Goal: Task Accomplishment & Management: Use online tool/utility

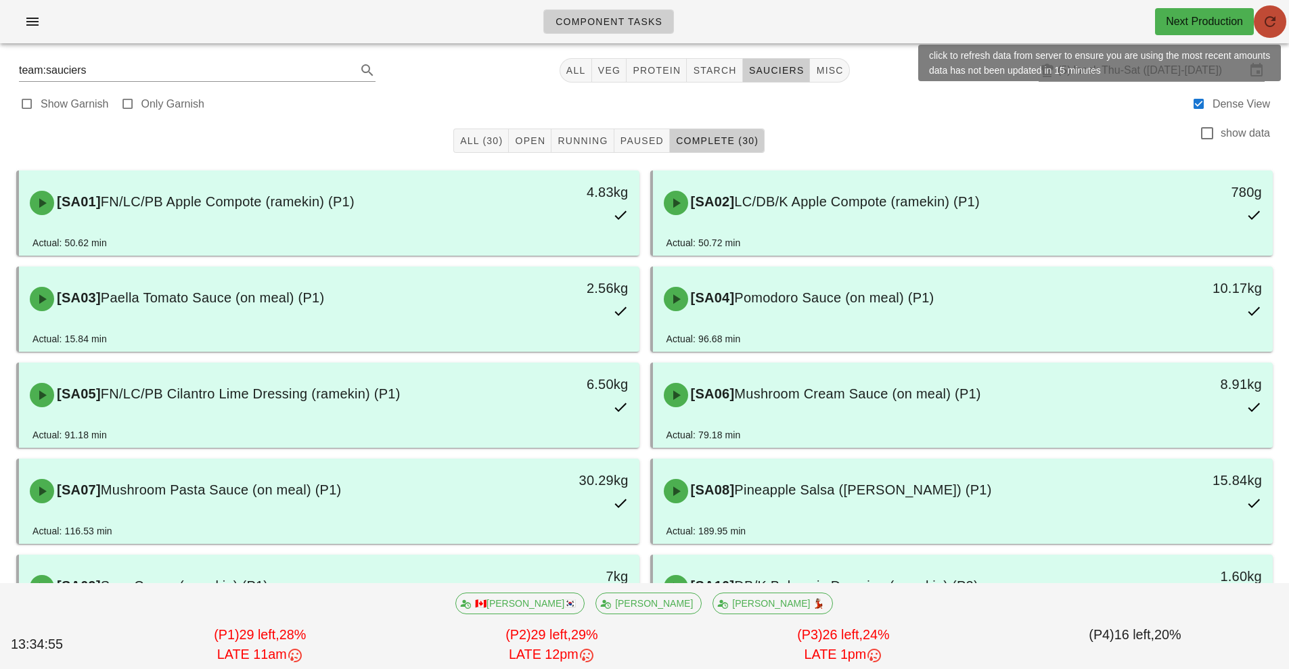
click at [1276, 36] on button "button" at bounding box center [1269, 21] width 32 height 32
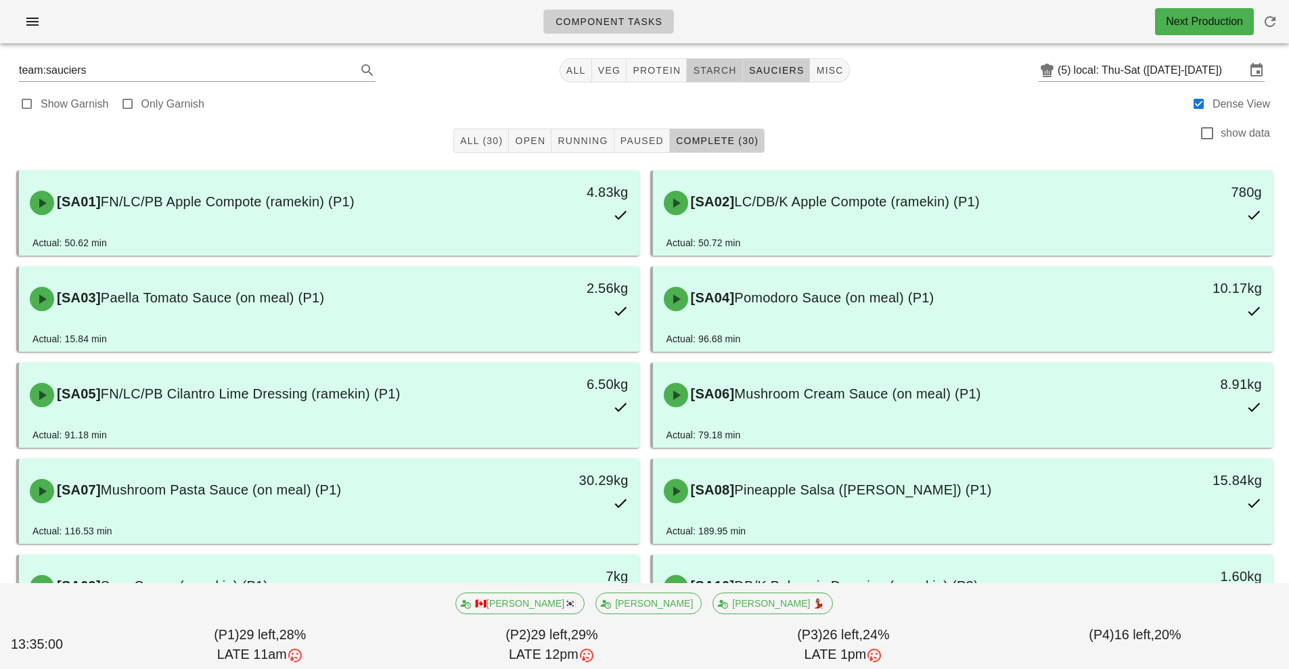
click at [716, 72] on span "starch" at bounding box center [714, 70] width 44 height 11
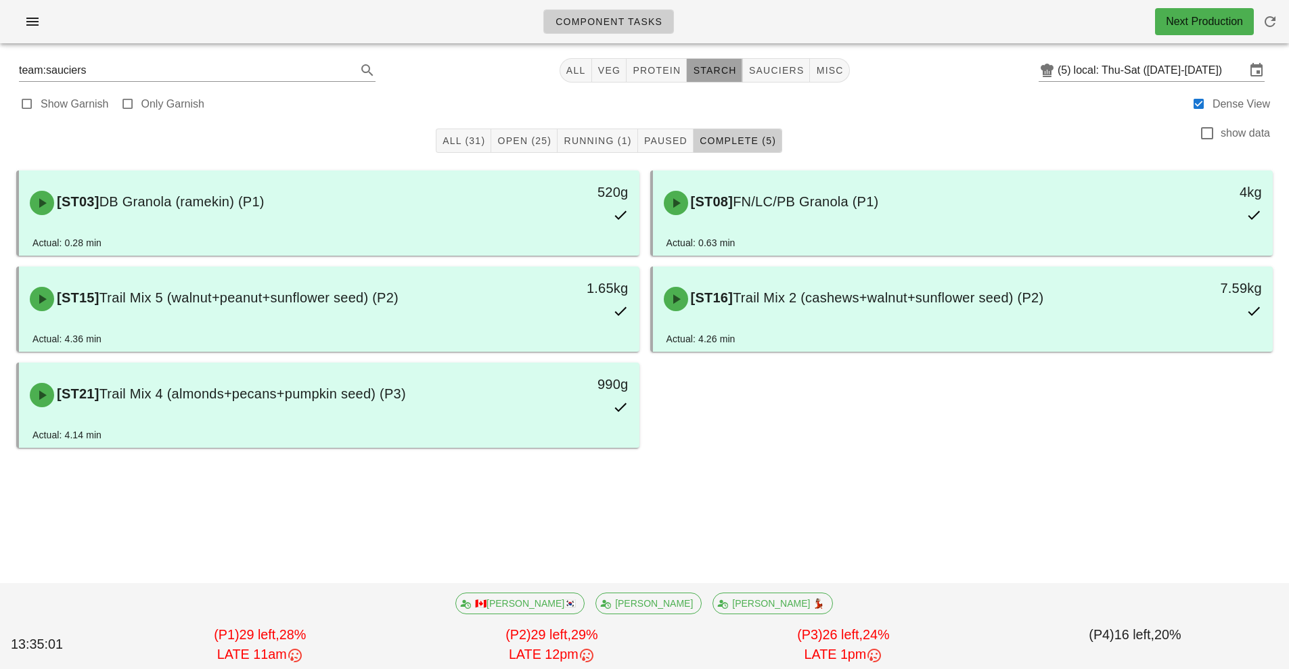
type input "team:starch"
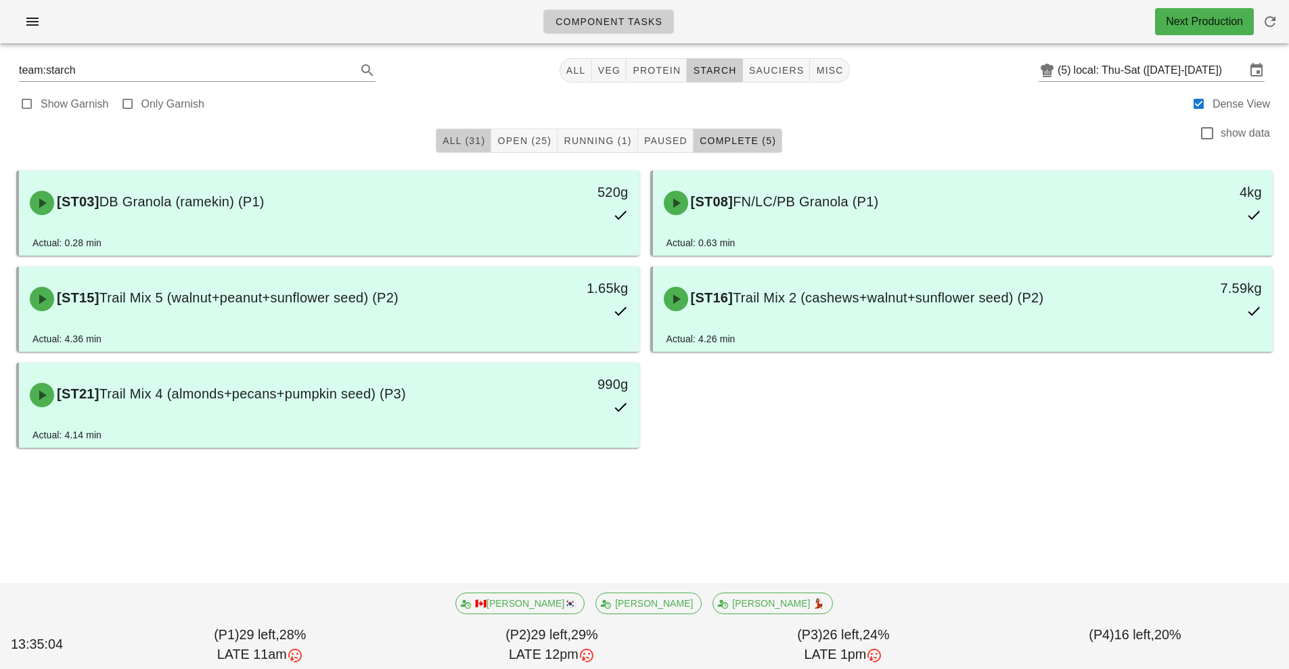
click at [452, 137] on span "All (31)" at bounding box center [463, 140] width 43 height 11
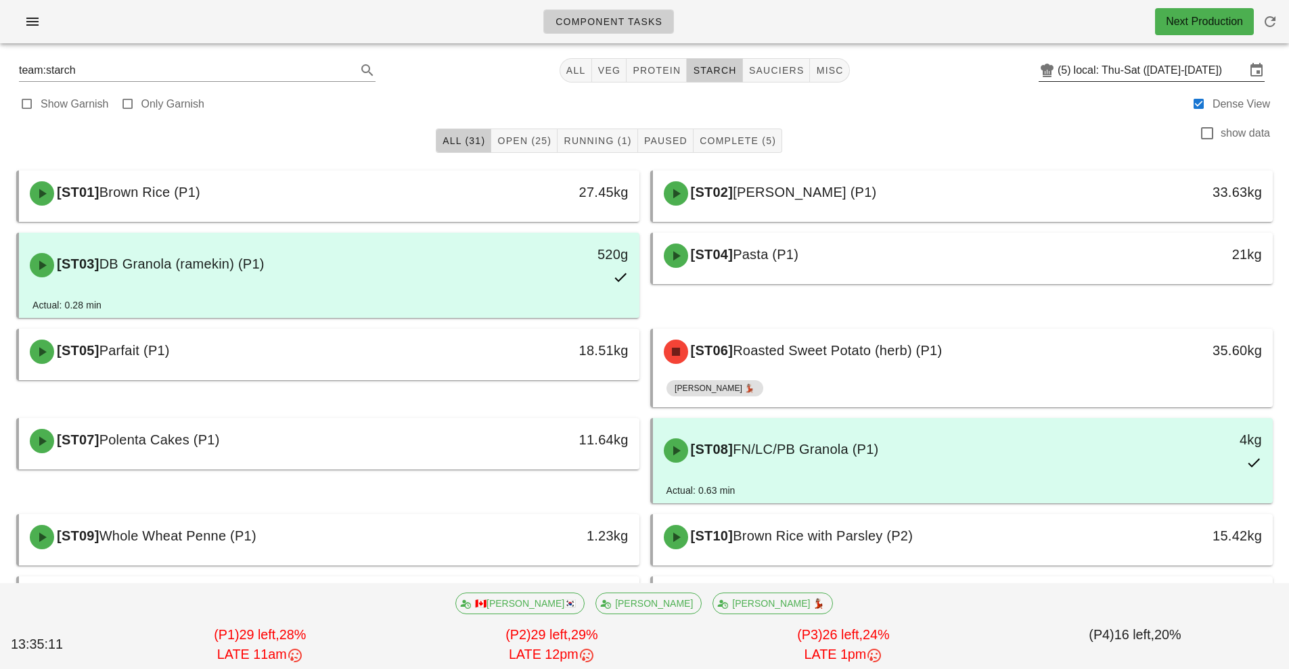
click at [1077, 68] on input "local: Thu-Sat ([DATE]-[DATE])" at bounding box center [1159, 71] width 172 height 22
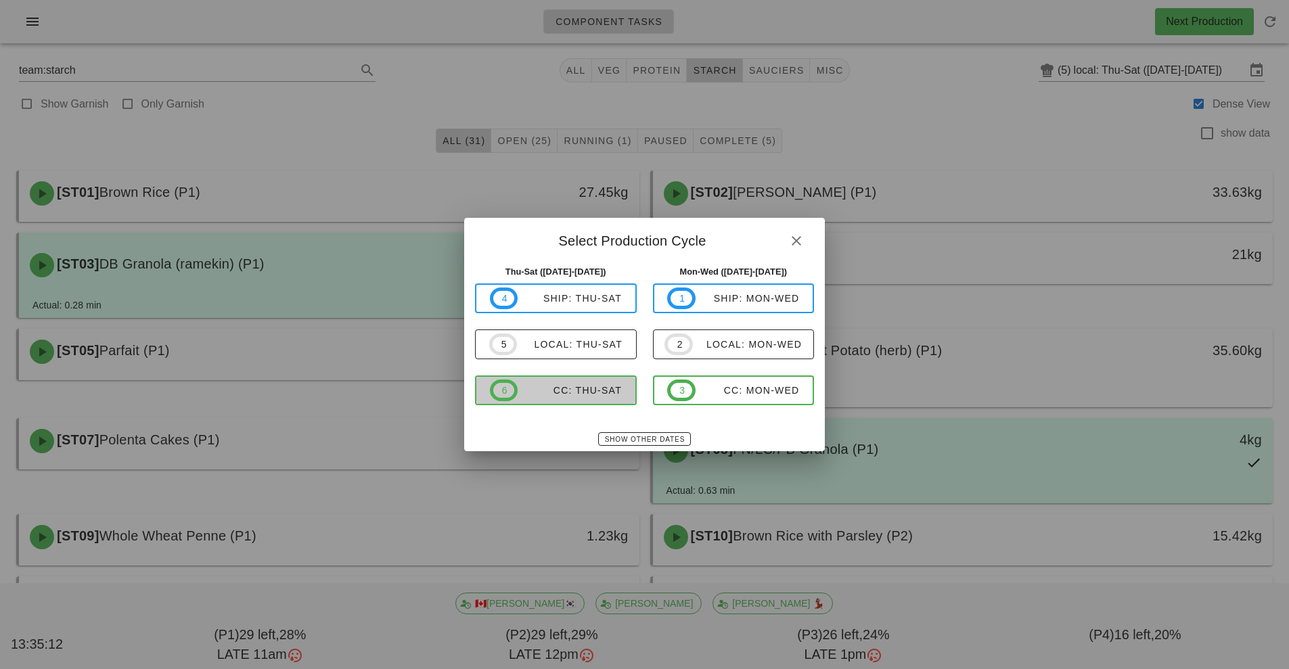
click at [586, 397] on span "6 CC: Thu-Sat" at bounding box center [556, 390] width 132 height 22
type input "CC: Thu-Sat ([DATE]-[DATE])"
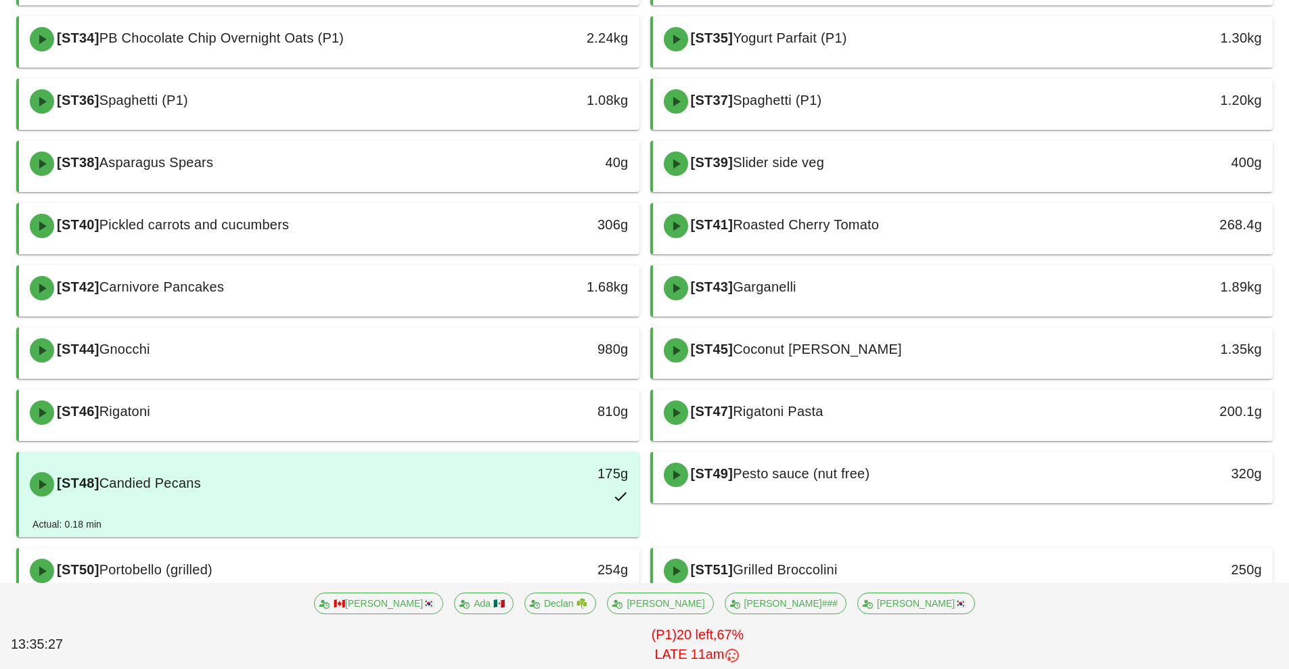
scroll to position [290, 0]
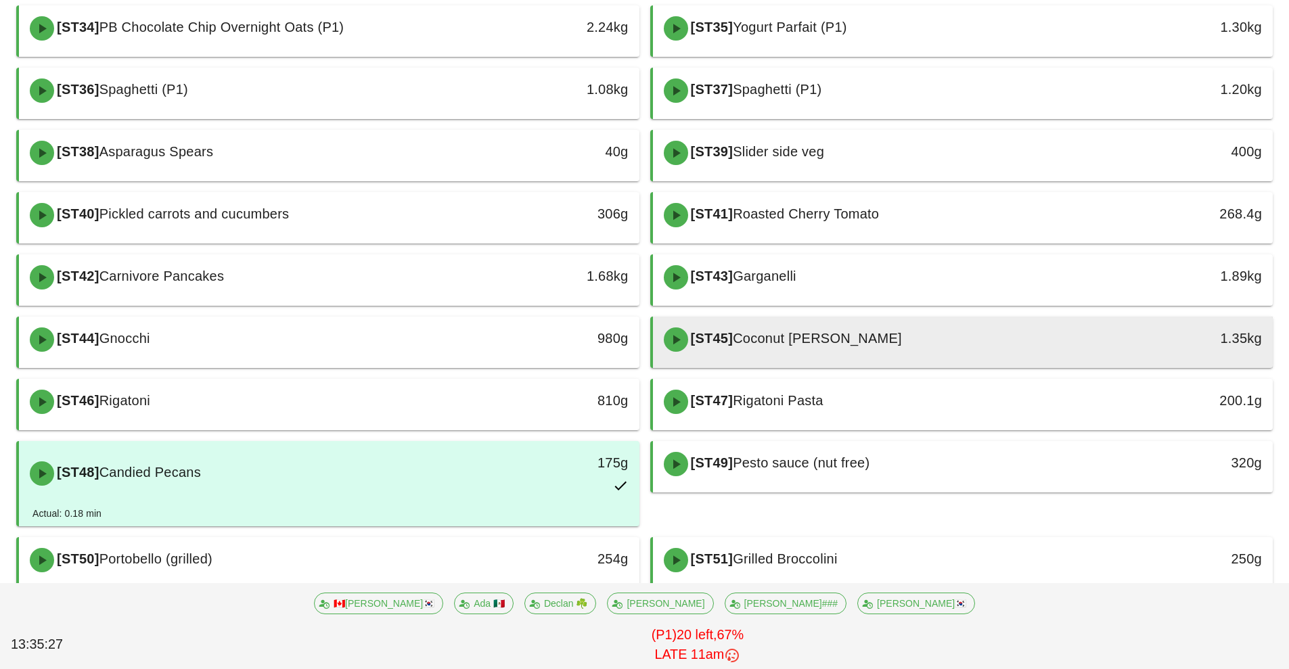
click at [862, 336] on span "Coconut [PERSON_NAME]" at bounding box center [817, 338] width 169 height 15
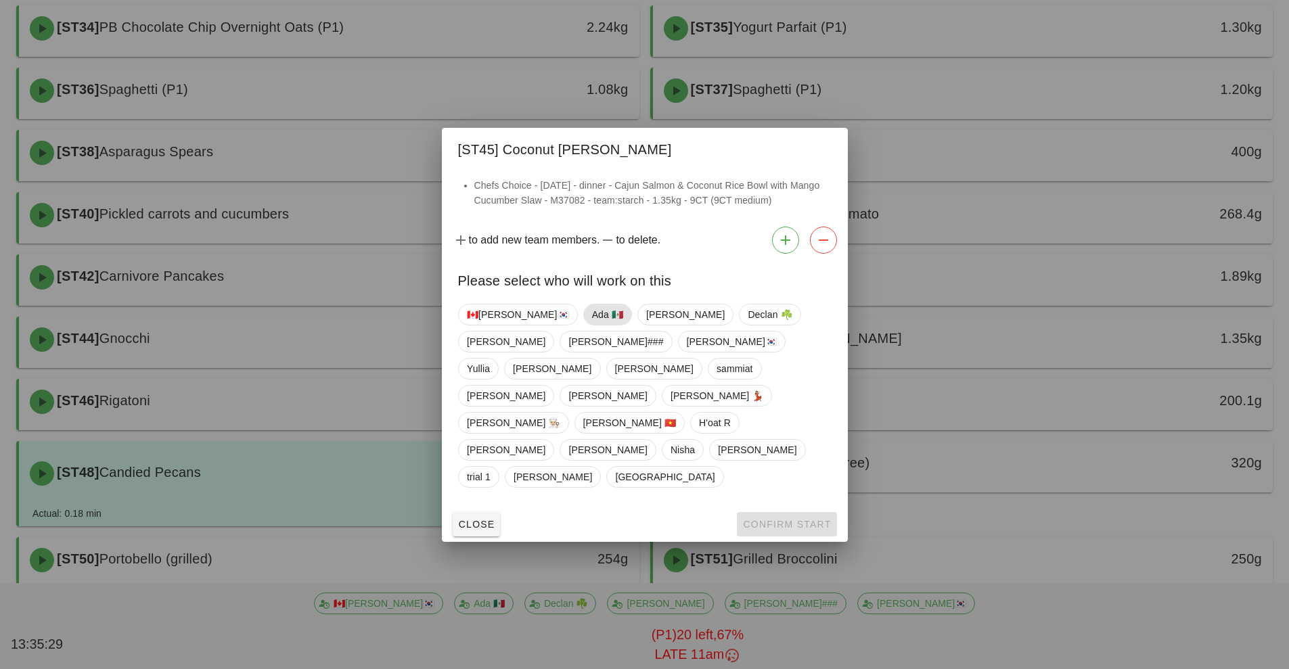
click at [591, 325] on span "Ada 🇲🇽" at bounding box center [606, 314] width 31 height 20
click at [780, 519] on span "Confirm Start" at bounding box center [786, 524] width 89 height 11
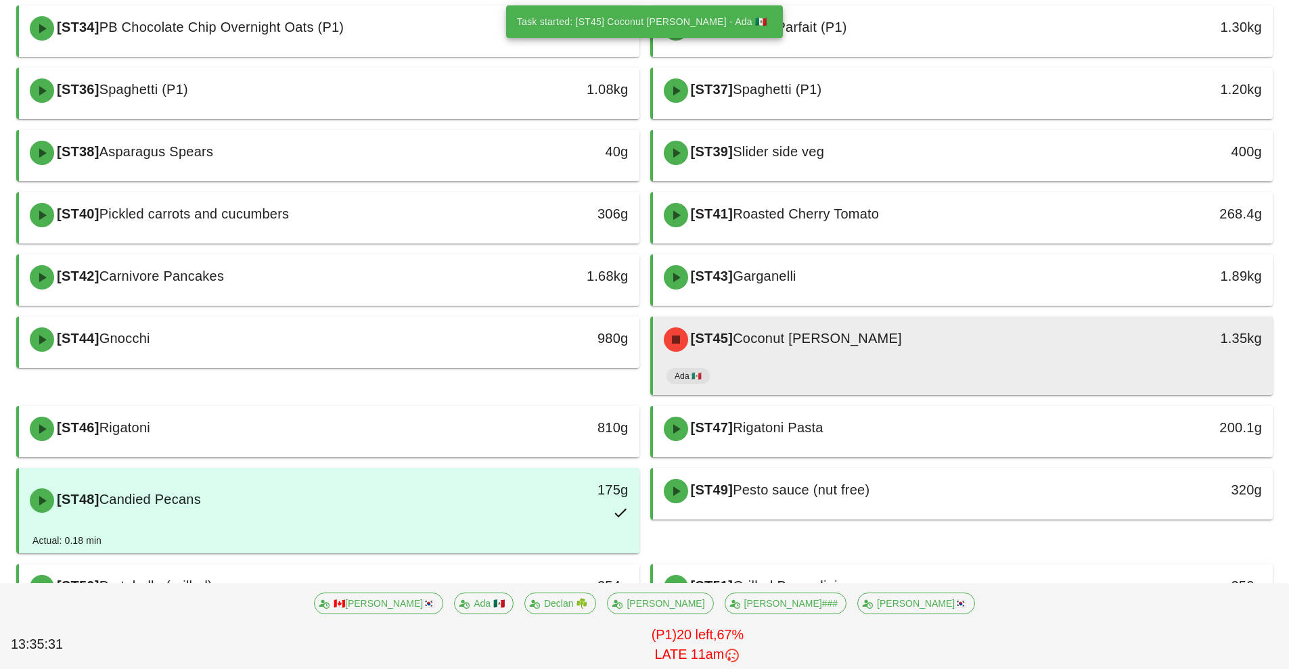
click at [917, 361] on div "[ST45] Coconut Jasmine Rice 1.35kg" at bounding box center [963, 340] width 620 height 46
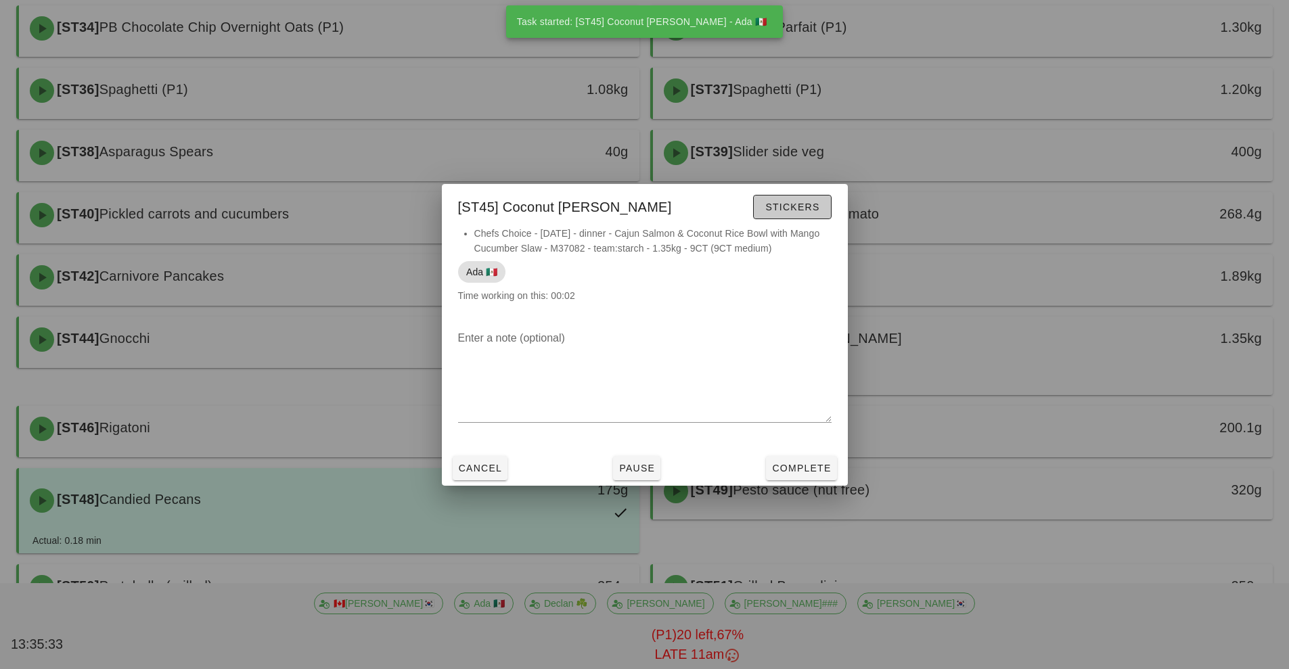
click at [795, 205] on span "Stickers" at bounding box center [791, 207] width 55 height 11
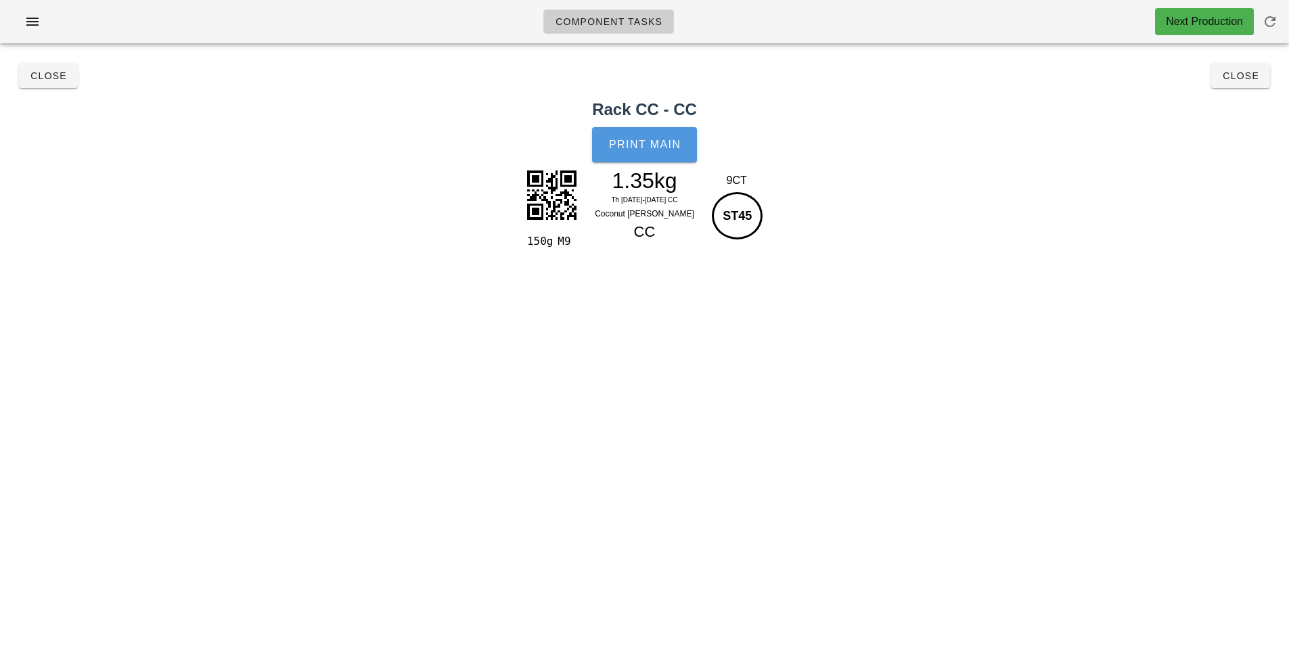
click at [654, 151] on button "Print Main" at bounding box center [644, 144] width 104 height 35
click at [1244, 78] on span "Close" at bounding box center [1240, 75] width 37 height 11
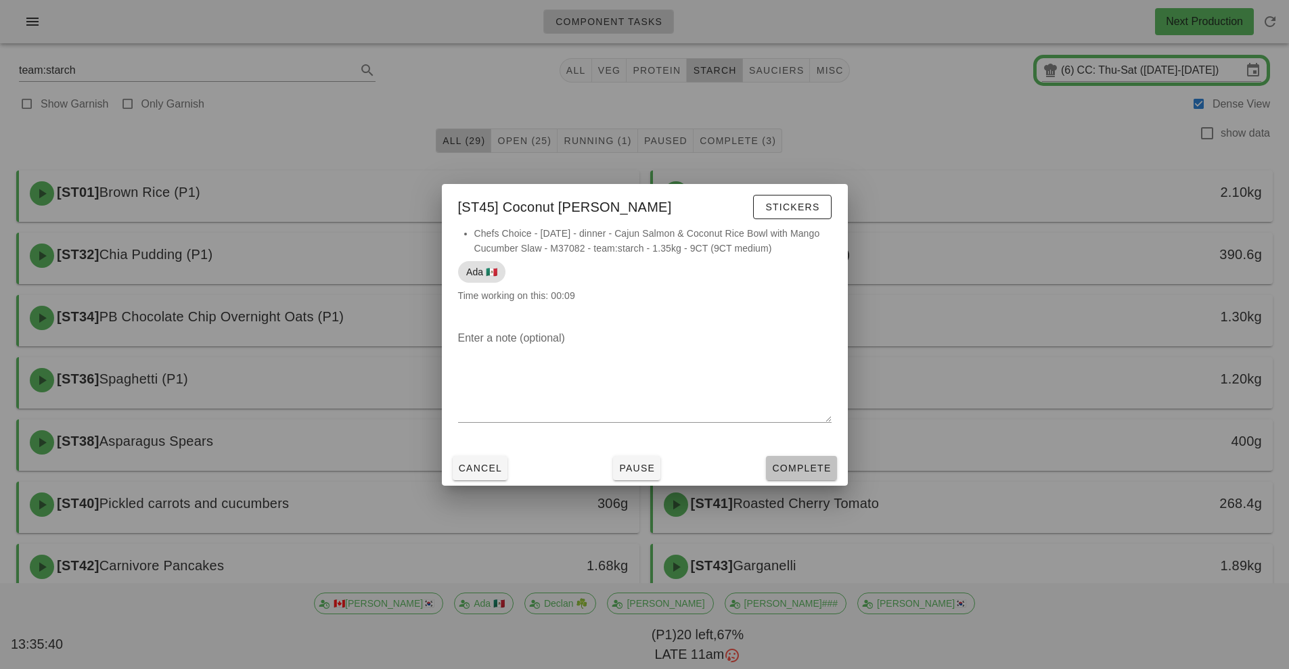
click at [806, 473] on span "Complete" at bounding box center [801, 468] width 60 height 11
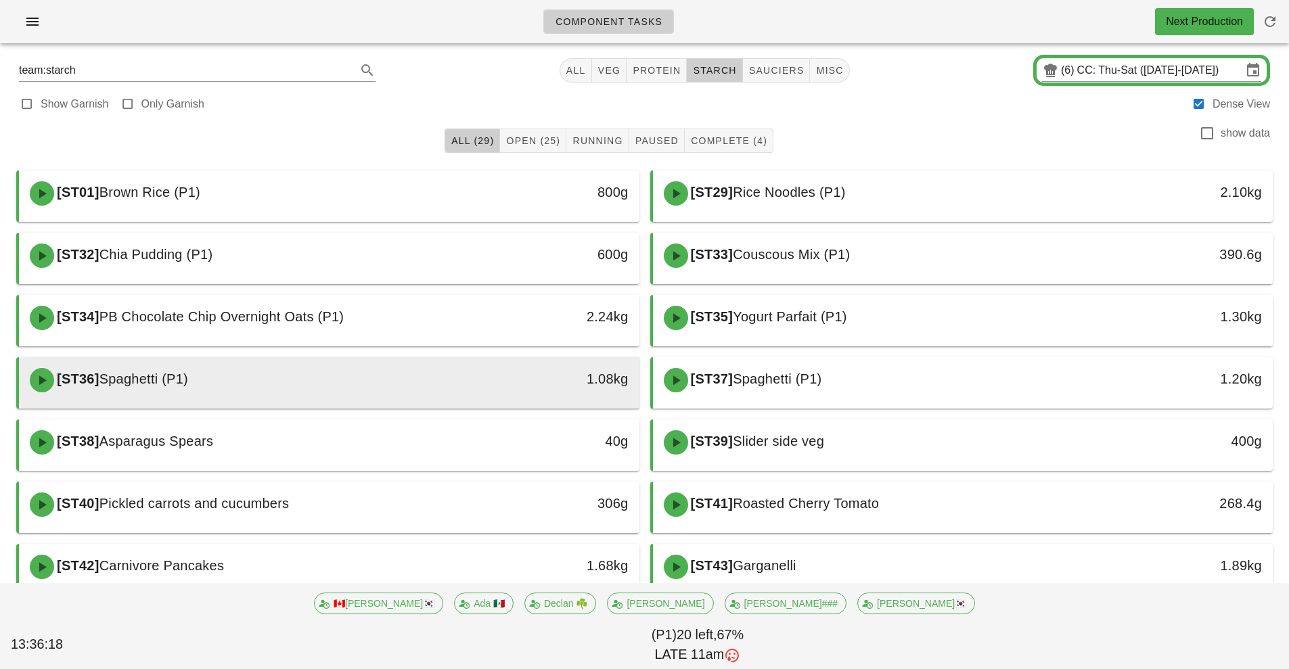
click at [392, 381] on div "[ST36] Spaghetti (P1)" at bounding box center [252, 380] width 461 height 41
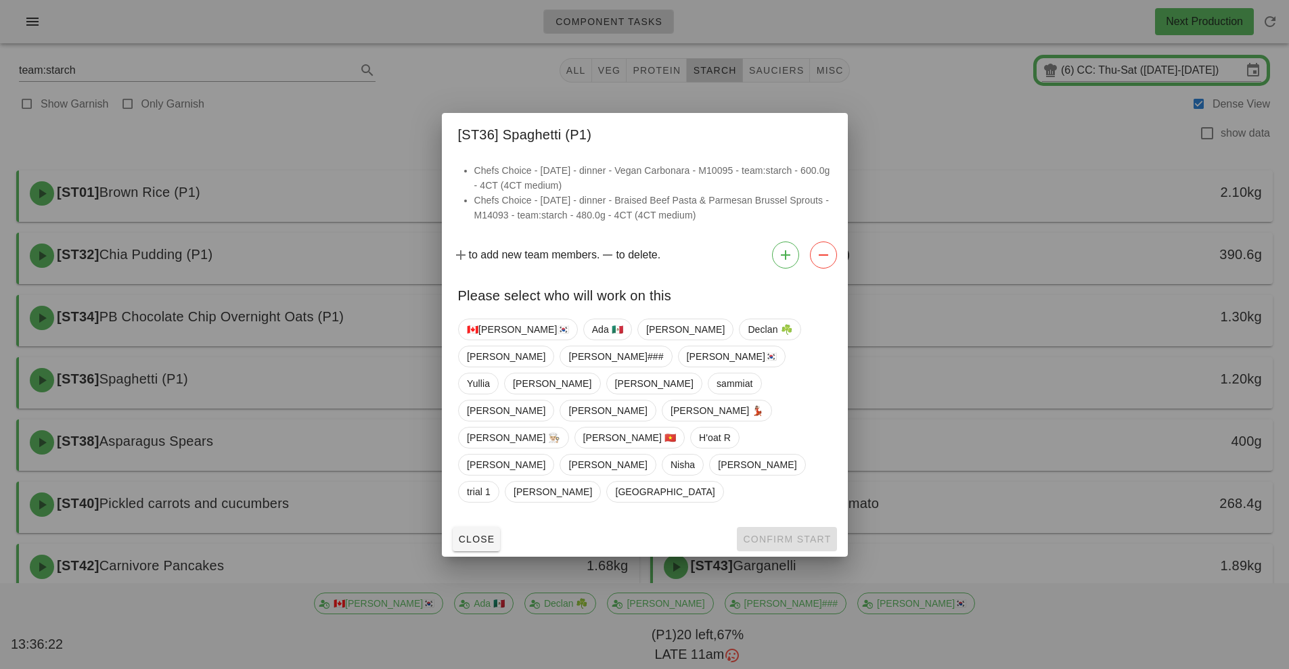
click at [360, 392] on div at bounding box center [644, 334] width 1289 height 669
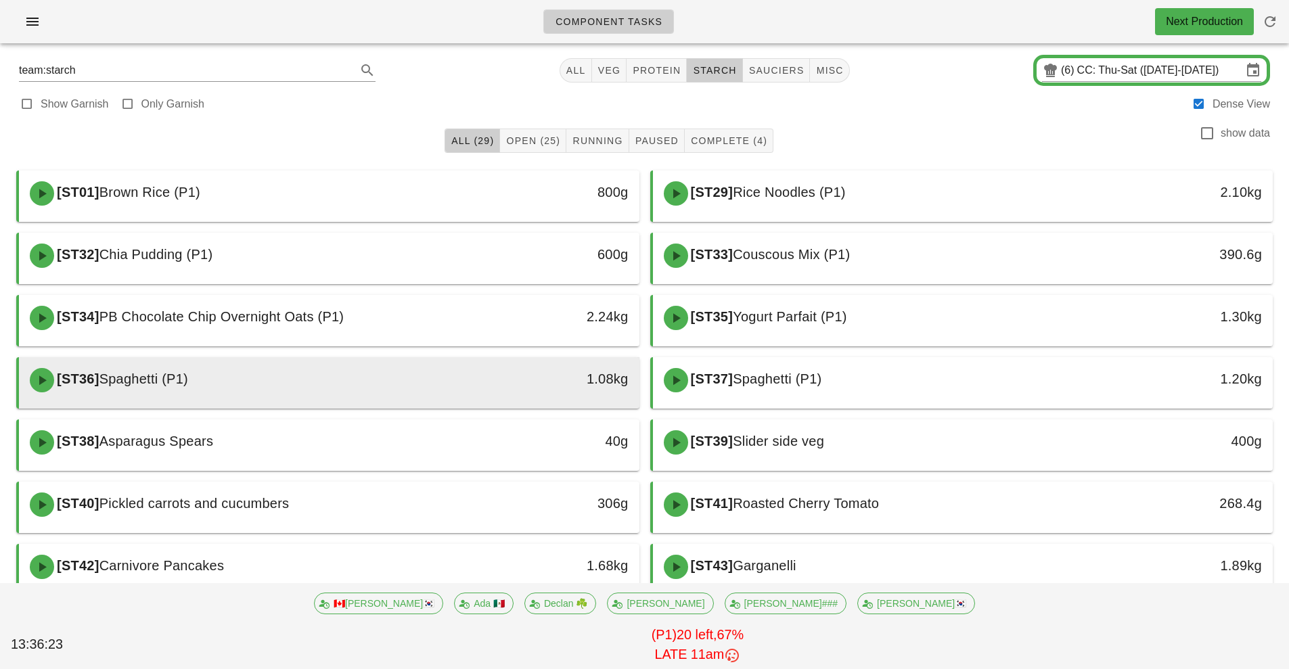
click at [514, 388] on div "1.08kg" at bounding box center [558, 379] width 137 height 22
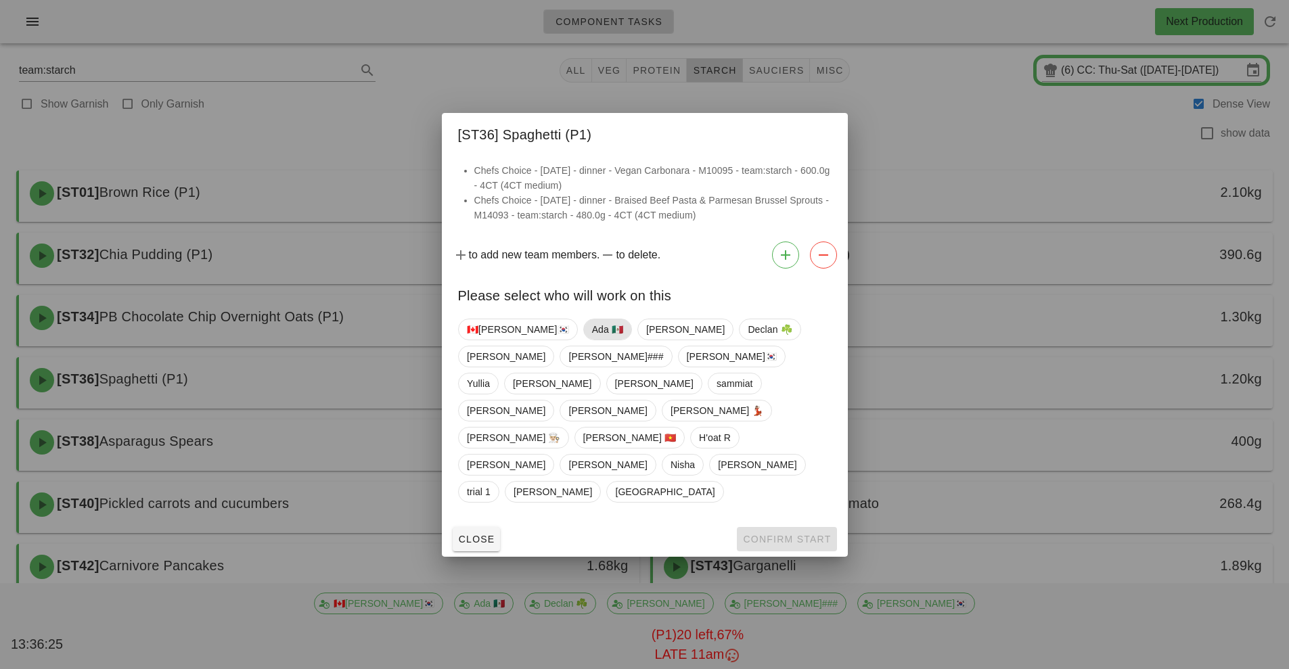
click at [591, 340] on span "Ada 🇲🇽" at bounding box center [606, 329] width 31 height 20
click at [774, 527] on button "Confirm Start" at bounding box center [786, 539] width 99 height 24
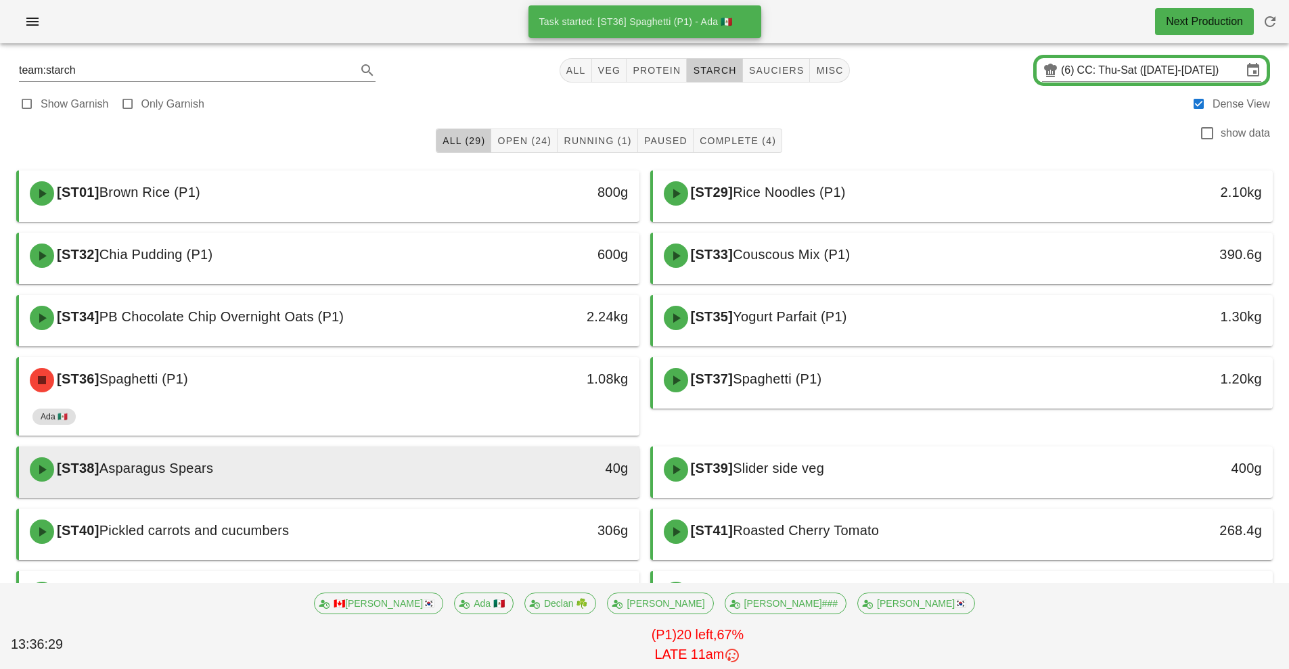
click at [491, 481] on div "40g" at bounding box center [559, 469] width 154 height 41
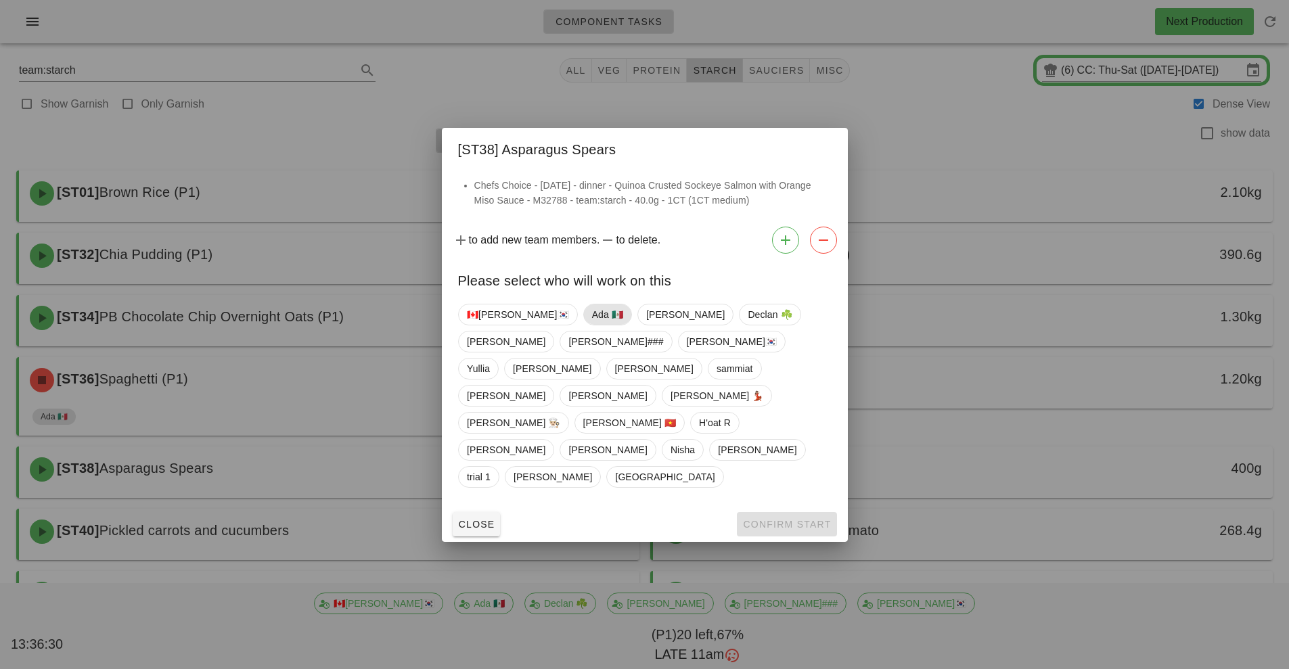
click at [591, 325] on span "Ada 🇲🇽" at bounding box center [606, 314] width 31 height 20
click at [777, 519] on span "Confirm Start" at bounding box center [786, 524] width 89 height 11
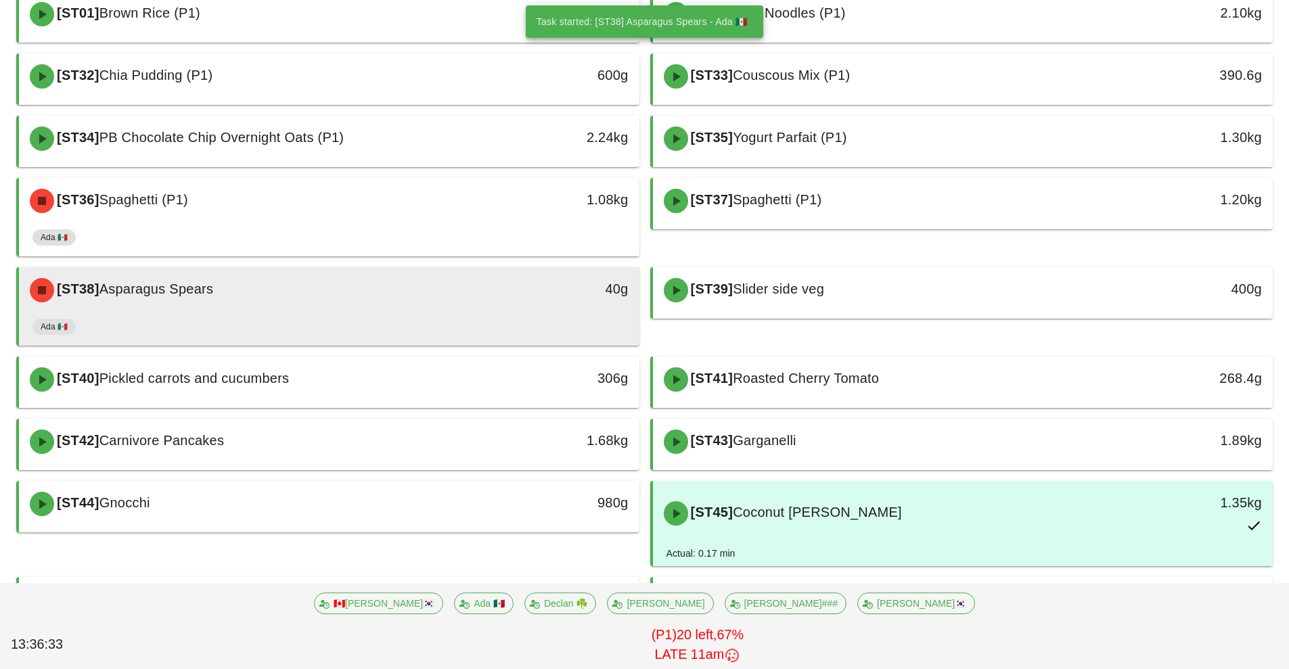
scroll to position [212, 0]
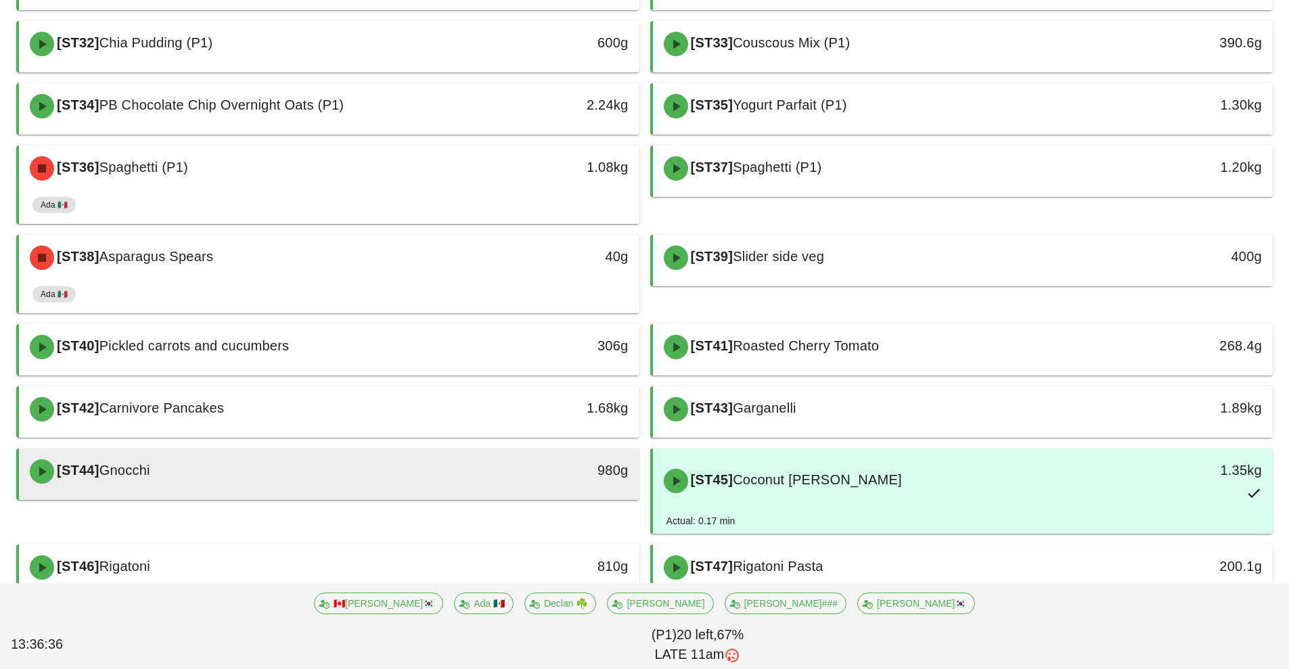
click at [513, 480] on div "980g" at bounding box center [558, 470] width 137 height 22
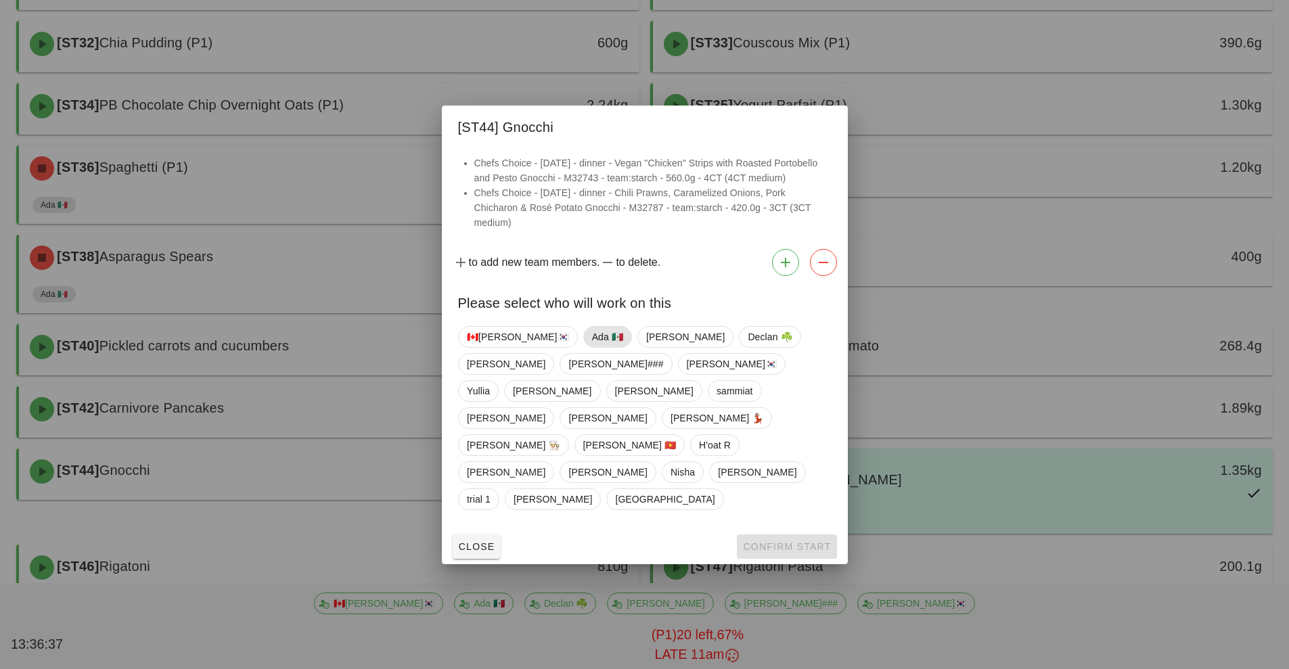
click at [591, 347] on span "Ada 🇲🇽" at bounding box center [606, 337] width 31 height 20
click at [761, 541] on span "Confirm Start" at bounding box center [786, 546] width 89 height 11
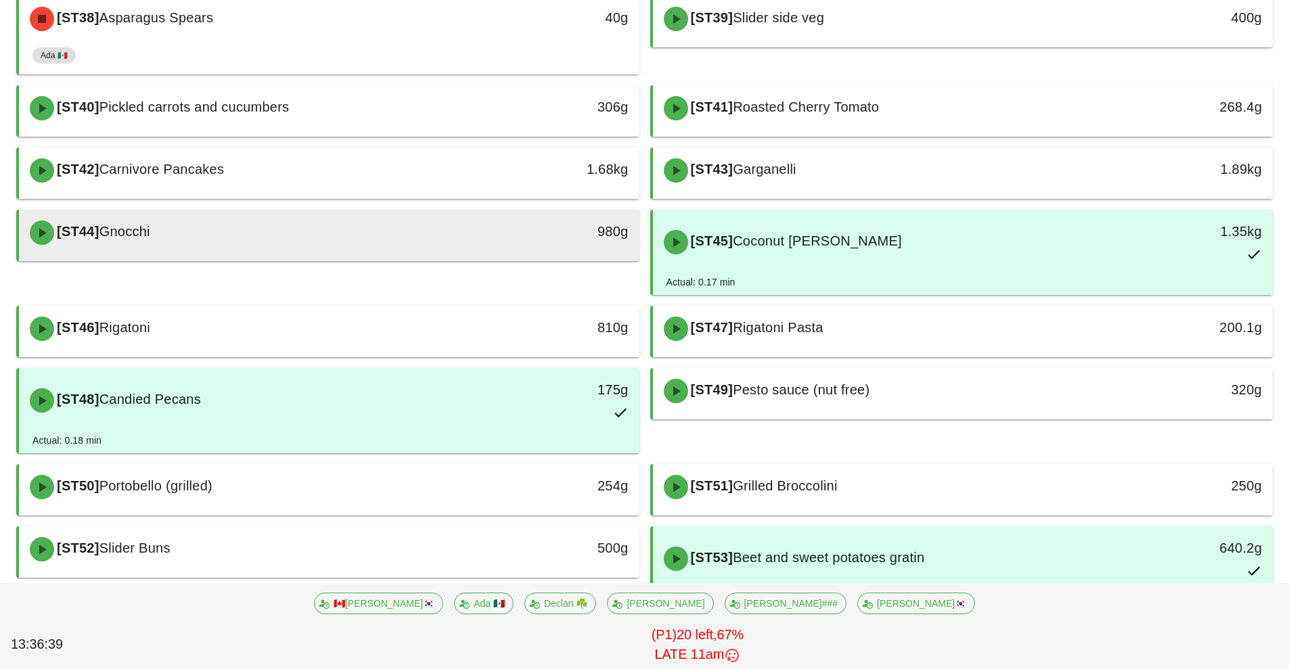
scroll to position [456, 0]
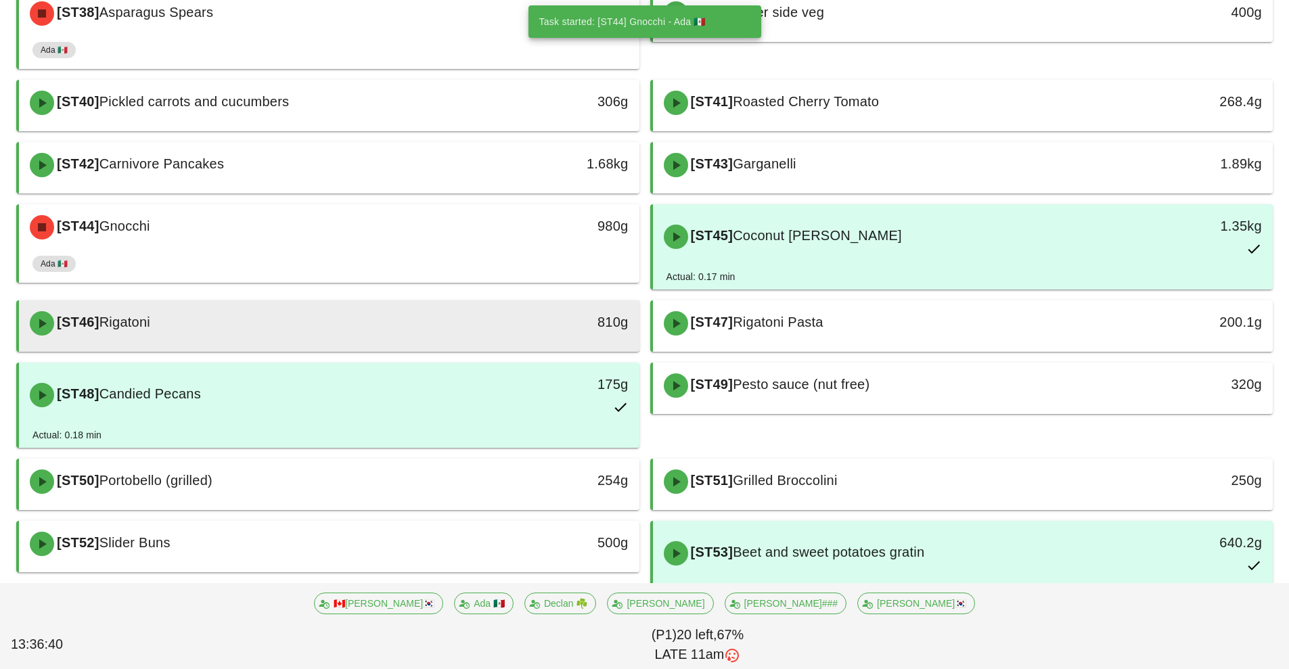
click at [488, 328] on div "810g" at bounding box center [559, 323] width 154 height 41
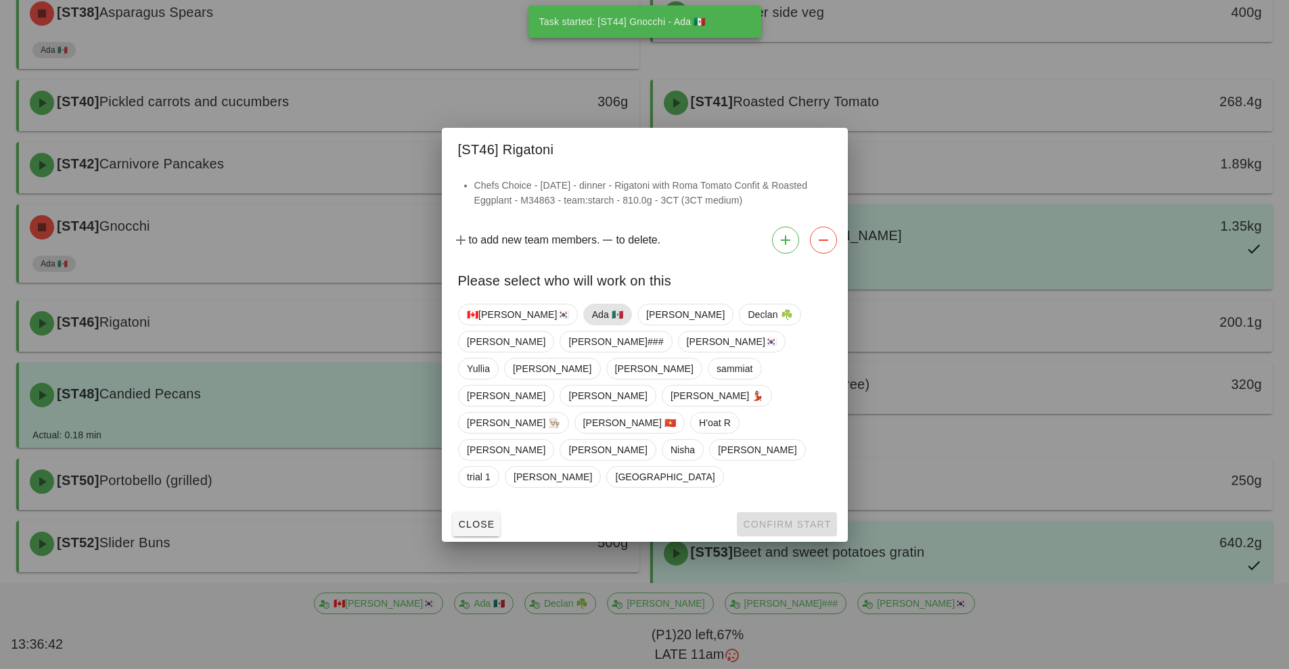
click at [591, 325] on span "Ada 🇲🇽" at bounding box center [606, 314] width 31 height 20
click at [769, 519] on span "Confirm Start" at bounding box center [786, 524] width 89 height 11
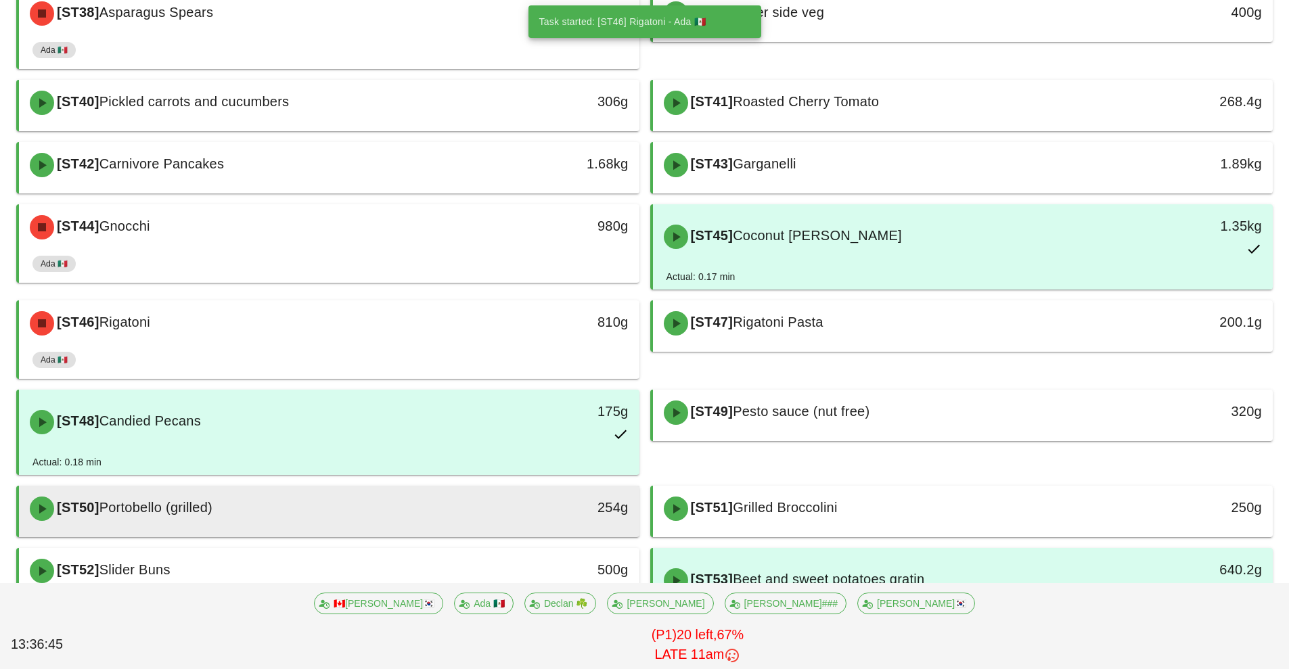
click at [453, 511] on div "[ST50] Portobello (grilled)" at bounding box center [252, 508] width 461 height 41
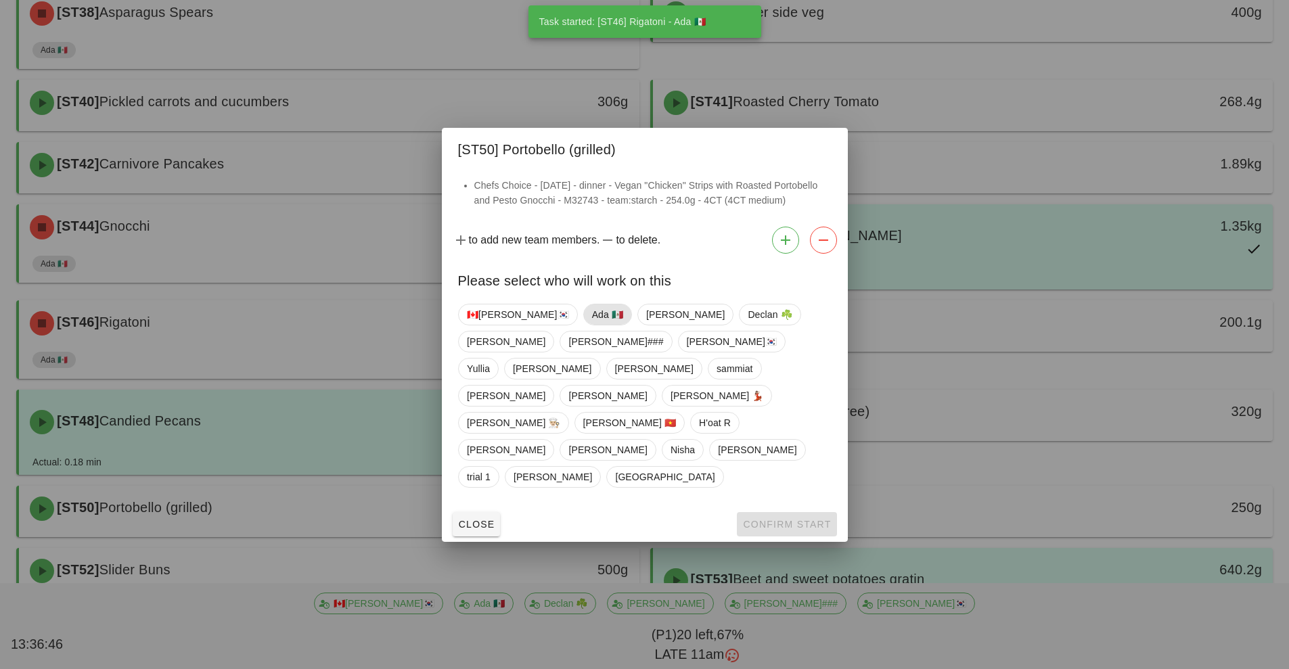
click at [591, 325] on span "Ada 🇲🇽" at bounding box center [606, 314] width 31 height 20
click at [759, 519] on span "Confirm Start" at bounding box center [786, 524] width 89 height 11
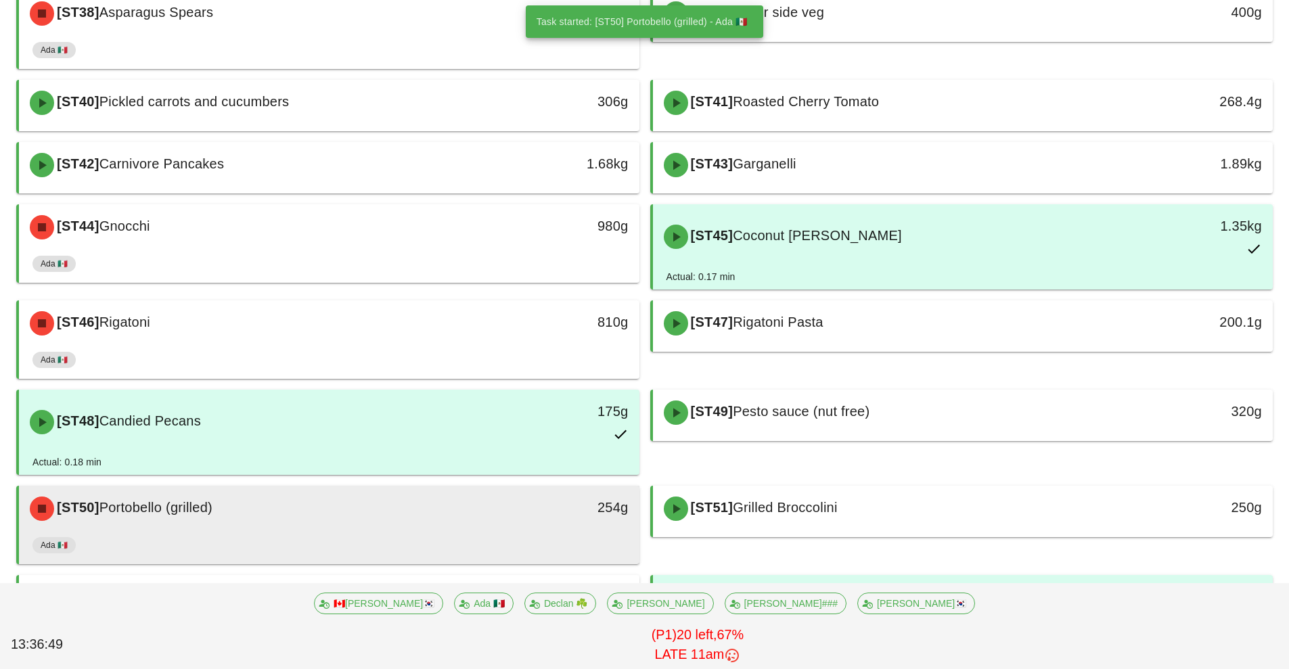
scroll to position [730, 0]
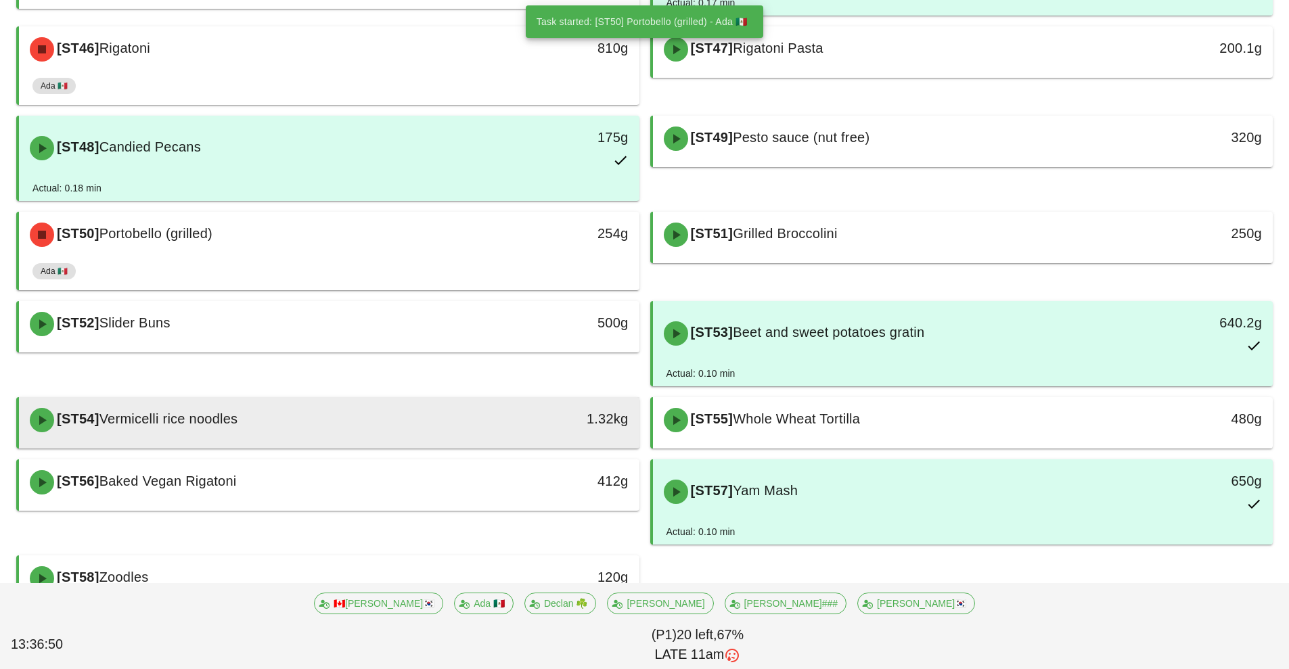
click at [462, 427] on div "[ST54] Vermicelli rice noodles" at bounding box center [252, 420] width 461 height 41
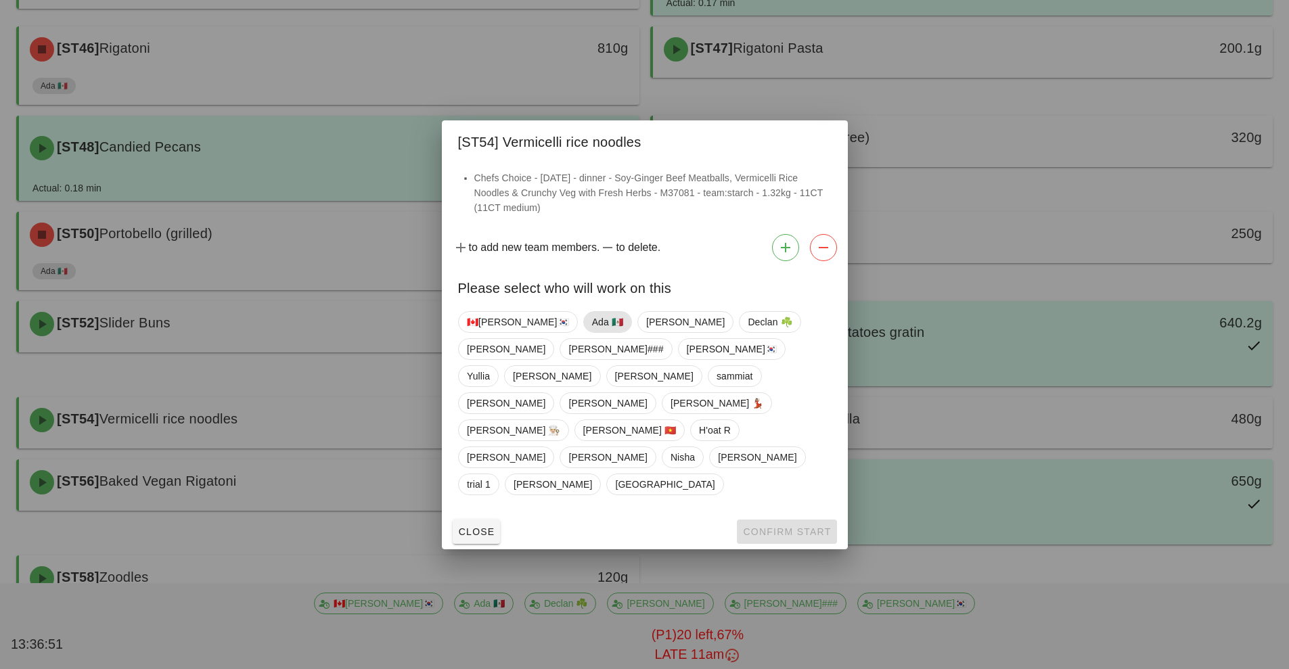
click at [591, 332] on span "Ada 🇲🇽" at bounding box center [606, 322] width 31 height 20
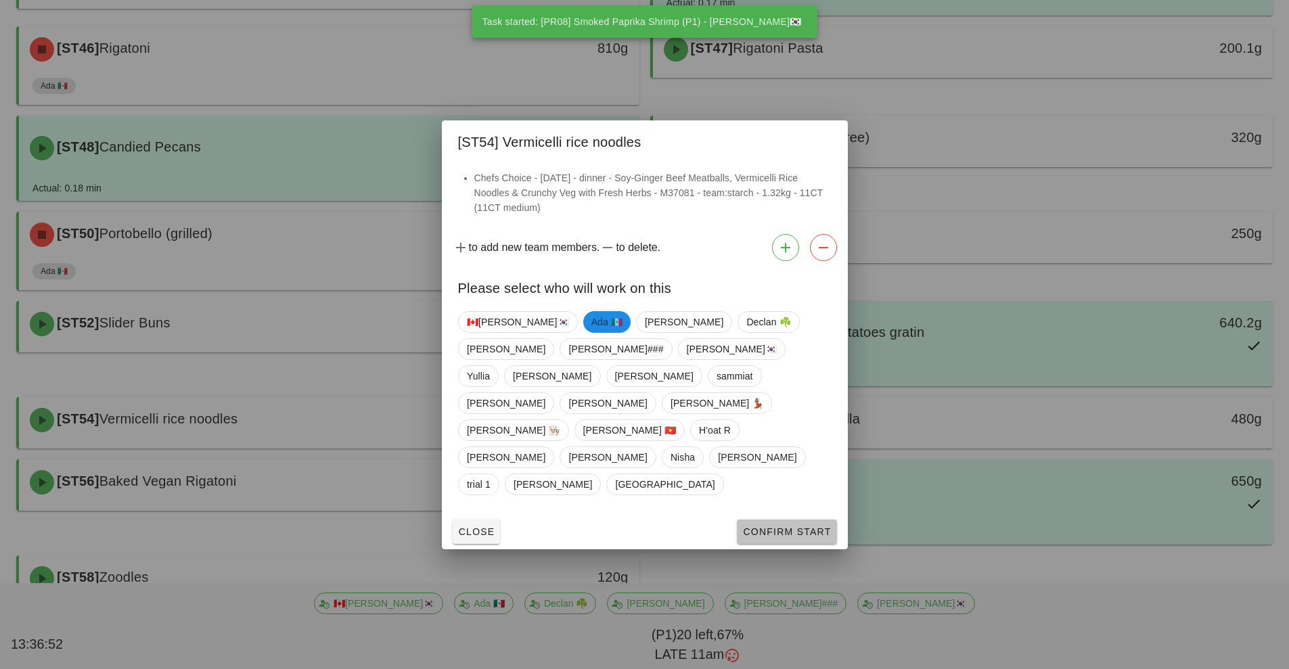
click at [775, 526] on span "Confirm Start" at bounding box center [786, 531] width 89 height 11
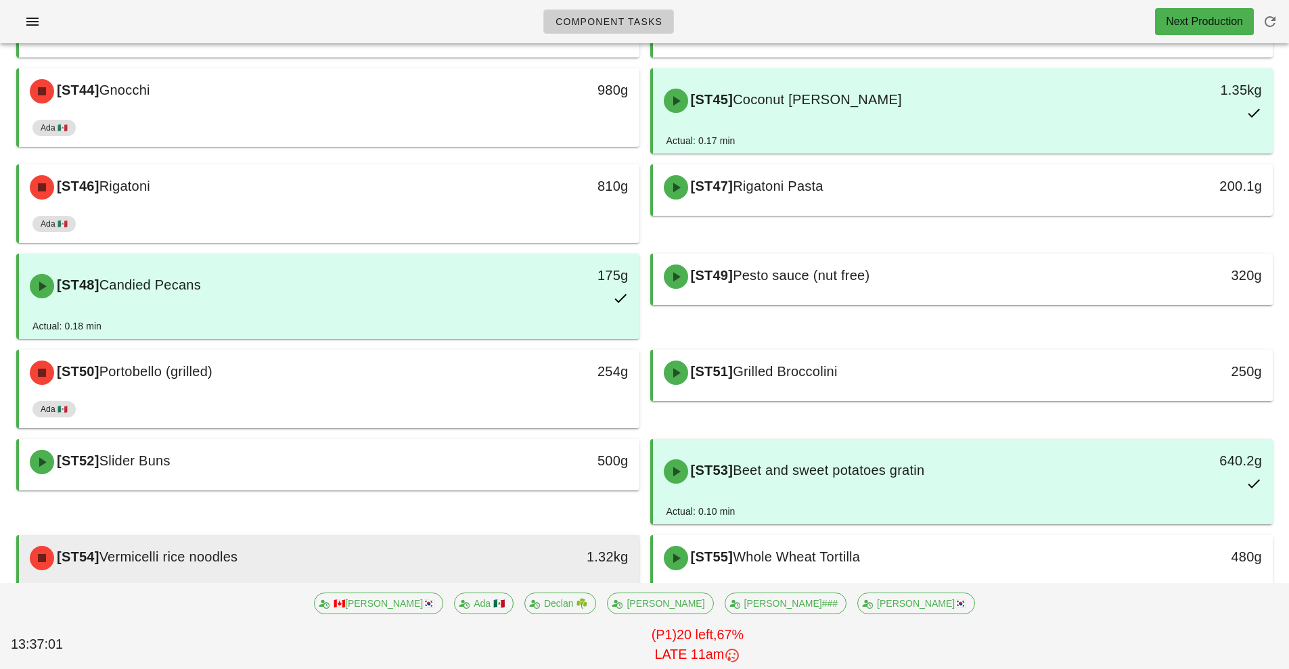
scroll to position [518, 0]
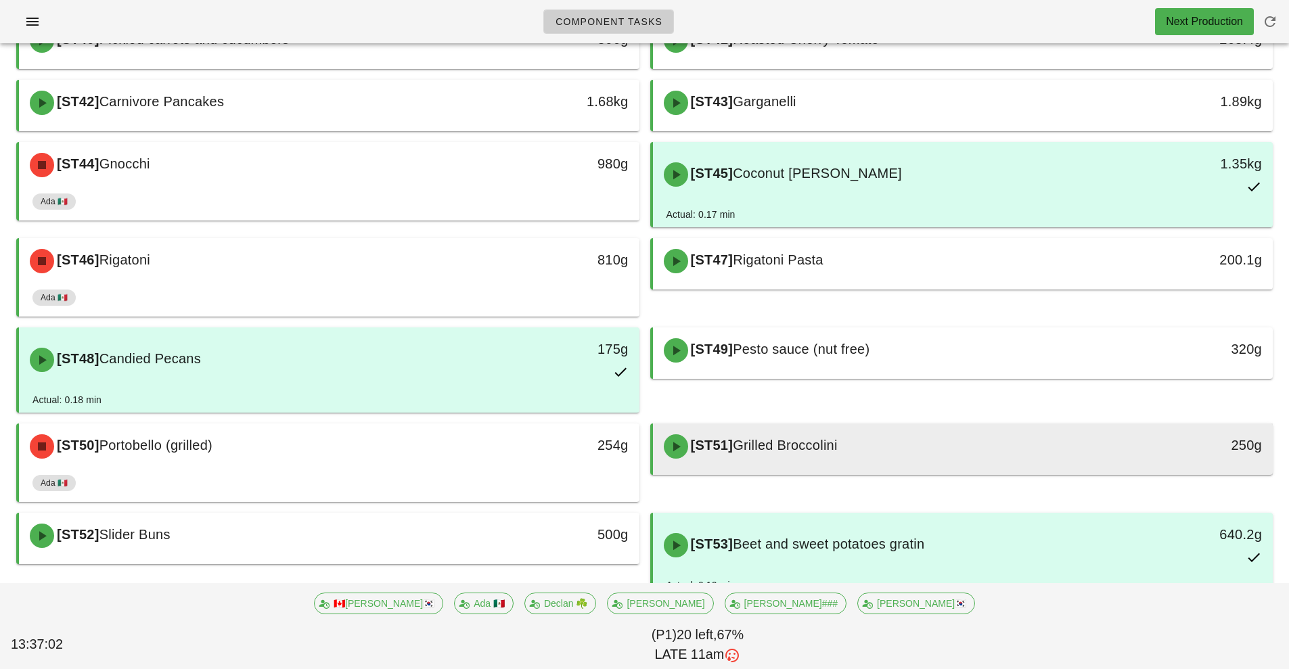
click at [887, 446] on div "[ST51] Grilled Broccolini" at bounding box center [885, 446] width 461 height 41
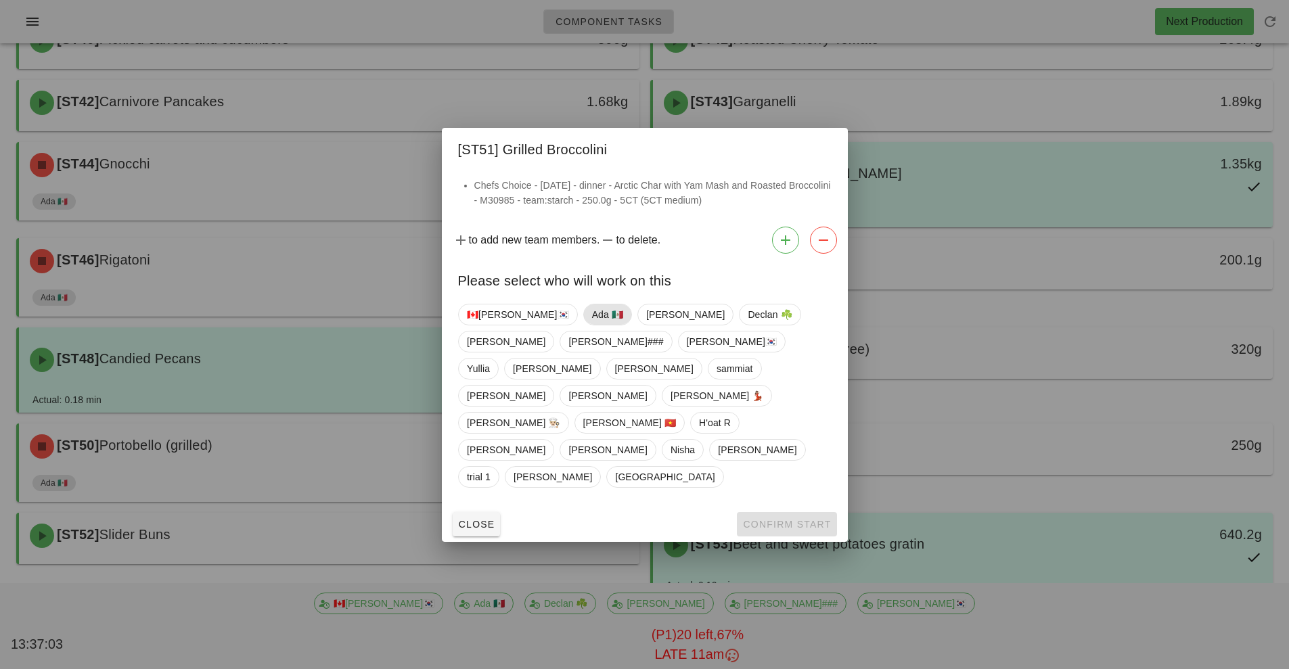
click at [591, 325] on span "Ada 🇲🇽" at bounding box center [606, 314] width 31 height 20
click at [773, 519] on span "Confirm Start" at bounding box center [786, 524] width 89 height 11
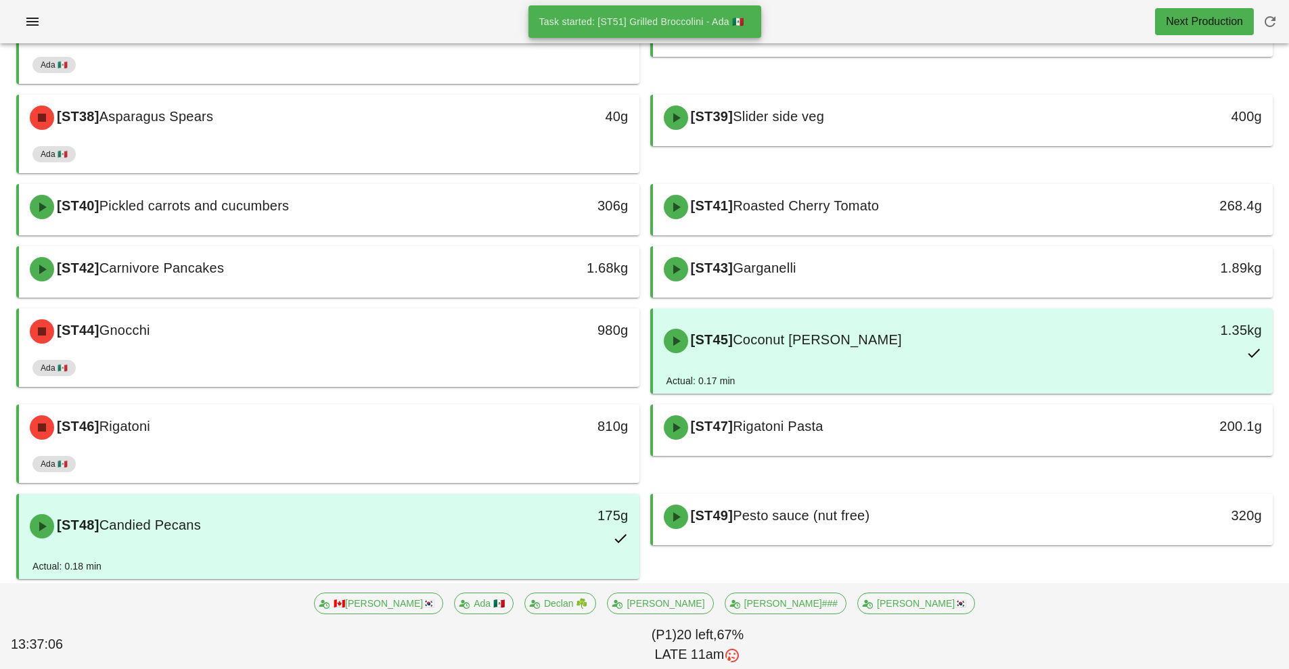
scroll to position [349, 0]
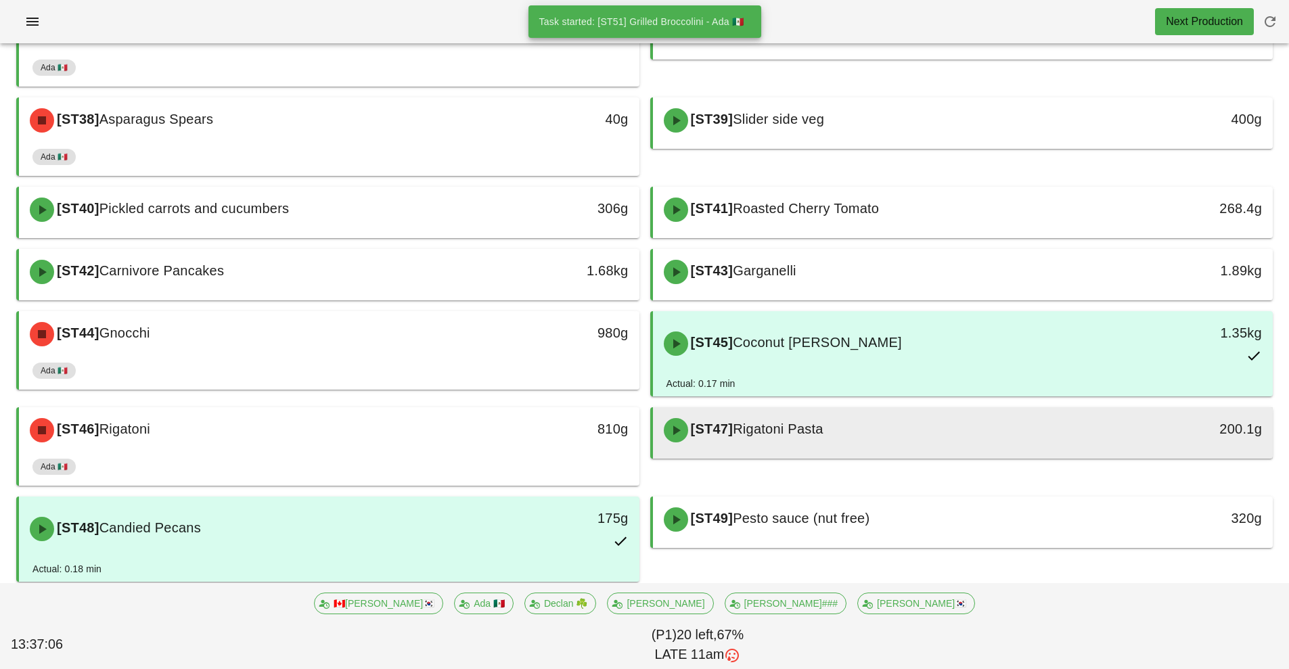
click at [879, 448] on div "[ST47] Rigatoni Pasta" at bounding box center [885, 430] width 461 height 41
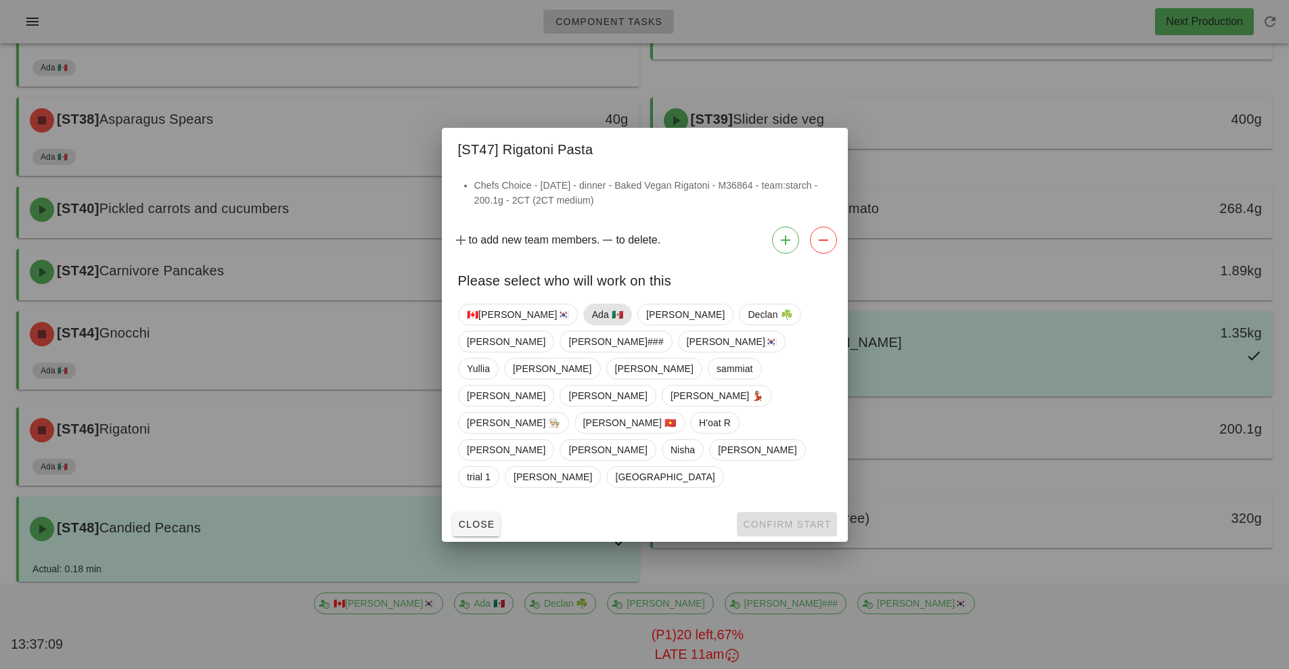
click at [591, 325] on span "Ada 🇲🇽" at bounding box center [606, 314] width 31 height 20
click at [773, 519] on span "Confirm Start" at bounding box center [786, 524] width 89 height 11
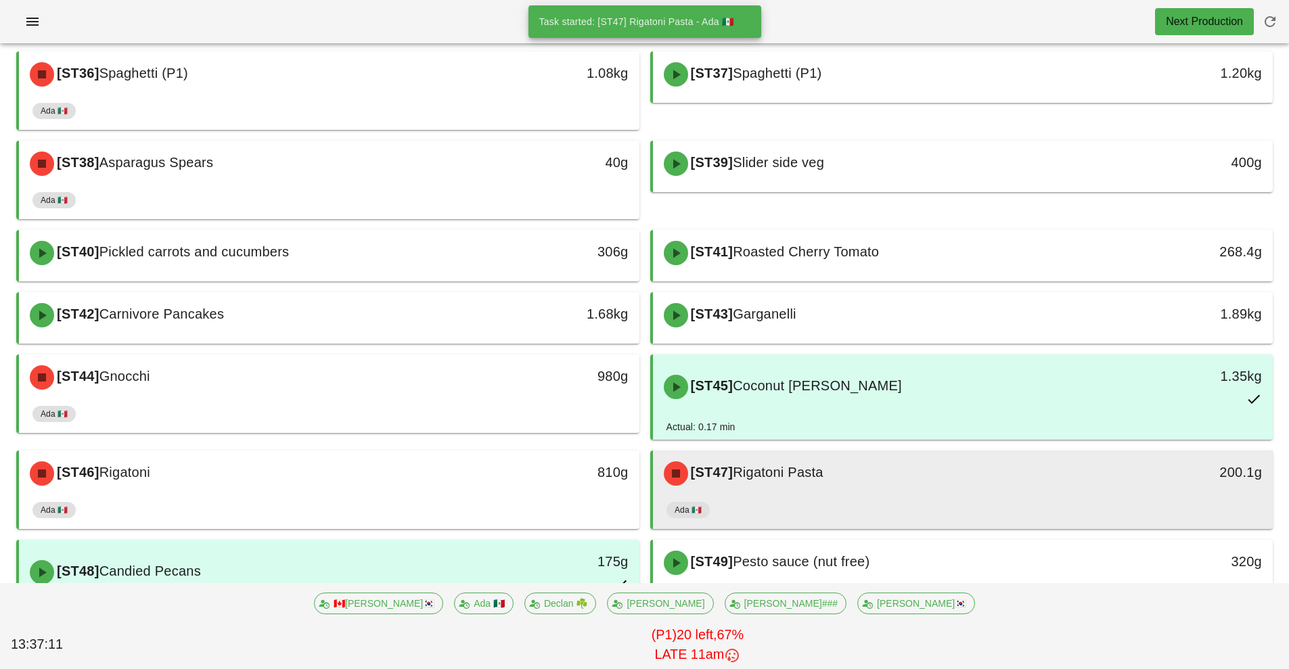
scroll to position [119, 0]
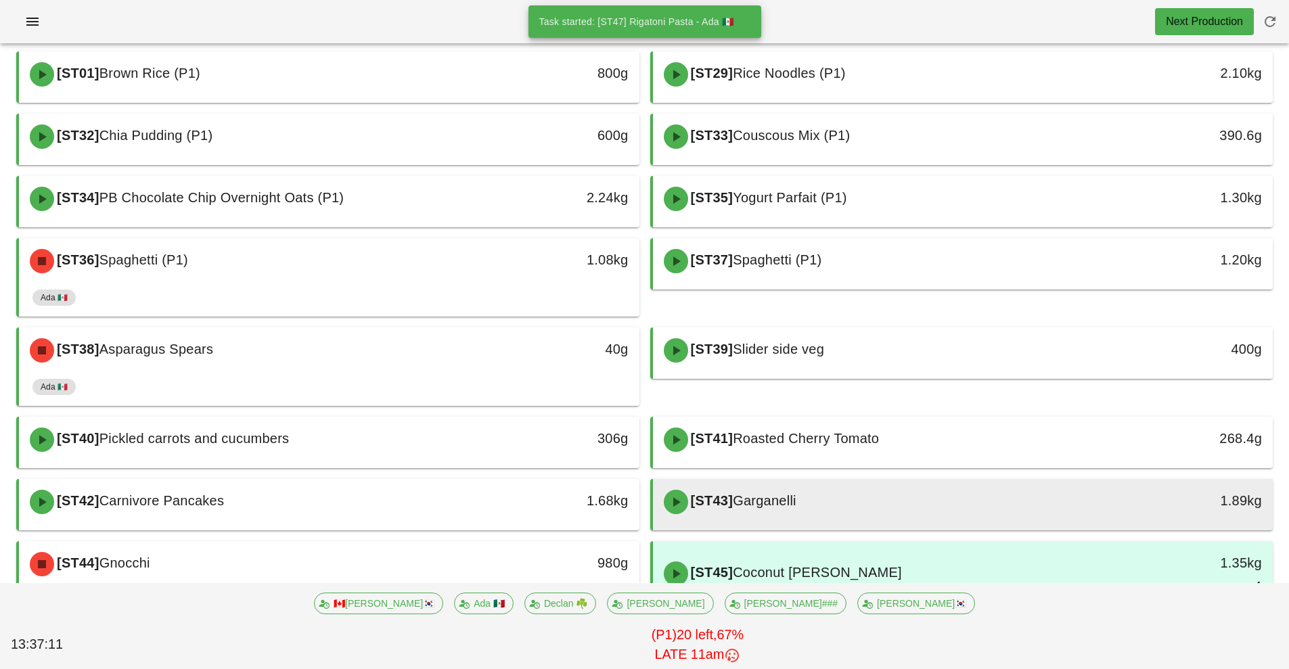
click at [875, 507] on div "[ST43] Garganelli" at bounding box center [885, 502] width 461 height 41
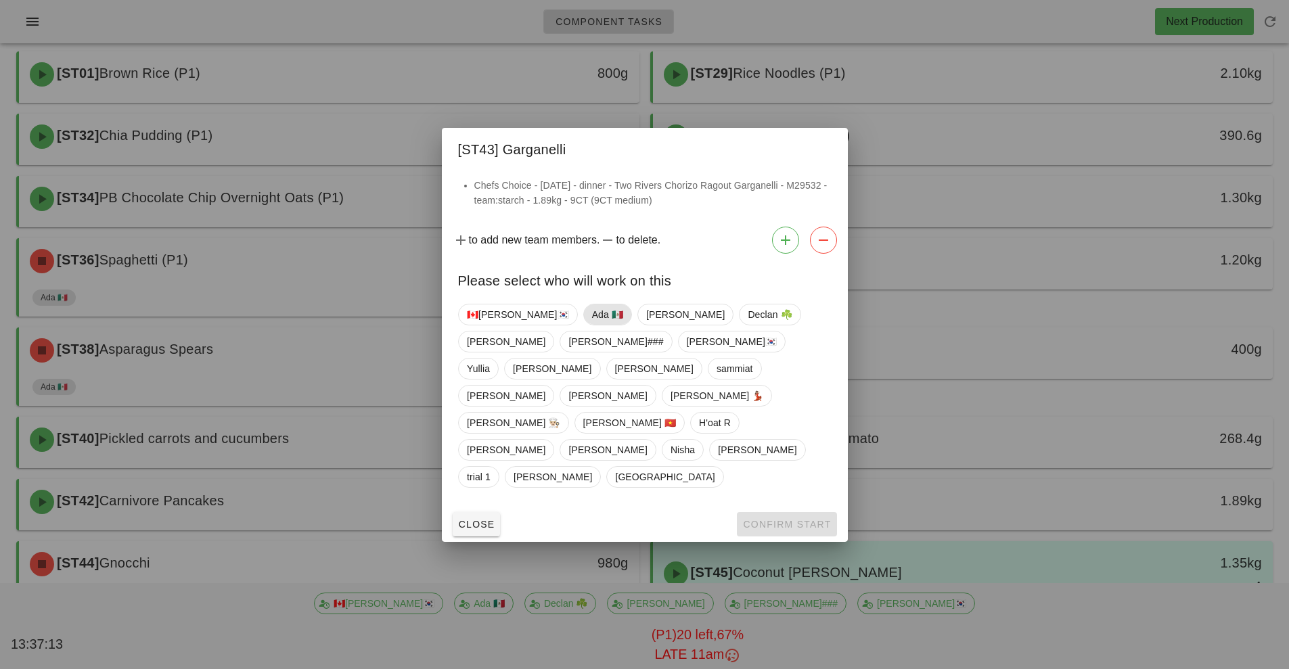
click at [591, 325] on span "Ada 🇲🇽" at bounding box center [606, 314] width 31 height 20
click at [766, 519] on span "Confirm Start" at bounding box center [786, 524] width 89 height 11
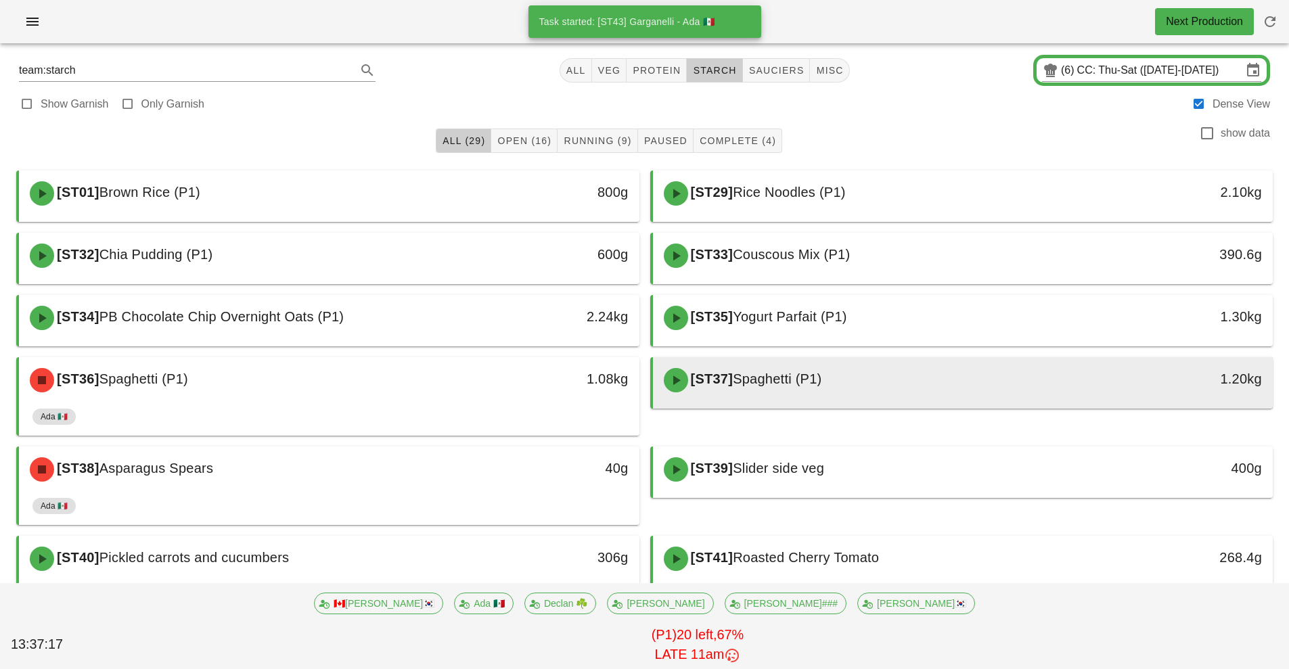
click at [889, 385] on div "[ST37] Spaghetti (P1)" at bounding box center [885, 380] width 461 height 41
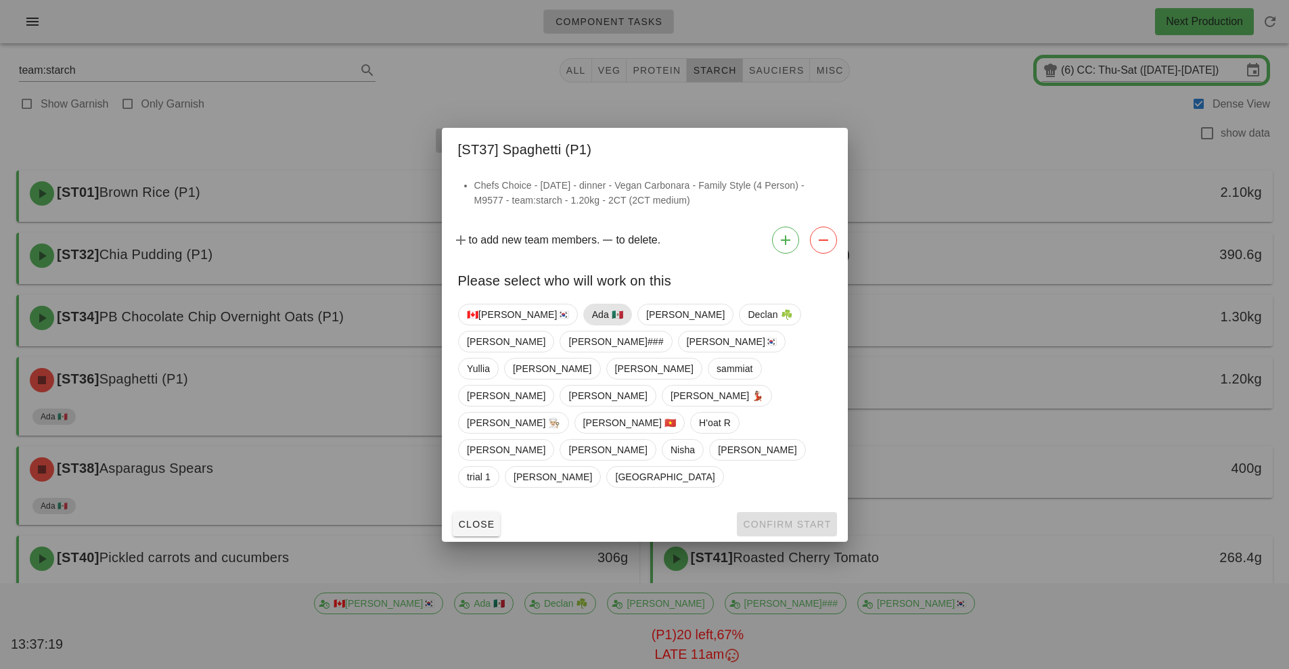
click at [591, 325] on span "Ada 🇲🇽" at bounding box center [606, 314] width 31 height 20
click at [762, 519] on span "Confirm Start" at bounding box center [786, 524] width 89 height 11
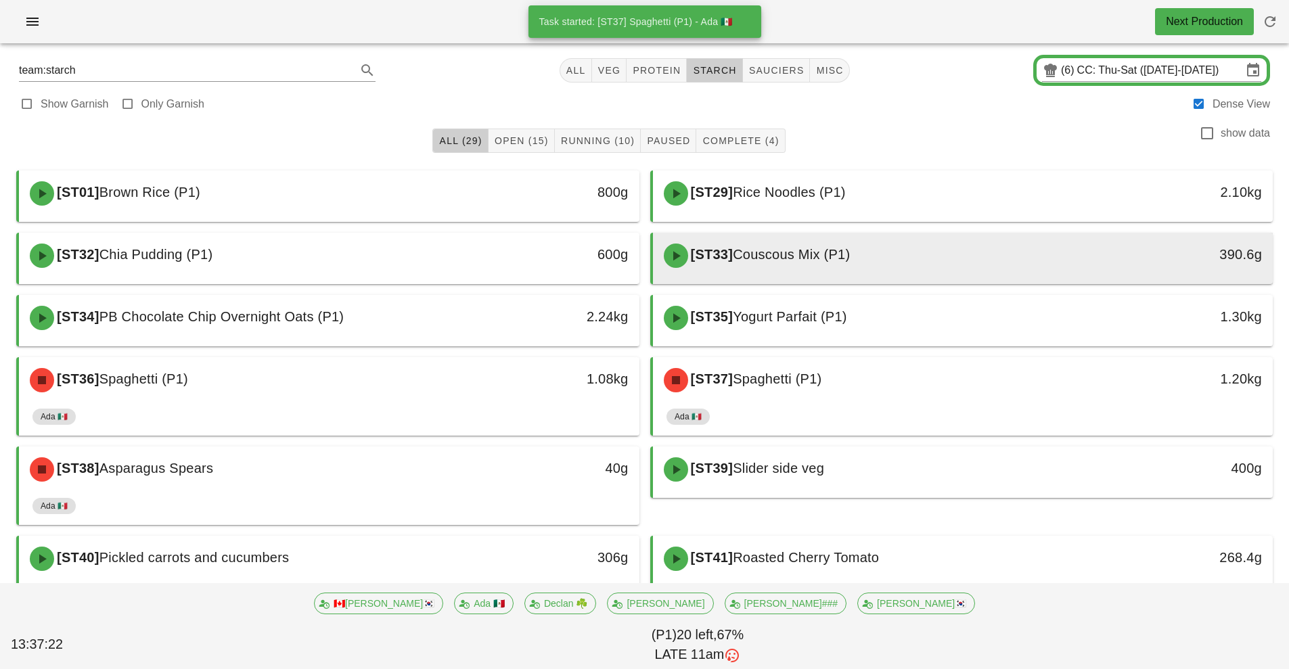
click at [777, 259] on span "Couscous Mix (P1)" at bounding box center [791, 254] width 117 height 15
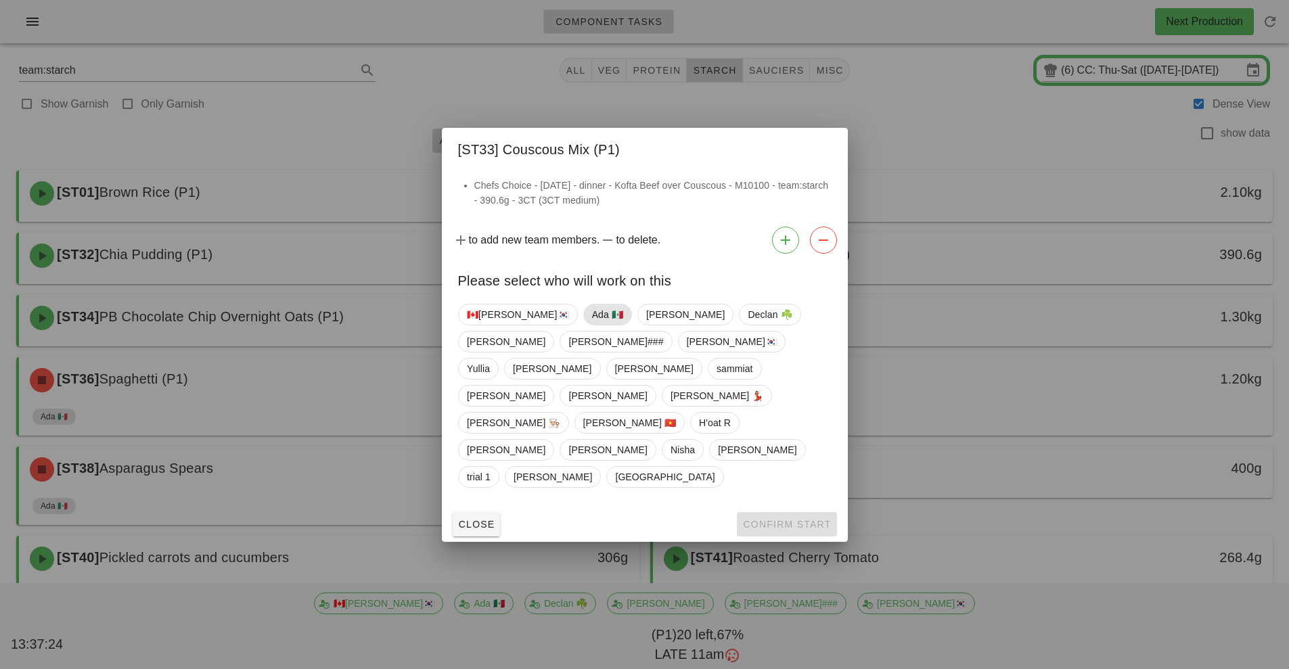
click at [591, 325] on span "Ada 🇲🇽" at bounding box center [606, 314] width 31 height 20
click at [763, 519] on span "Confirm Start" at bounding box center [786, 524] width 89 height 11
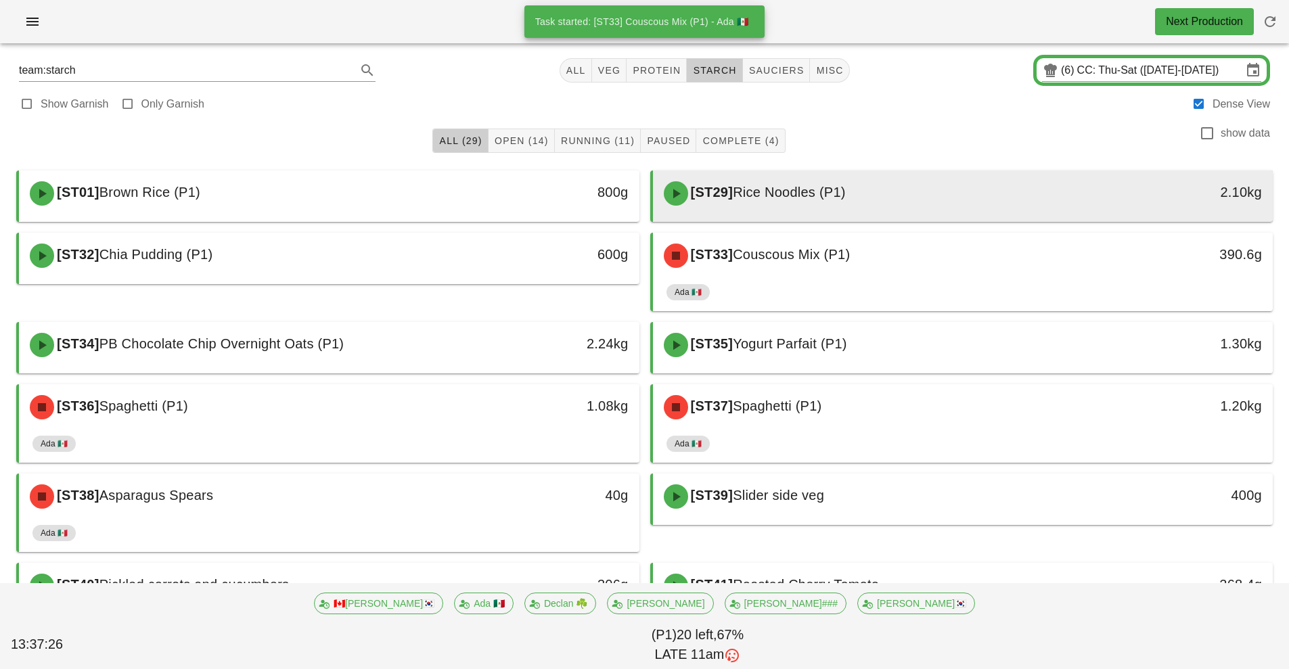
click at [899, 202] on div "[ST29] Rice Noodles (P1)" at bounding box center [885, 193] width 461 height 41
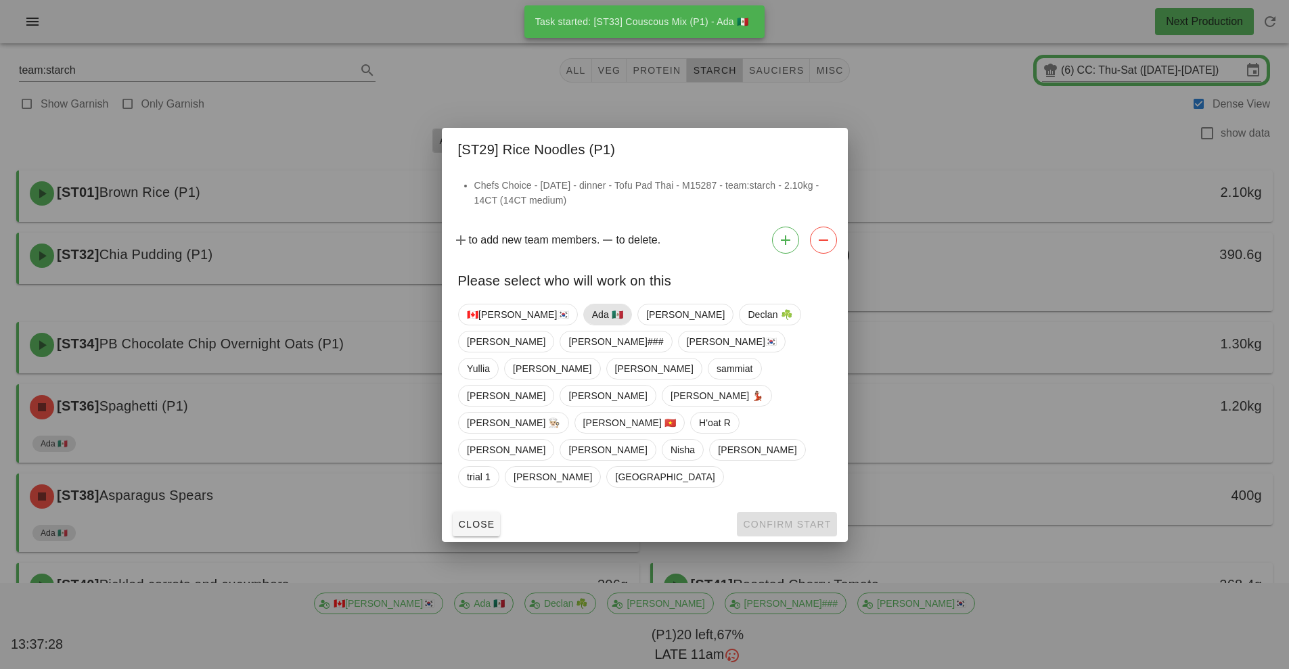
click at [591, 325] on span "Ada 🇲🇽" at bounding box center [606, 314] width 31 height 20
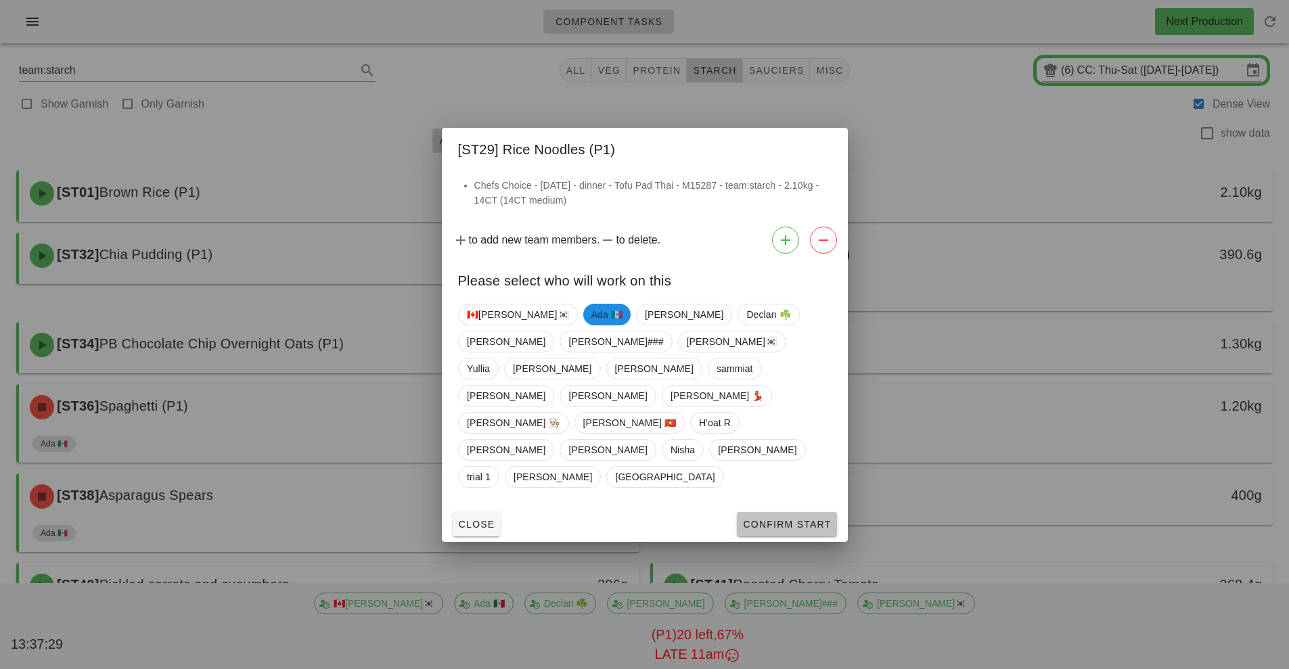
click at [758, 519] on span "Confirm Start" at bounding box center [786, 524] width 89 height 11
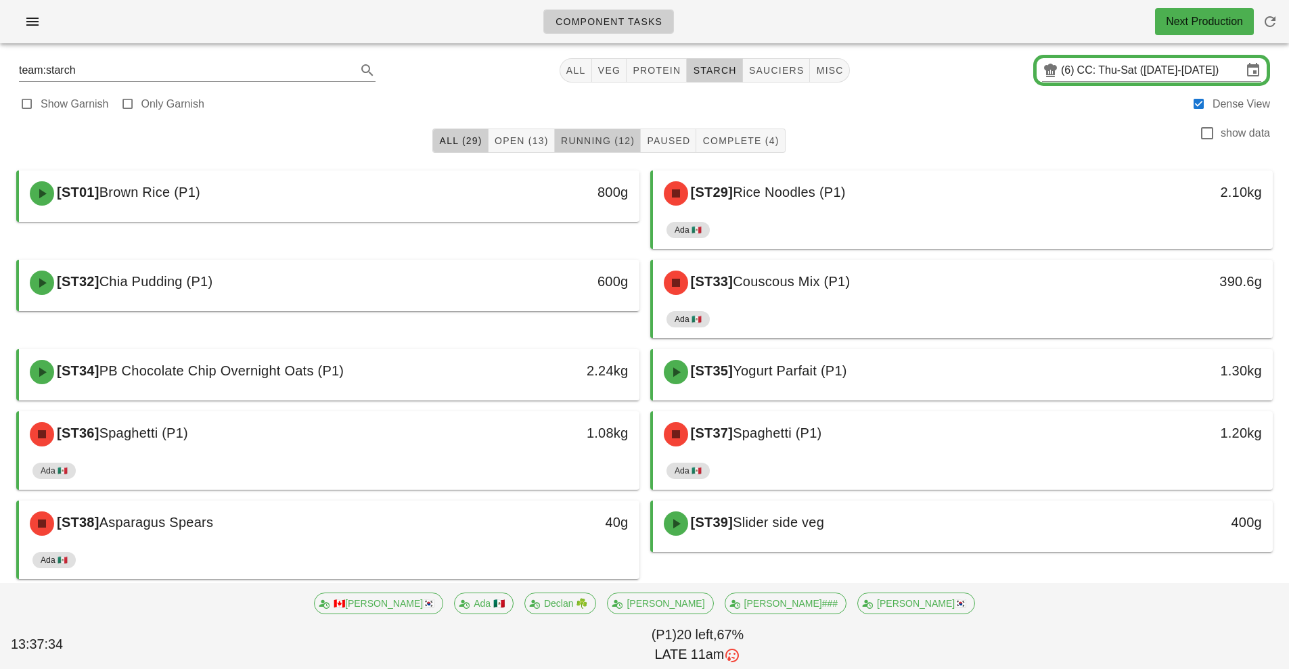
click at [607, 142] on span "Running (12)" at bounding box center [597, 140] width 74 height 11
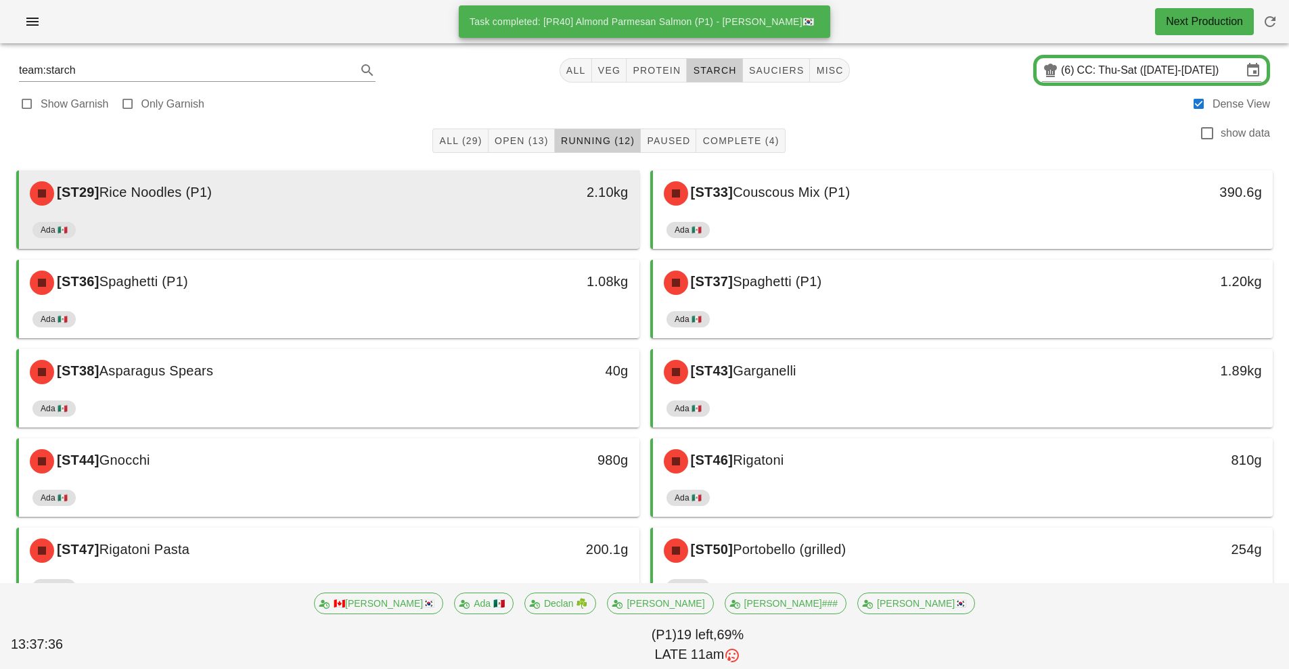
click at [467, 218] on div "Ada 🇲🇽" at bounding box center [328, 232] width 593 height 32
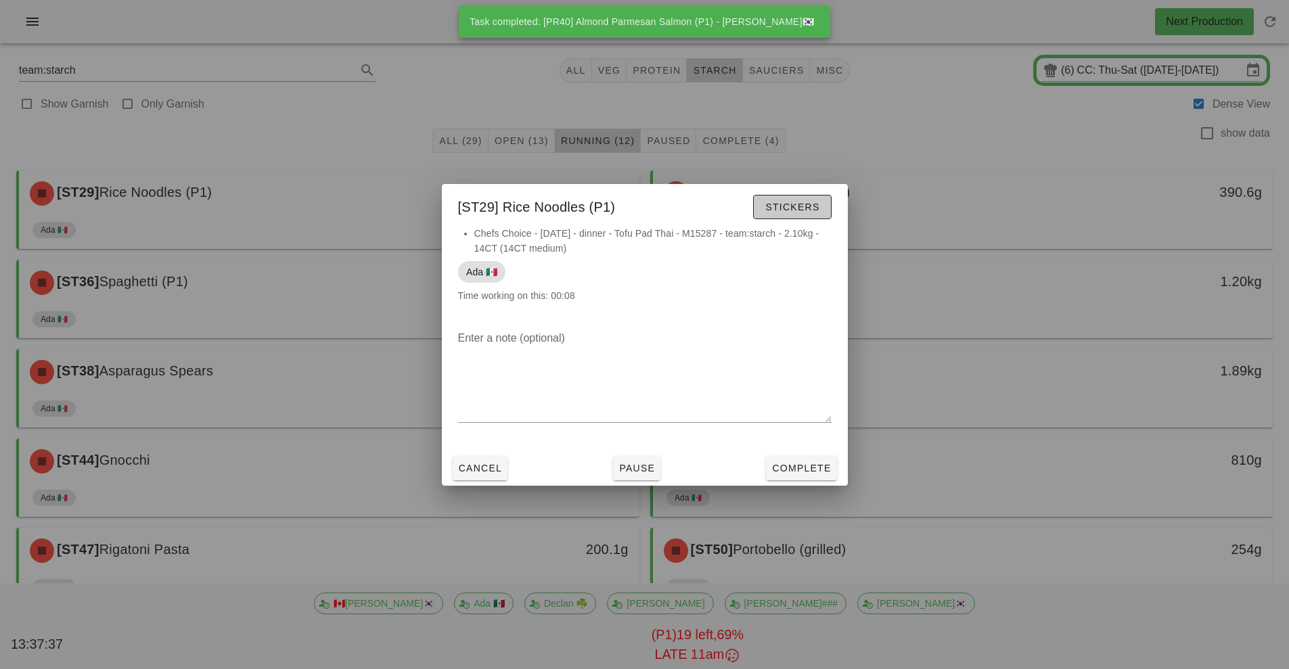
click at [798, 210] on span "Stickers" at bounding box center [791, 207] width 55 height 11
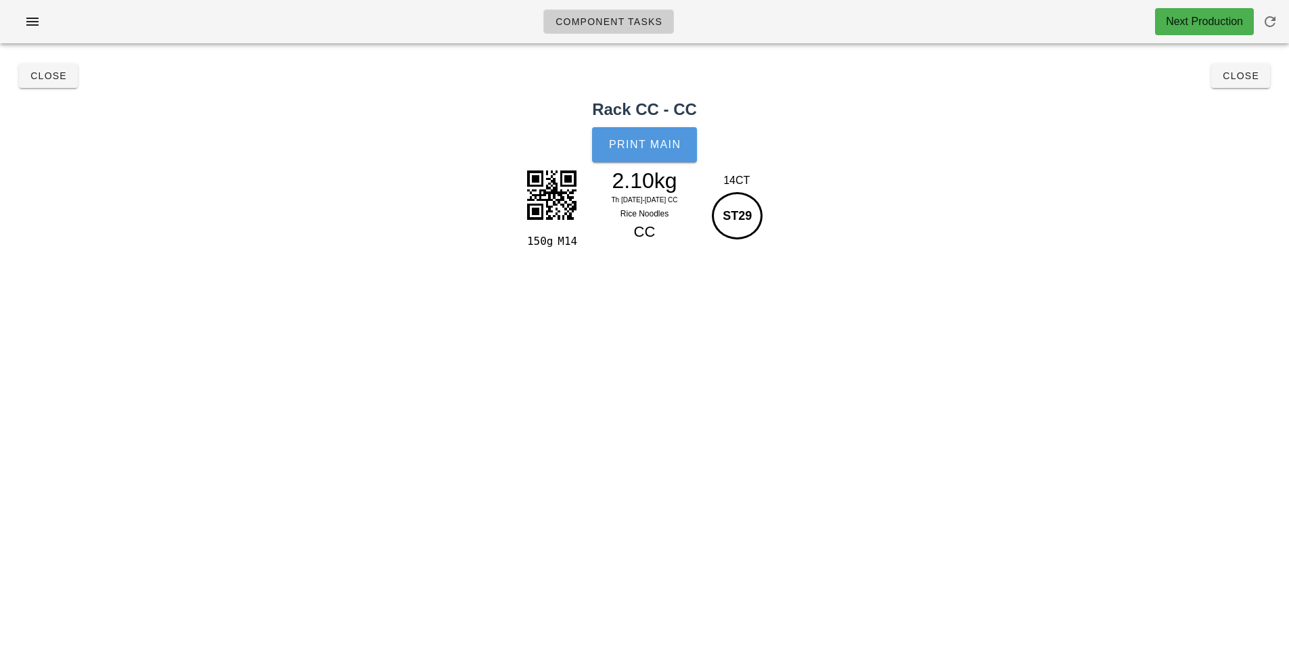
click at [649, 152] on button "Print Main" at bounding box center [644, 144] width 104 height 35
click at [1251, 80] on span "Close" at bounding box center [1240, 75] width 37 height 11
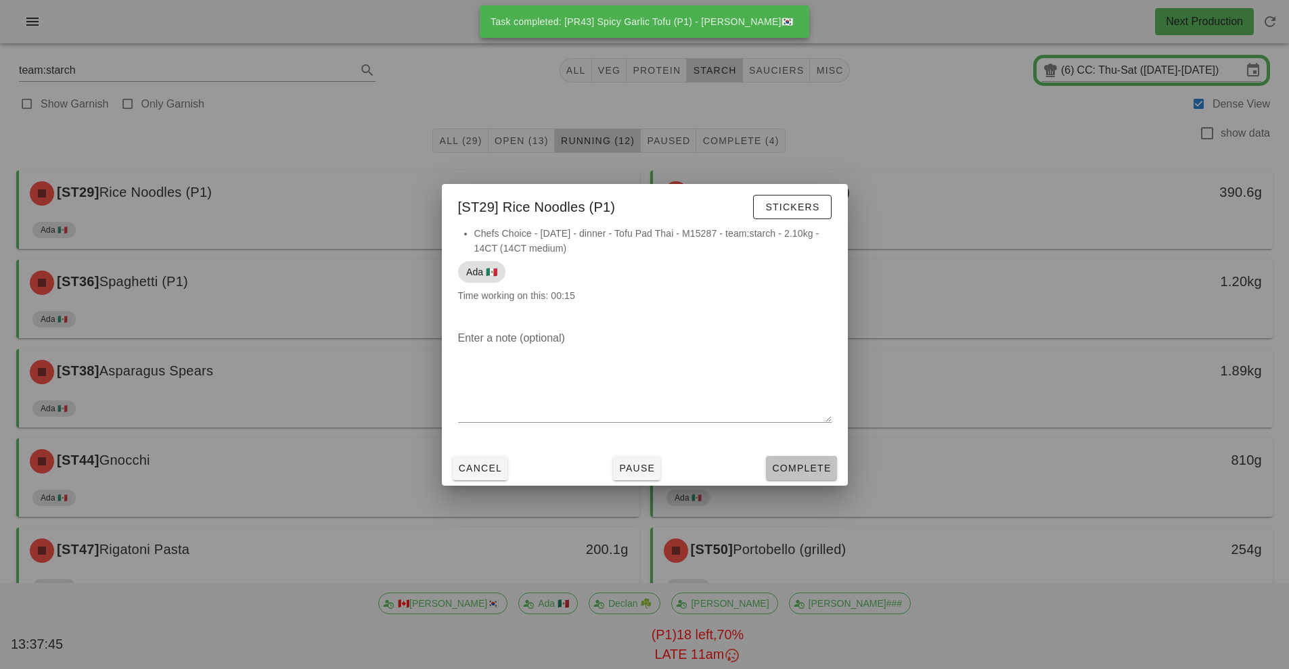
click at [810, 479] on button "Complete" at bounding box center [801, 468] width 70 height 24
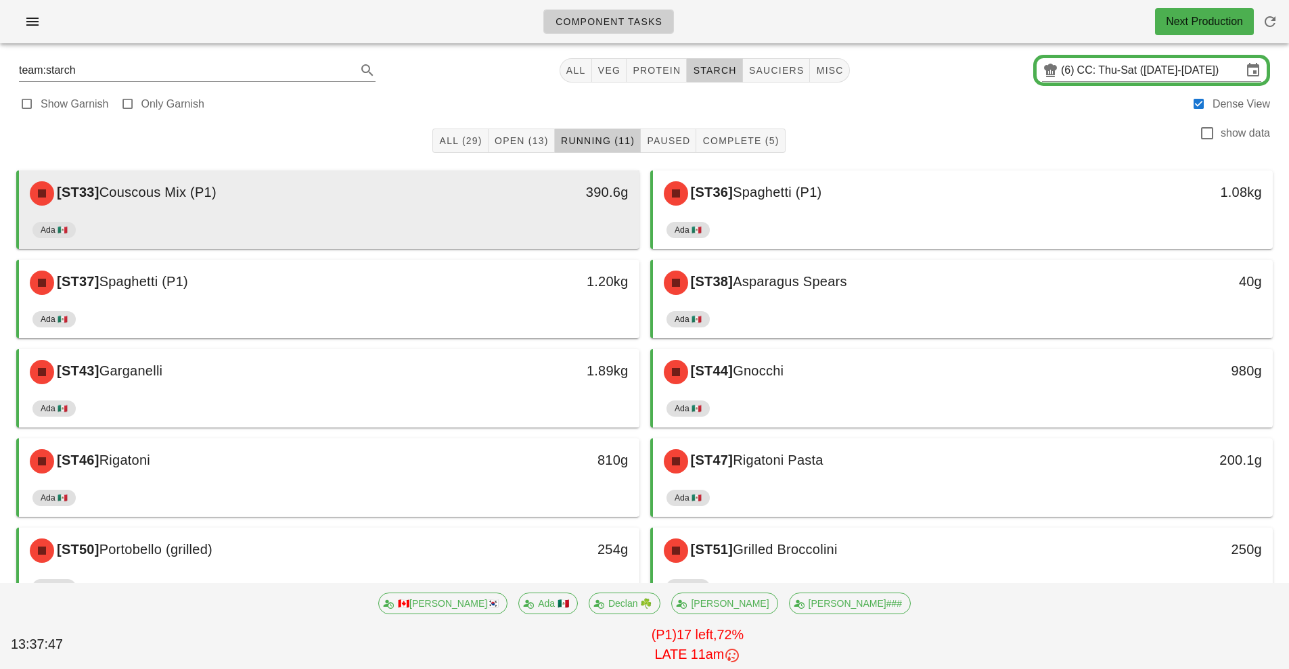
click at [507, 221] on div "Ada 🇲🇽" at bounding box center [328, 232] width 593 height 32
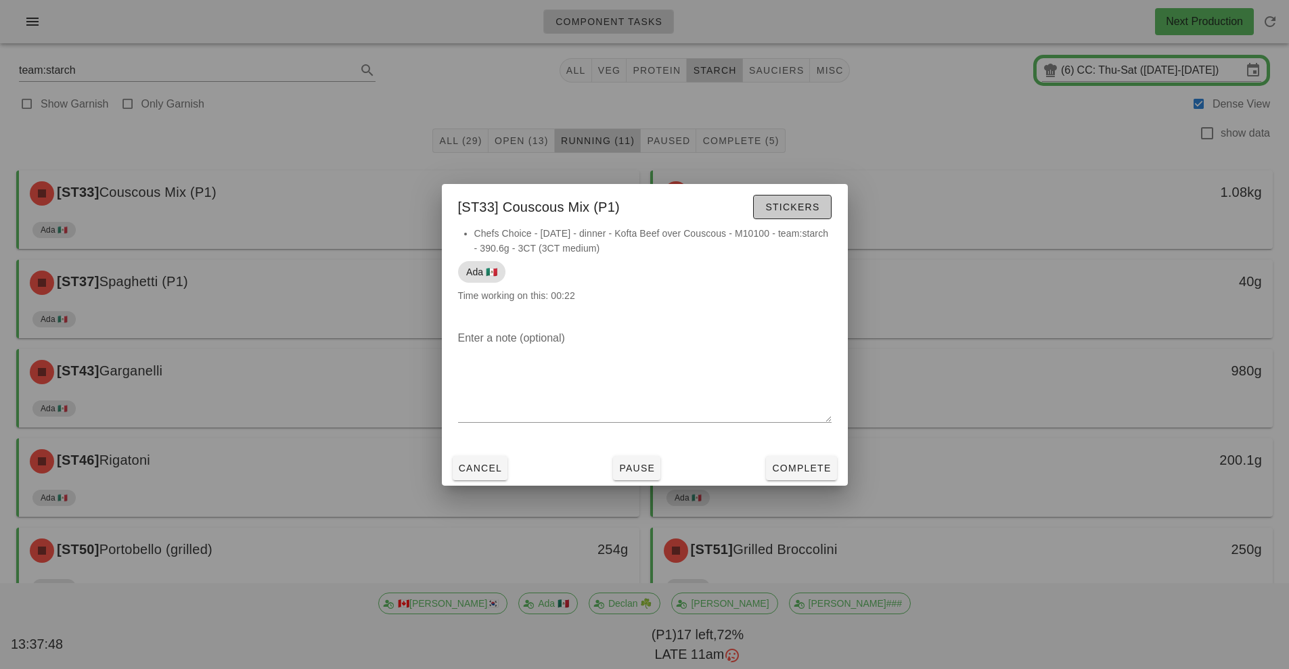
click at [799, 207] on span "Stickers" at bounding box center [791, 207] width 55 height 11
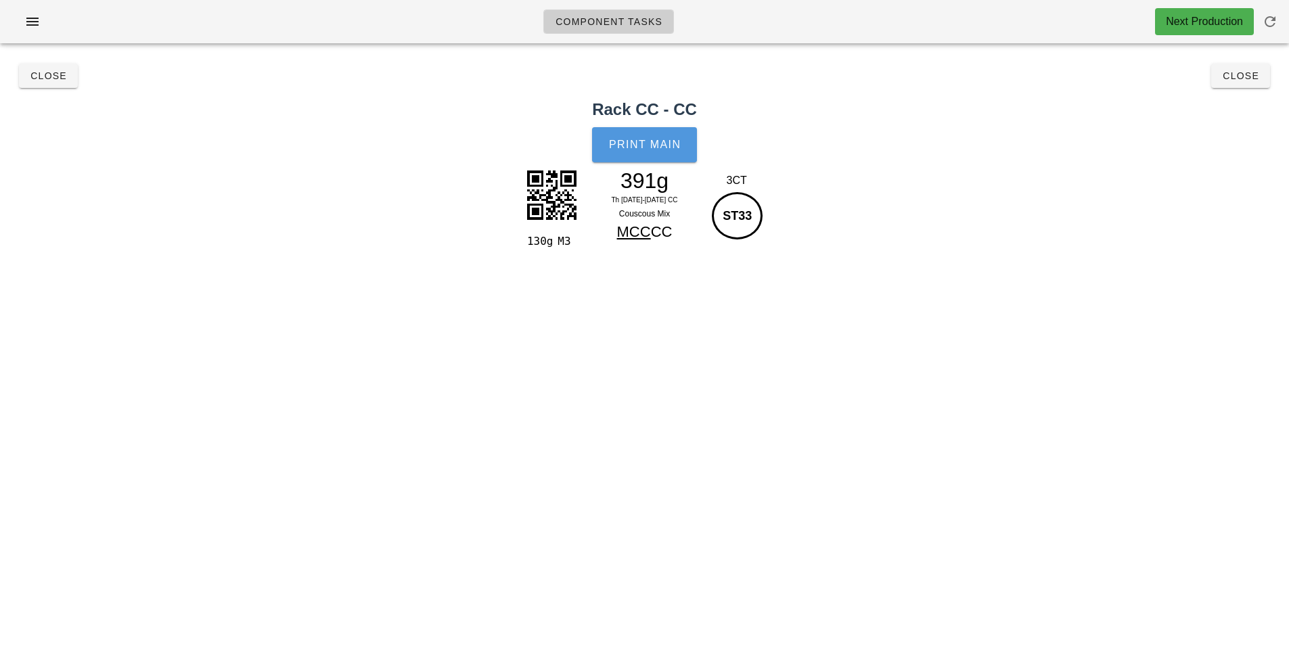
click at [649, 148] on span "Print Main" at bounding box center [644, 145] width 73 height 12
click at [1242, 80] on span "Close" at bounding box center [1240, 75] width 37 height 11
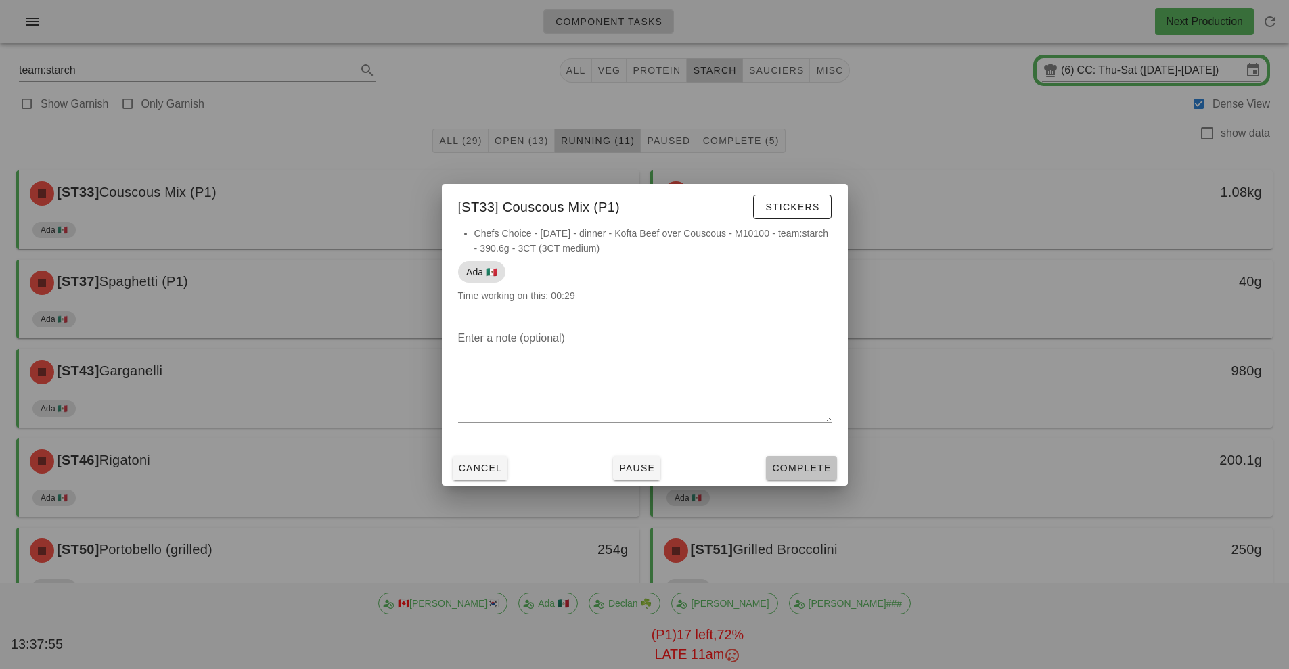
click at [816, 477] on button "Complete" at bounding box center [801, 468] width 70 height 24
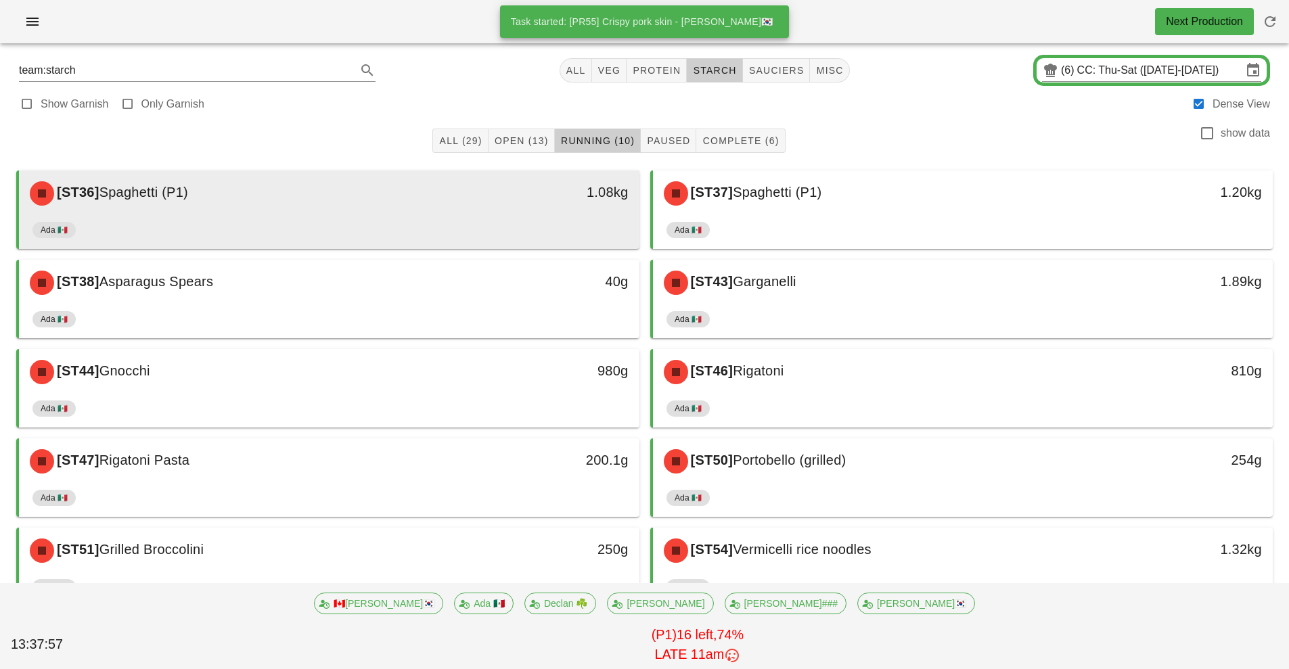
click at [467, 225] on div "Ada 🇲🇽" at bounding box center [328, 232] width 593 height 32
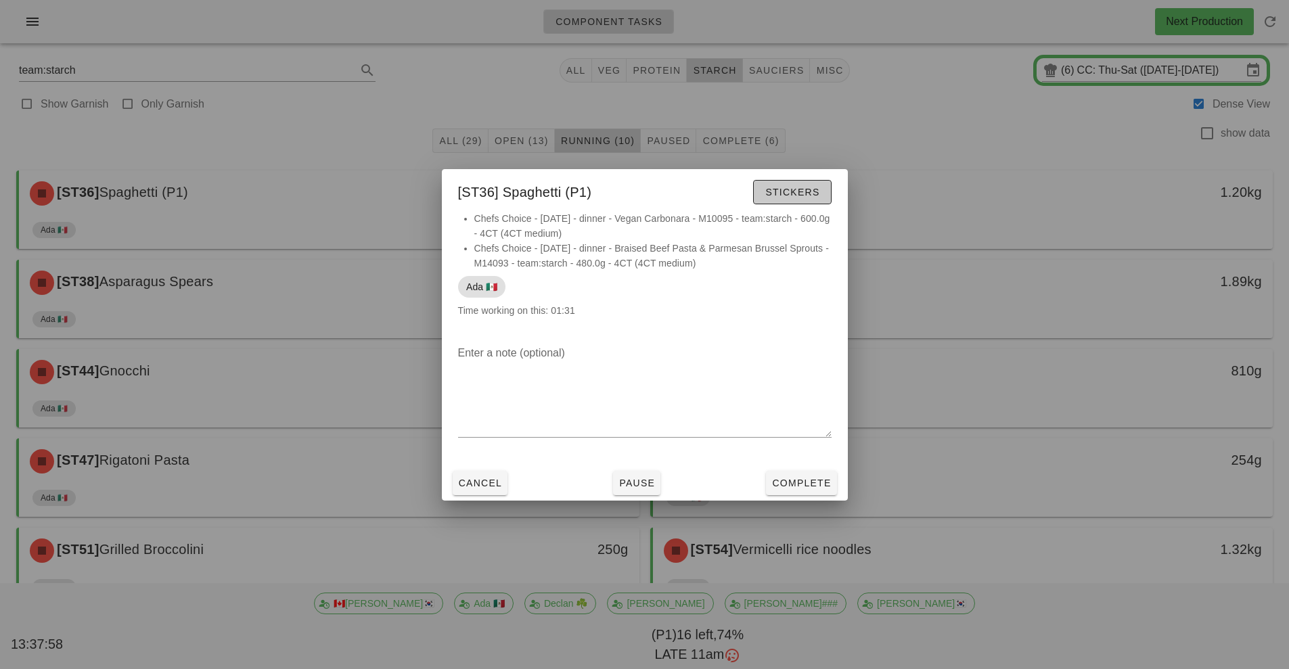
click at [793, 190] on span "Stickers" at bounding box center [791, 192] width 55 height 11
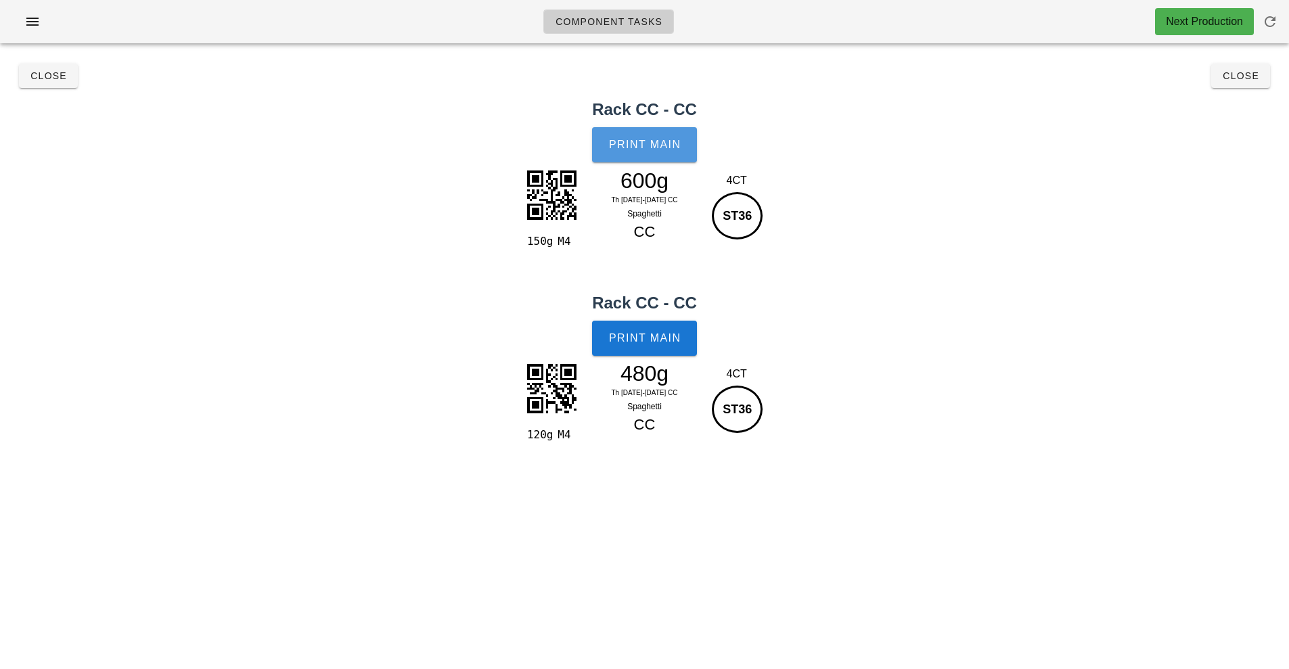
click at [651, 143] on span "Print Main" at bounding box center [644, 145] width 73 height 12
click at [657, 342] on span "Print Main" at bounding box center [644, 338] width 73 height 12
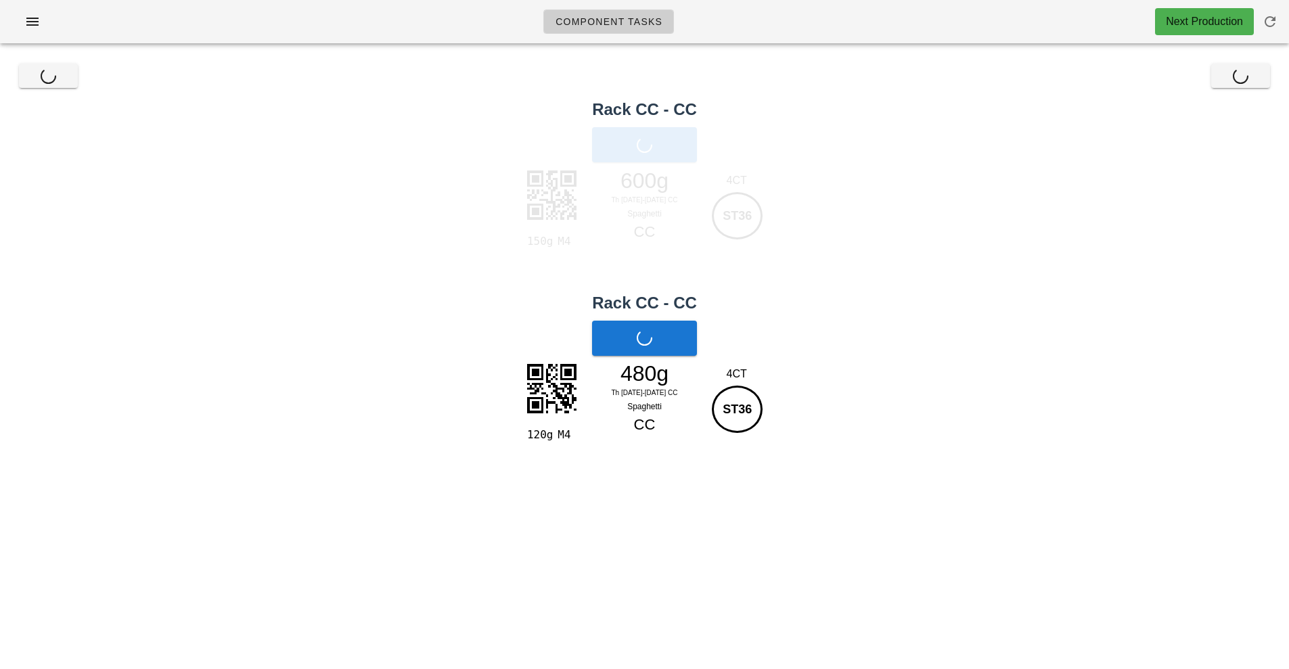
click at [1264, 73] on div "Close Close" at bounding box center [644, 75] width 1272 height 43
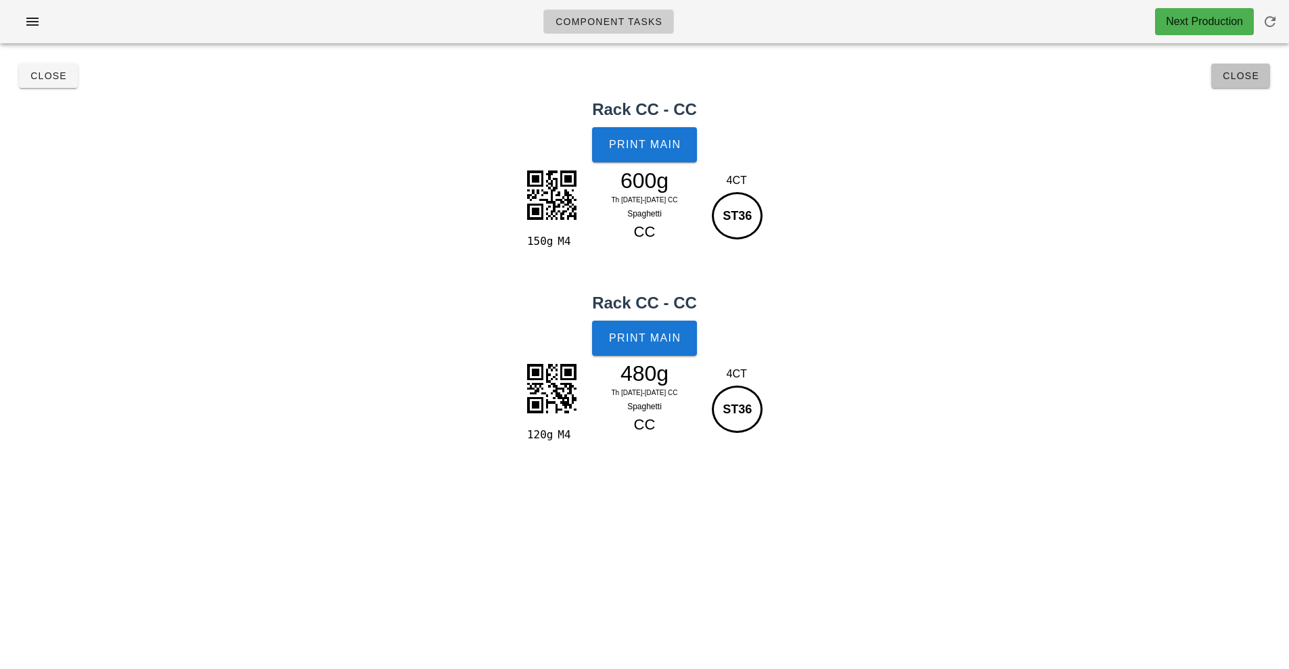
click at [1232, 76] on span "Close" at bounding box center [1240, 75] width 37 height 11
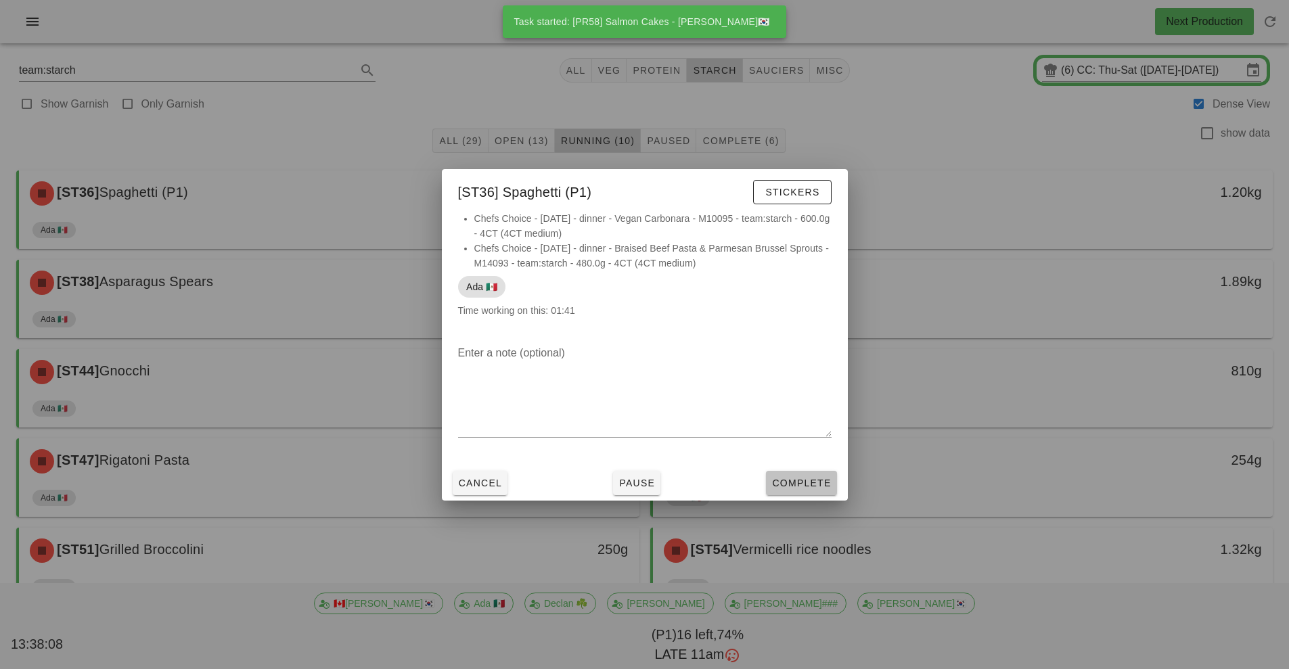
click at [804, 486] on span "Complete" at bounding box center [801, 483] width 60 height 11
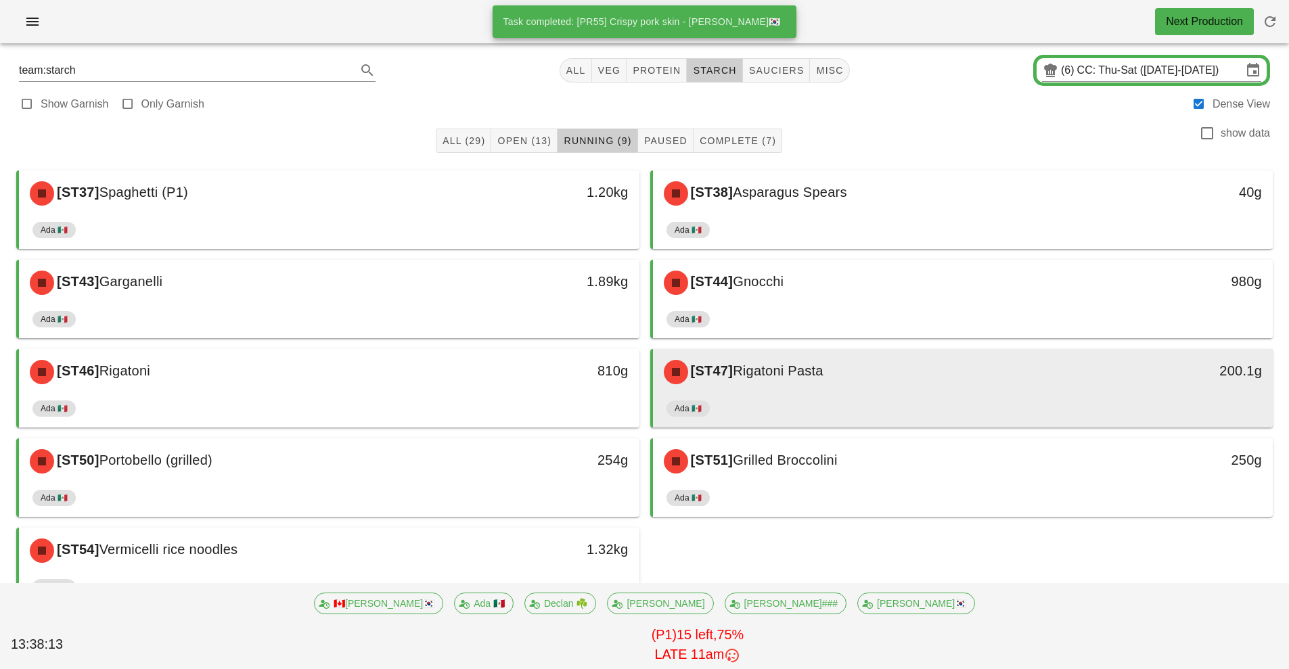
click at [984, 365] on div "[ST47] Rigatoni Pasta" at bounding box center [885, 372] width 461 height 41
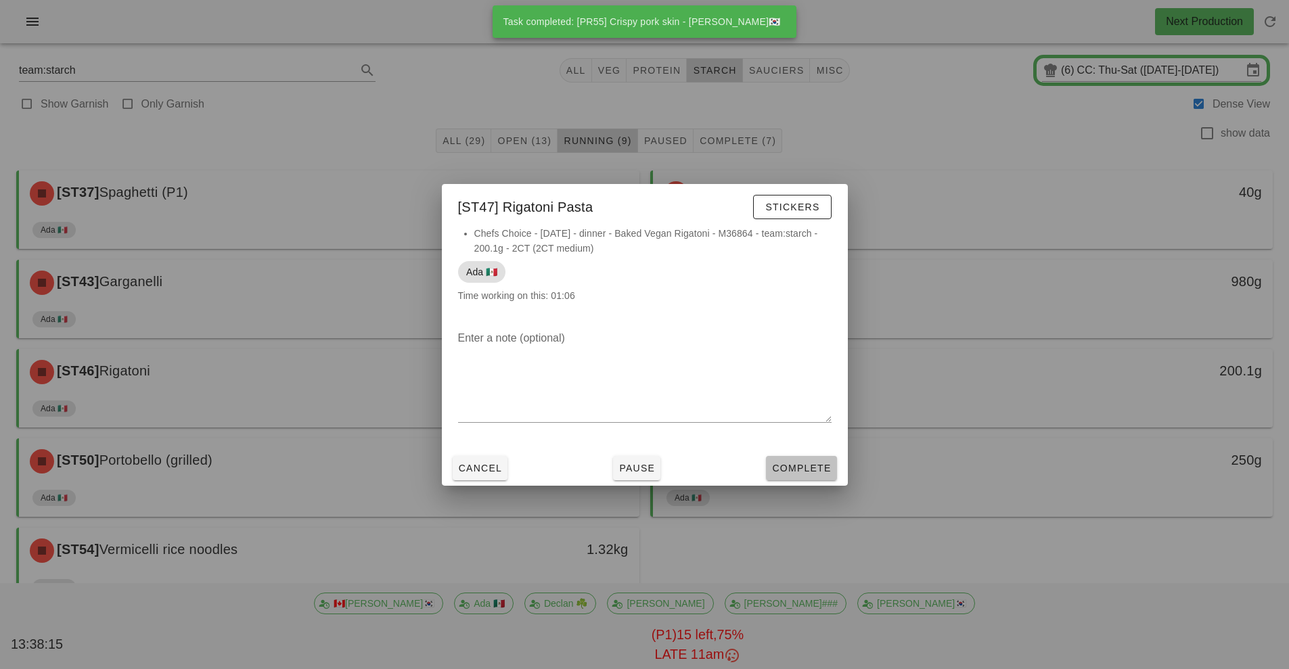
click at [810, 471] on span "Complete" at bounding box center [801, 468] width 60 height 11
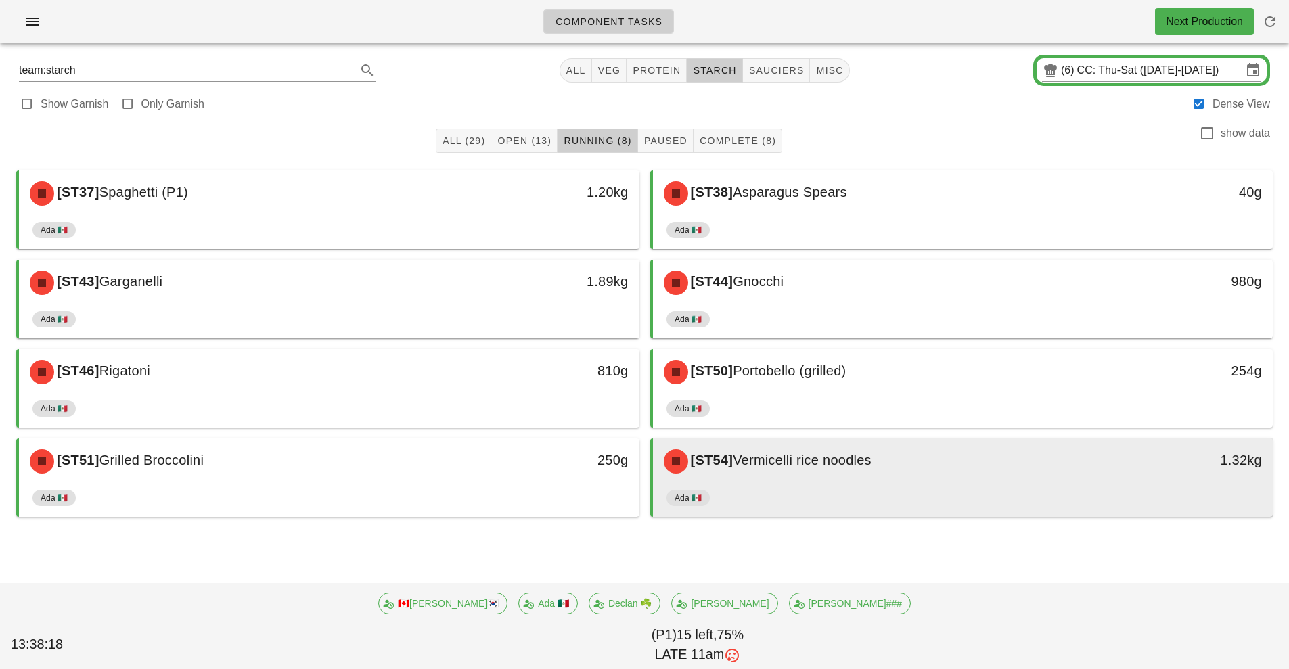
click at [927, 486] on div "Ada 🇲🇽" at bounding box center [962, 500] width 593 height 32
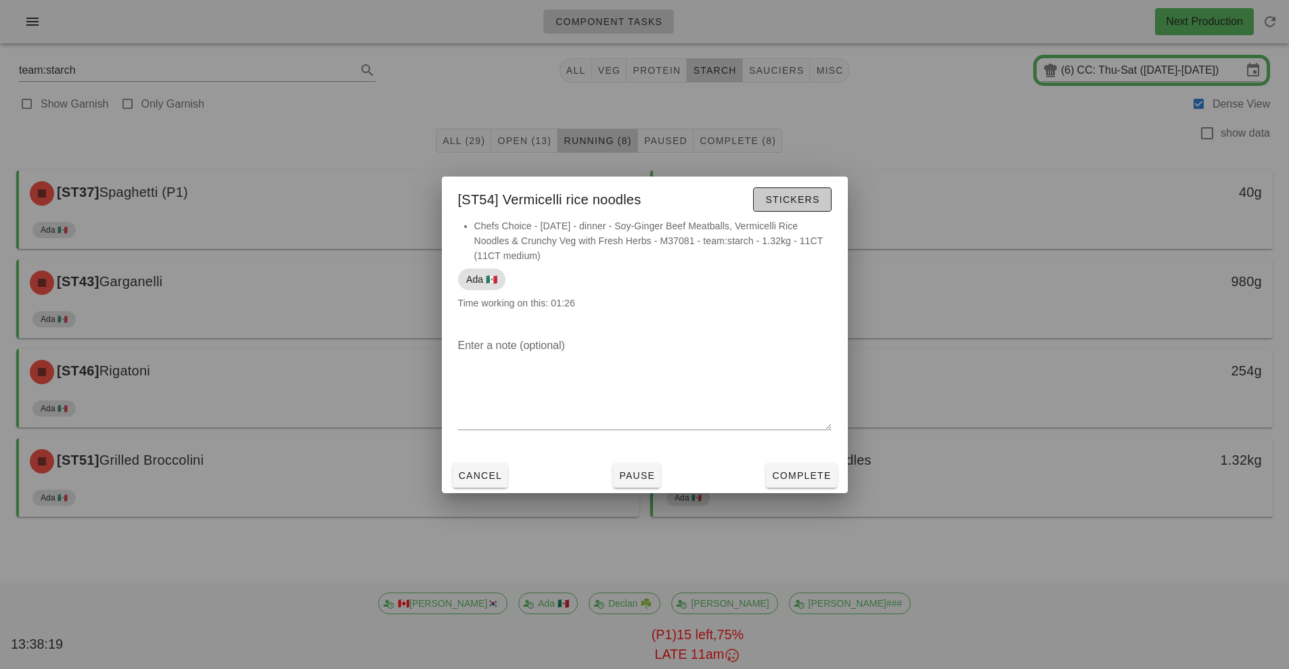
click at [800, 204] on span "Stickers" at bounding box center [791, 199] width 55 height 11
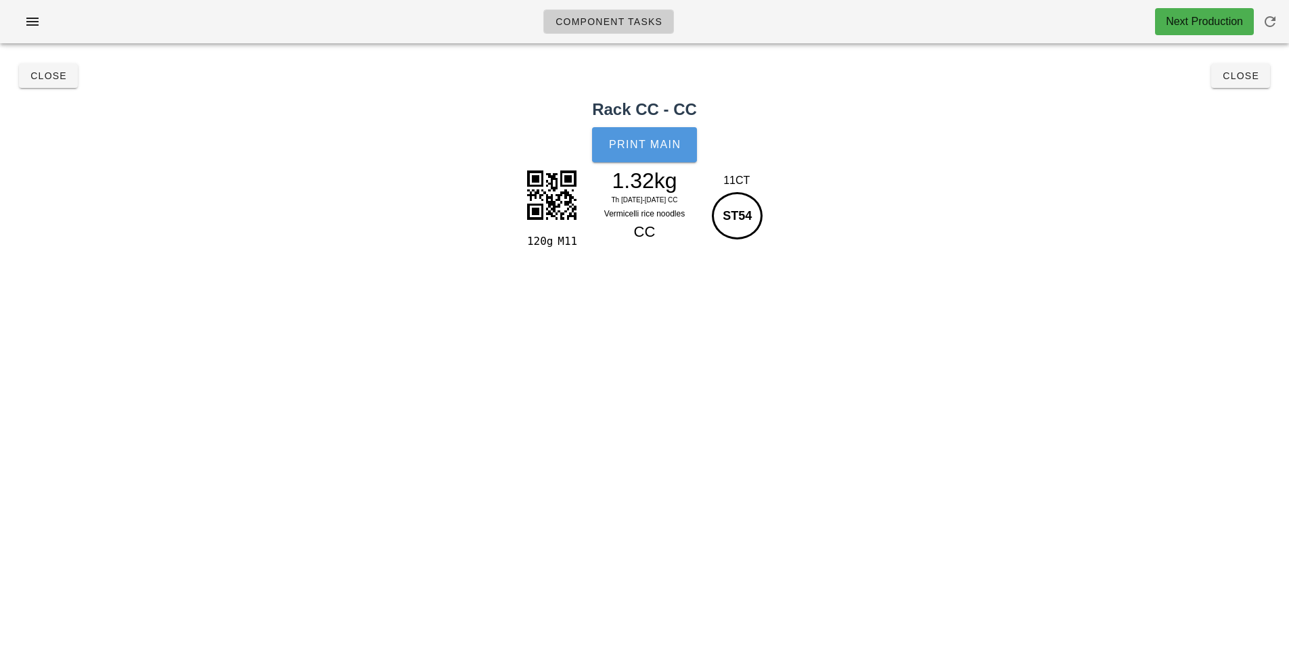
click at [662, 142] on span "Print Main" at bounding box center [644, 145] width 73 height 12
click at [1241, 80] on span "Close" at bounding box center [1240, 75] width 37 height 11
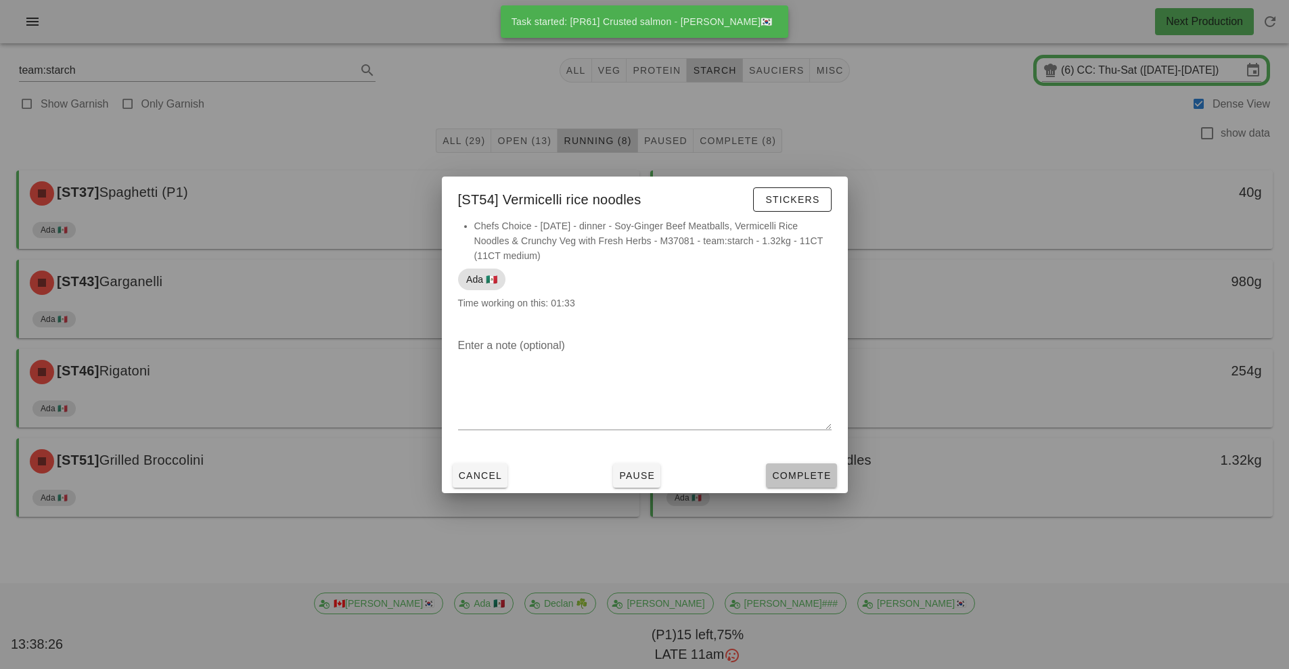
click at [815, 476] on span "Complete" at bounding box center [801, 475] width 60 height 11
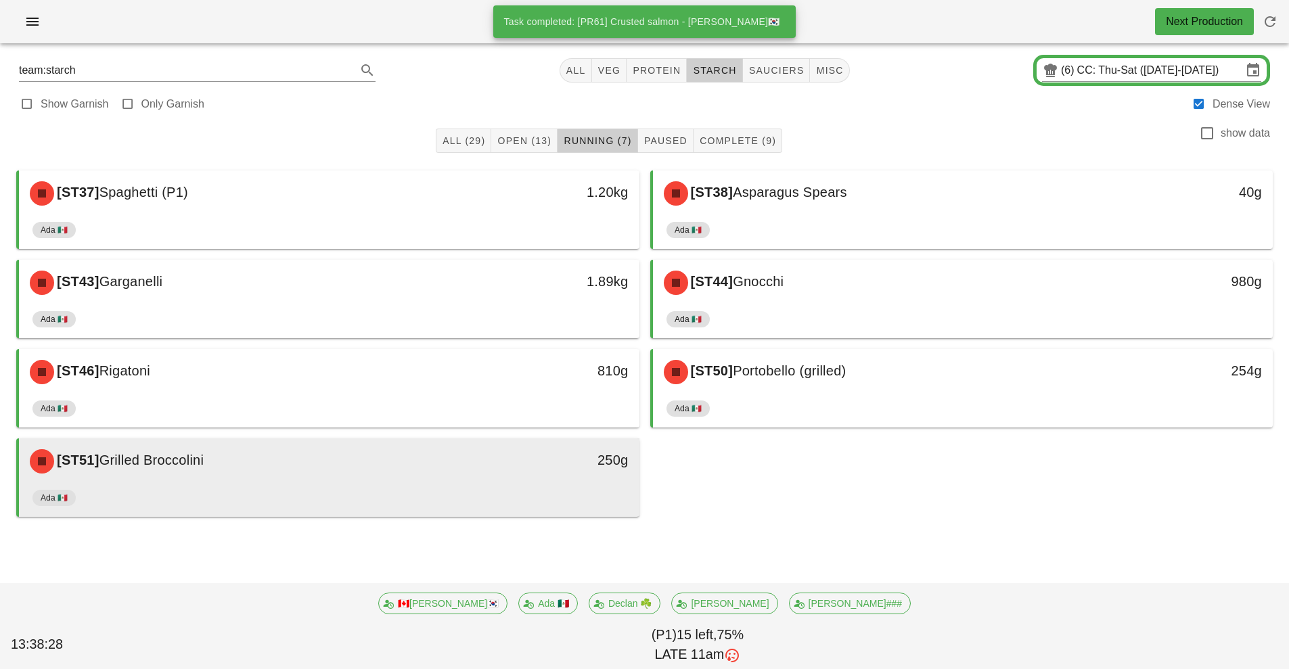
click at [415, 492] on div "Ada 🇲🇽" at bounding box center [328, 500] width 593 height 32
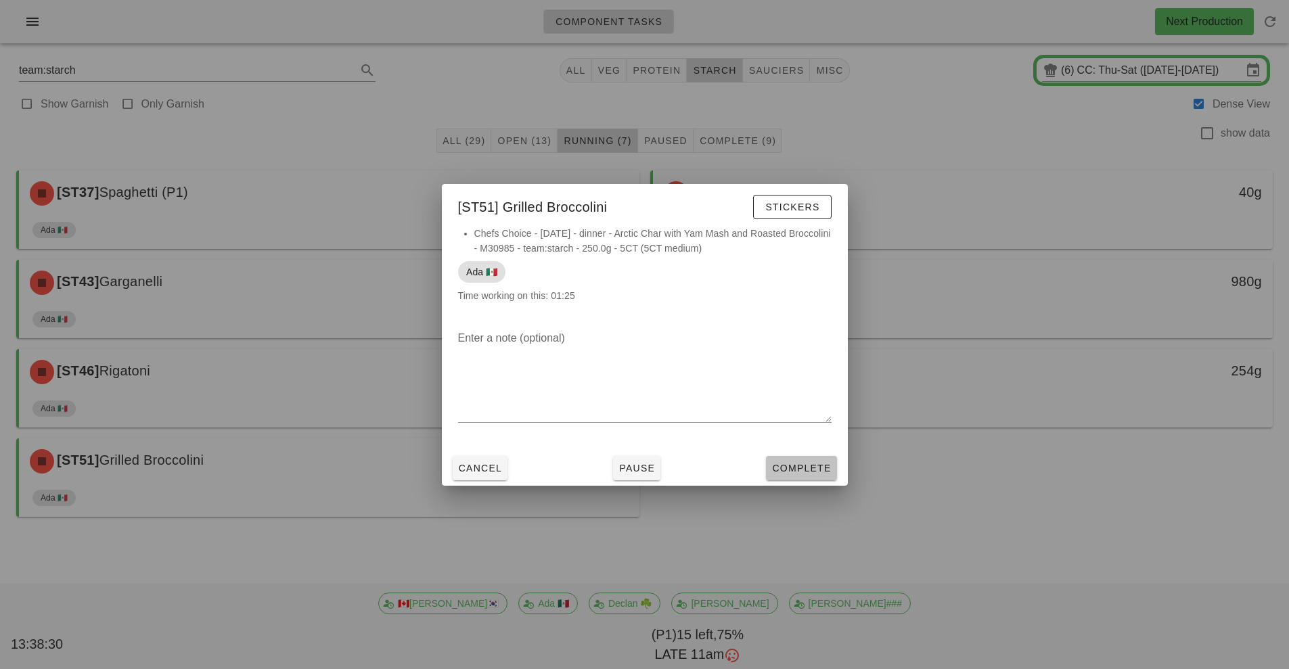
click at [813, 469] on span "Complete" at bounding box center [801, 468] width 60 height 11
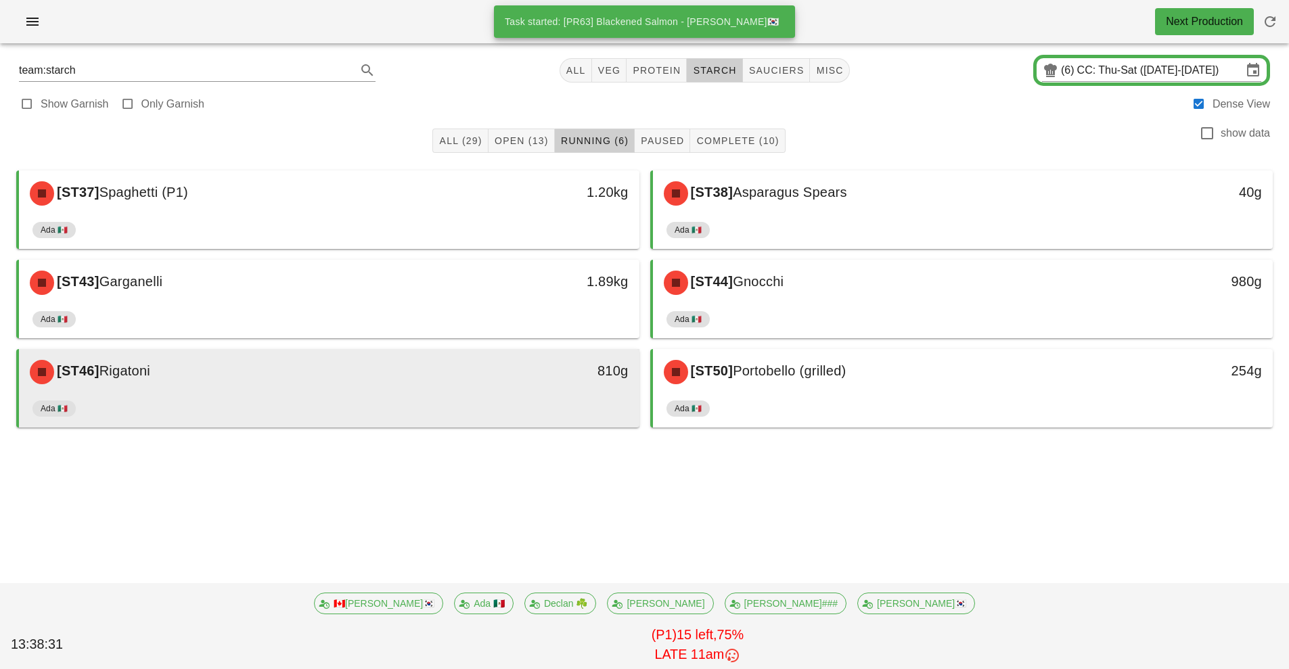
click at [459, 411] on div "Ada 🇲🇽" at bounding box center [328, 411] width 593 height 32
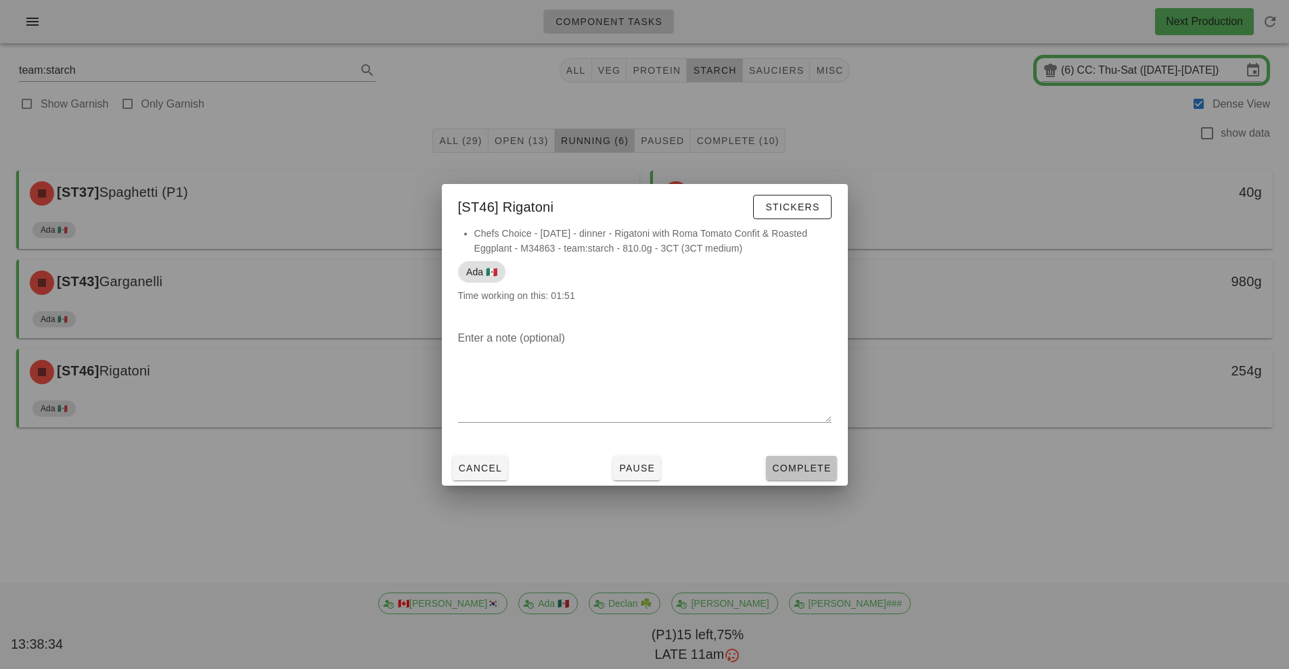
click at [806, 468] on span "Complete" at bounding box center [801, 468] width 60 height 11
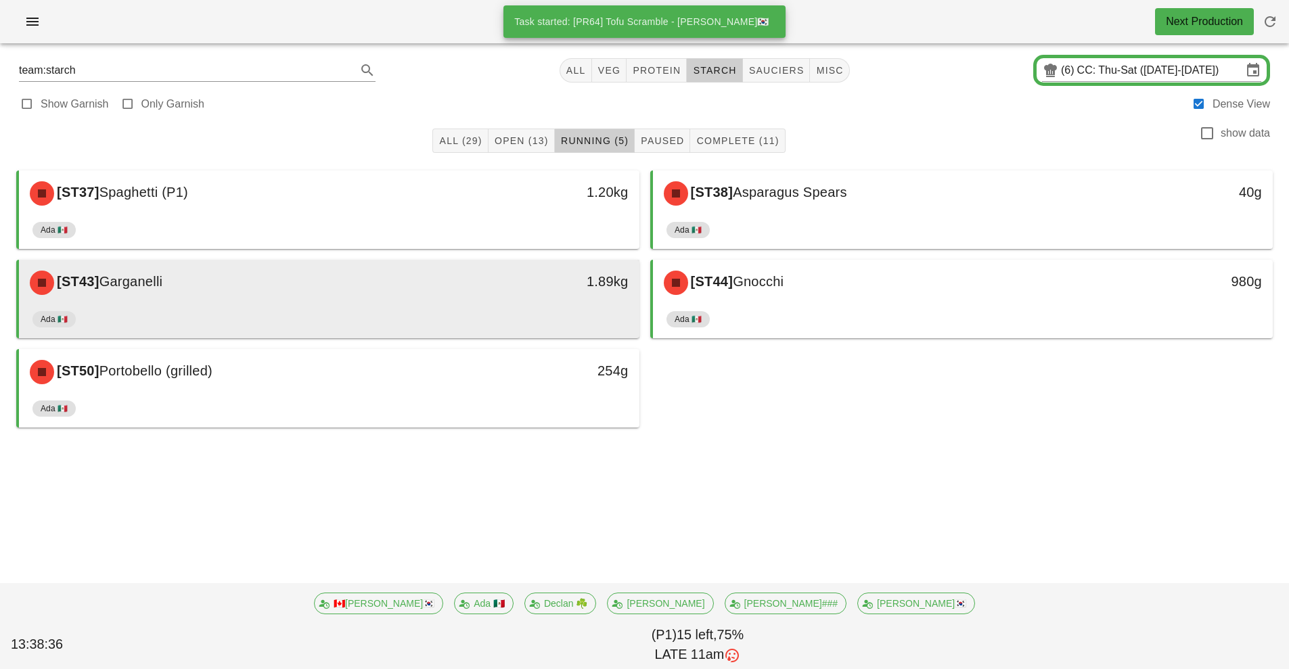
click at [528, 294] on div "1.89kg" at bounding box center [559, 282] width 154 height 41
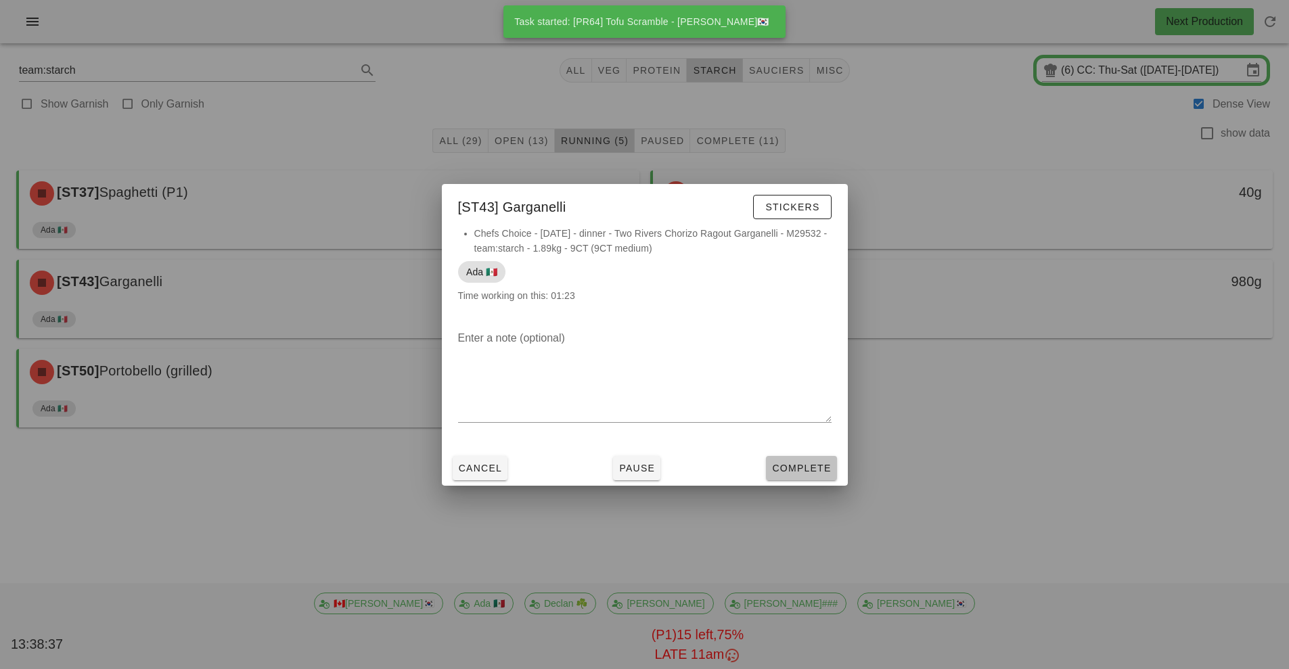
click at [809, 456] on button "Complete" at bounding box center [801, 468] width 70 height 24
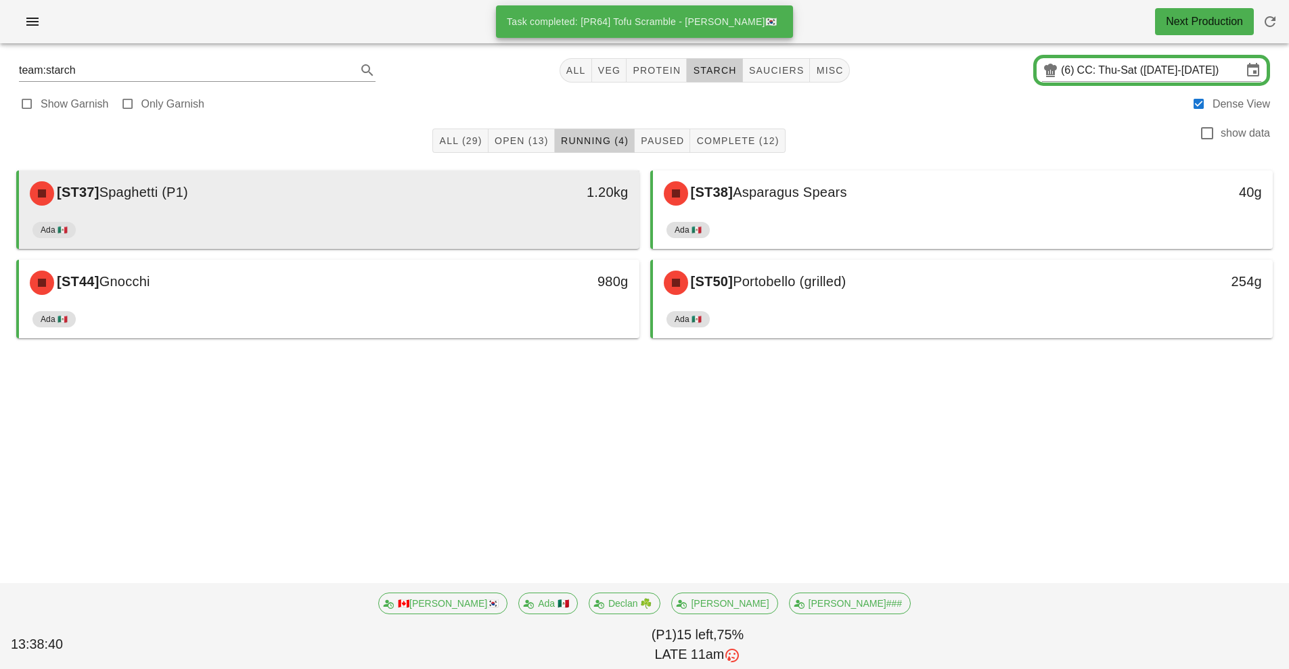
click at [517, 204] on div "1.20kg" at bounding box center [559, 193] width 154 height 41
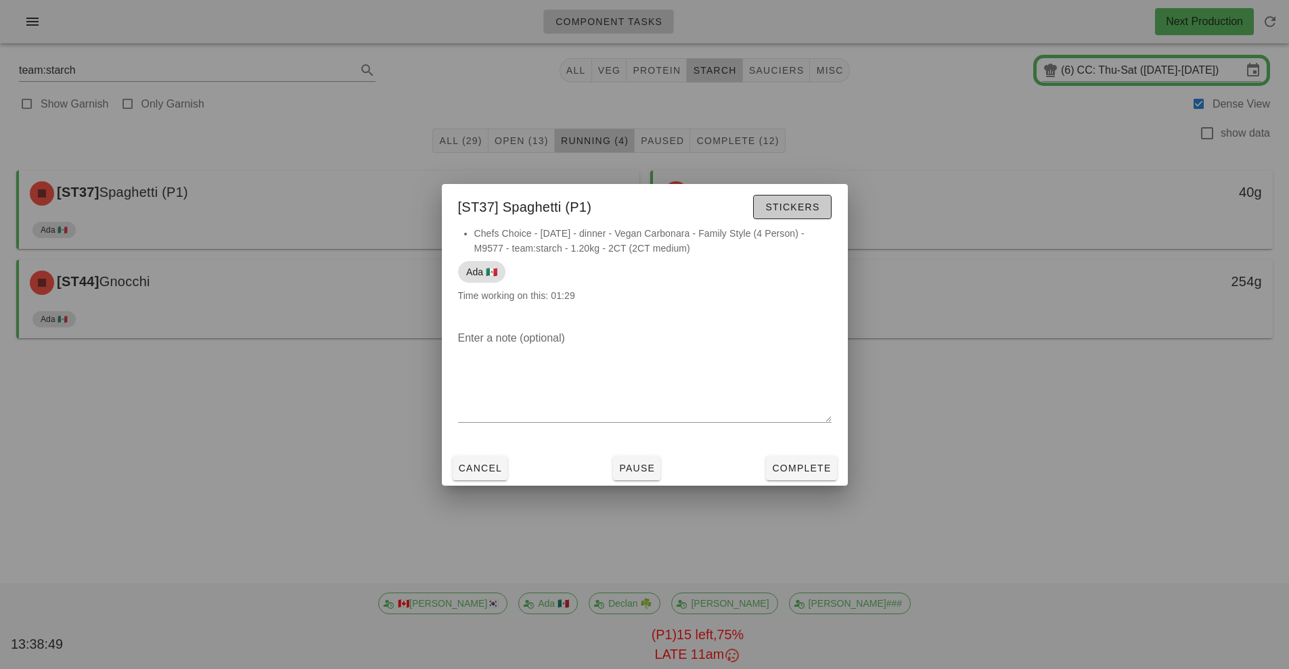
click at [808, 208] on span "Stickers" at bounding box center [791, 207] width 55 height 11
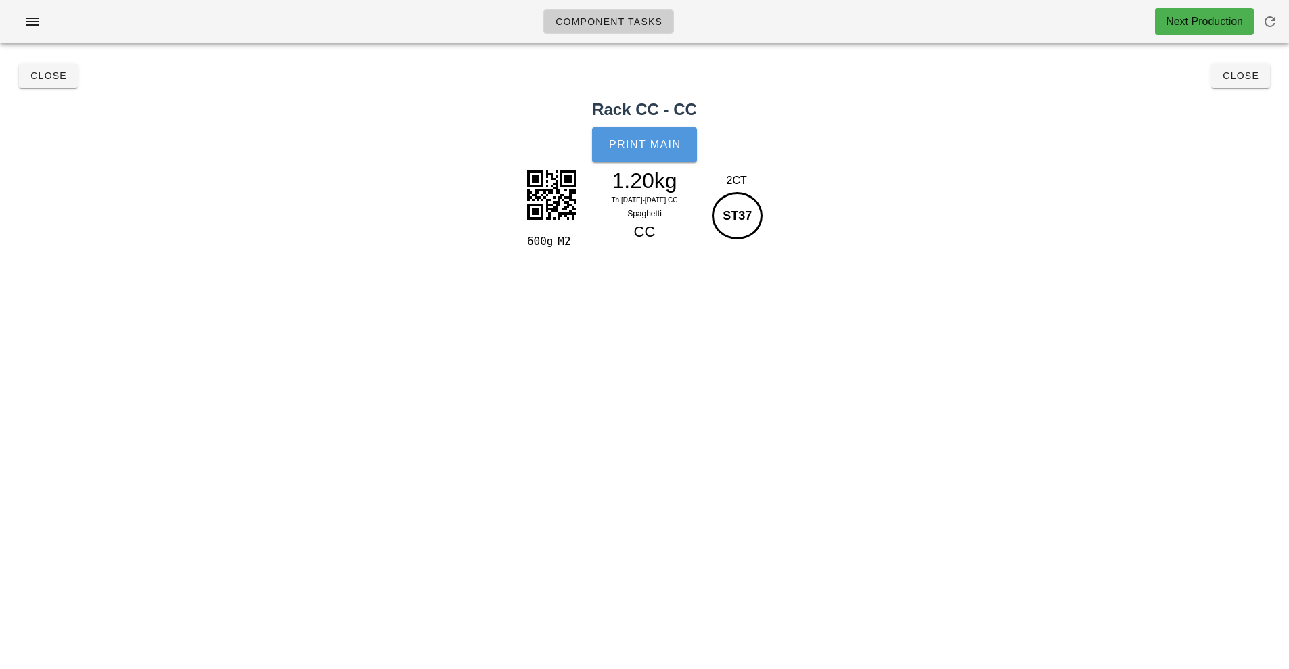
click at [667, 145] on span "Print Main" at bounding box center [644, 145] width 73 height 12
click at [1241, 78] on span "Close" at bounding box center [1240, 75] width 37 height 11
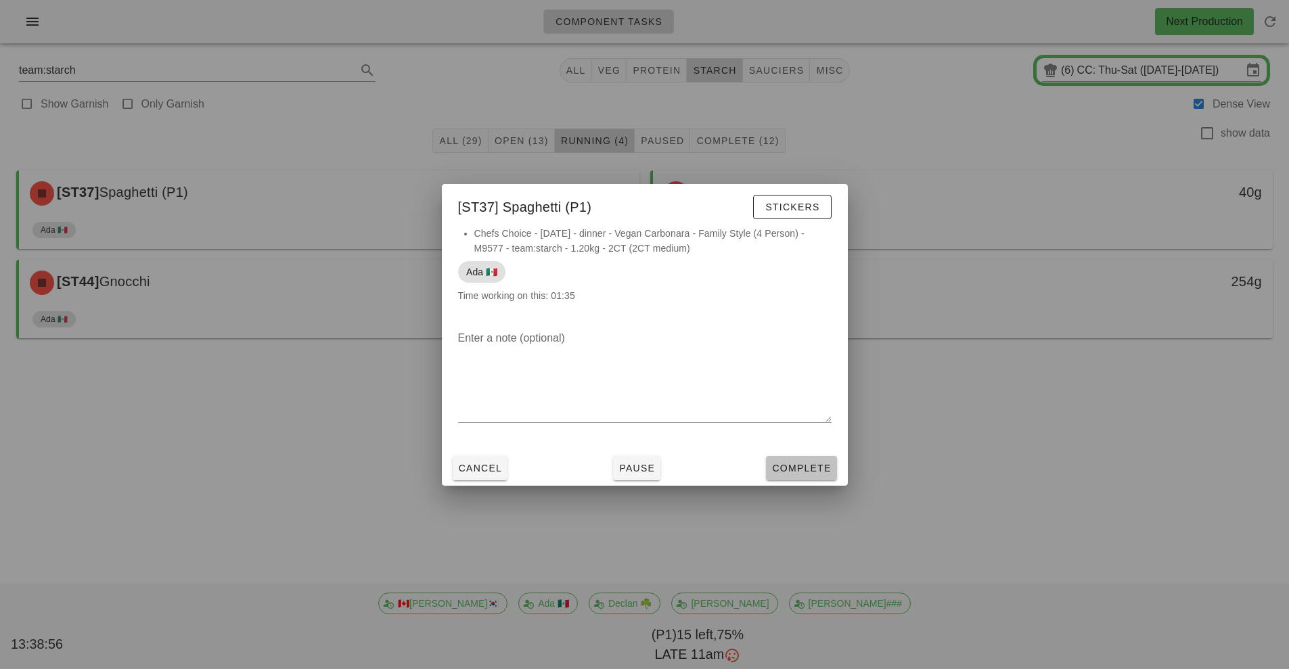
click at [797, 478] on button "Complete" at bounding box center [801, 468] width 70 height 24
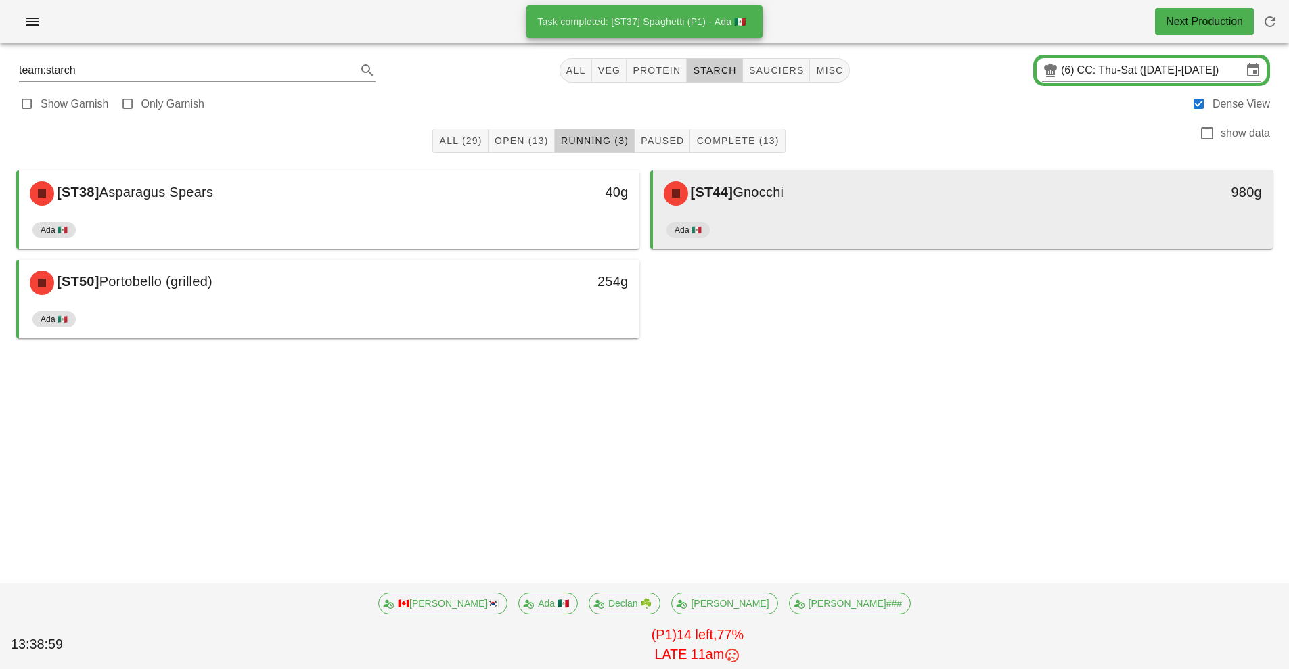
click at [837, 237] on div "Ada 🇲🇽" at bounding box center [962, 232] width 593 height 32
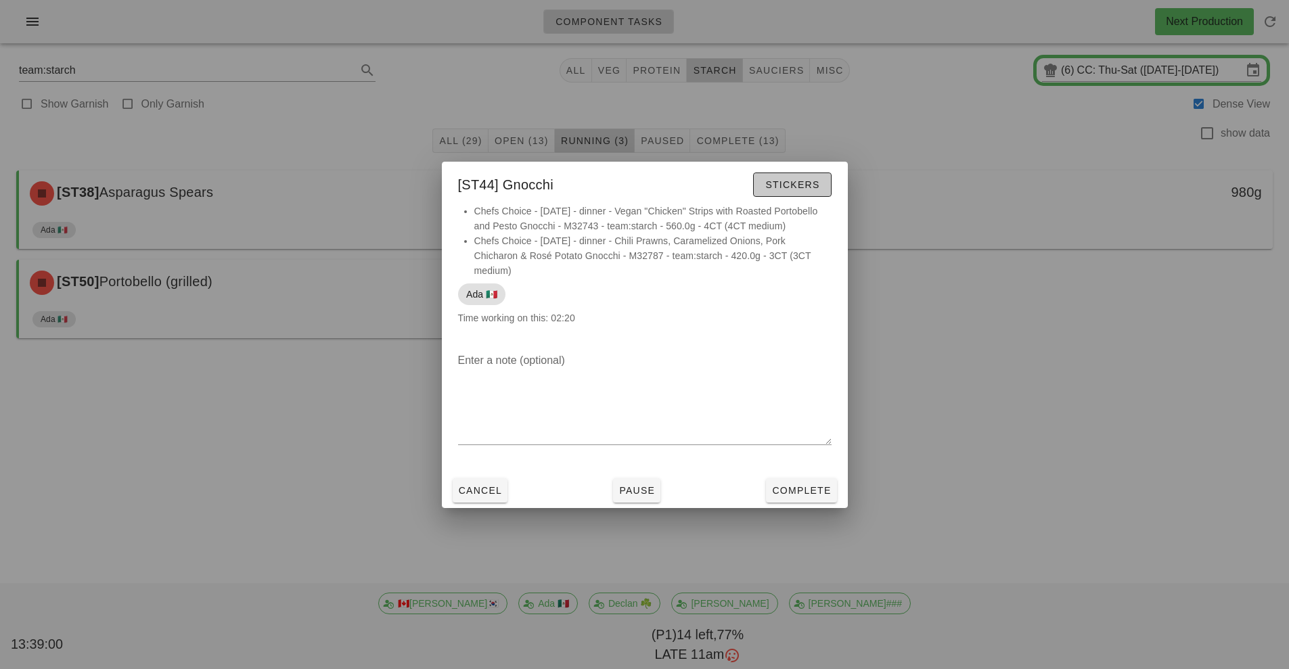
click at [789, 183] on span "Stickers" at bounding box center [791, 184] width 55 height 11
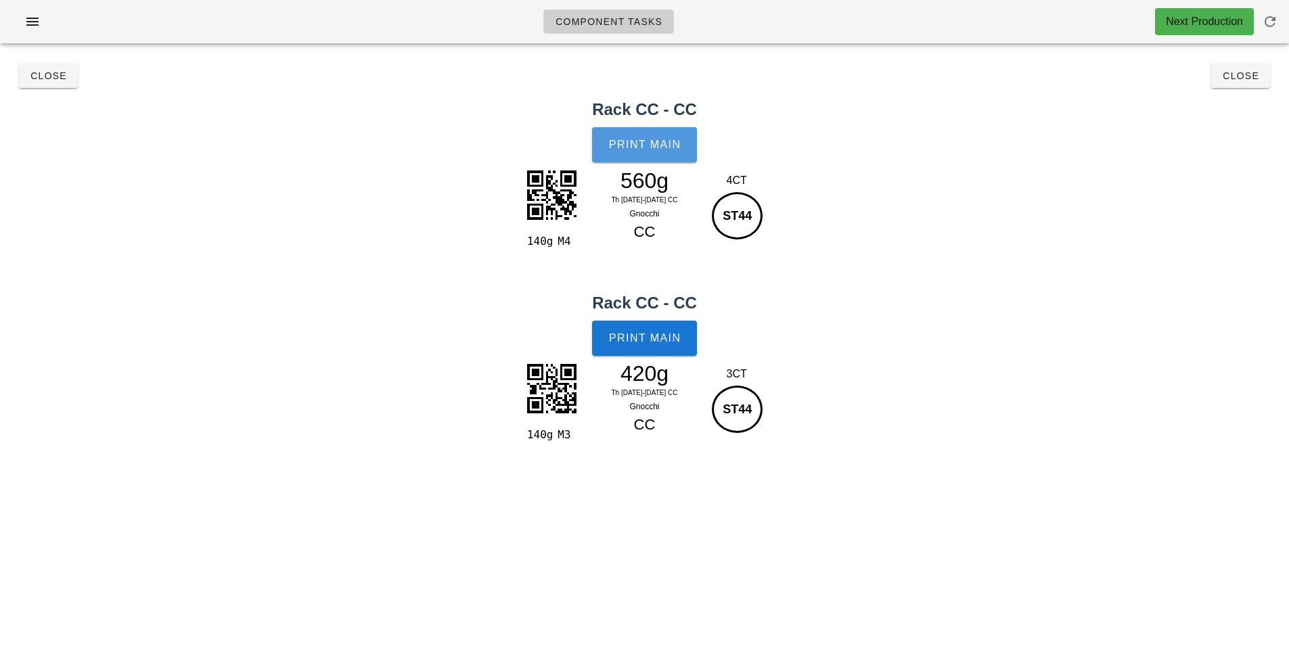
click at [650, 150] on span "Print Main" at bounding box center [644, 145] width 73 height 12
click at [660, 342] on span "Print Main" at bounding box center [644, 338] width 73 height 12
click at [1249, 74] on span "Close" at bounding box center [1240, 75] width 37 height 11
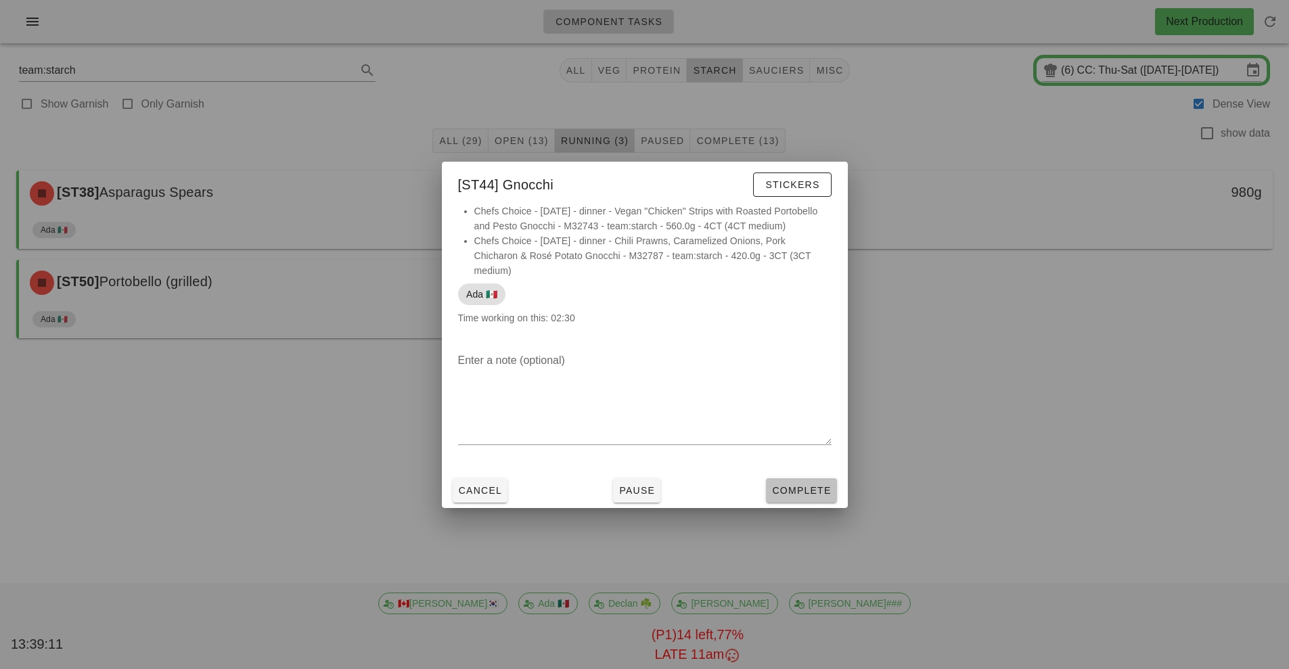
click at [818, 491] on span "Complete" at bounding box center [801, 490] width 60 height 11
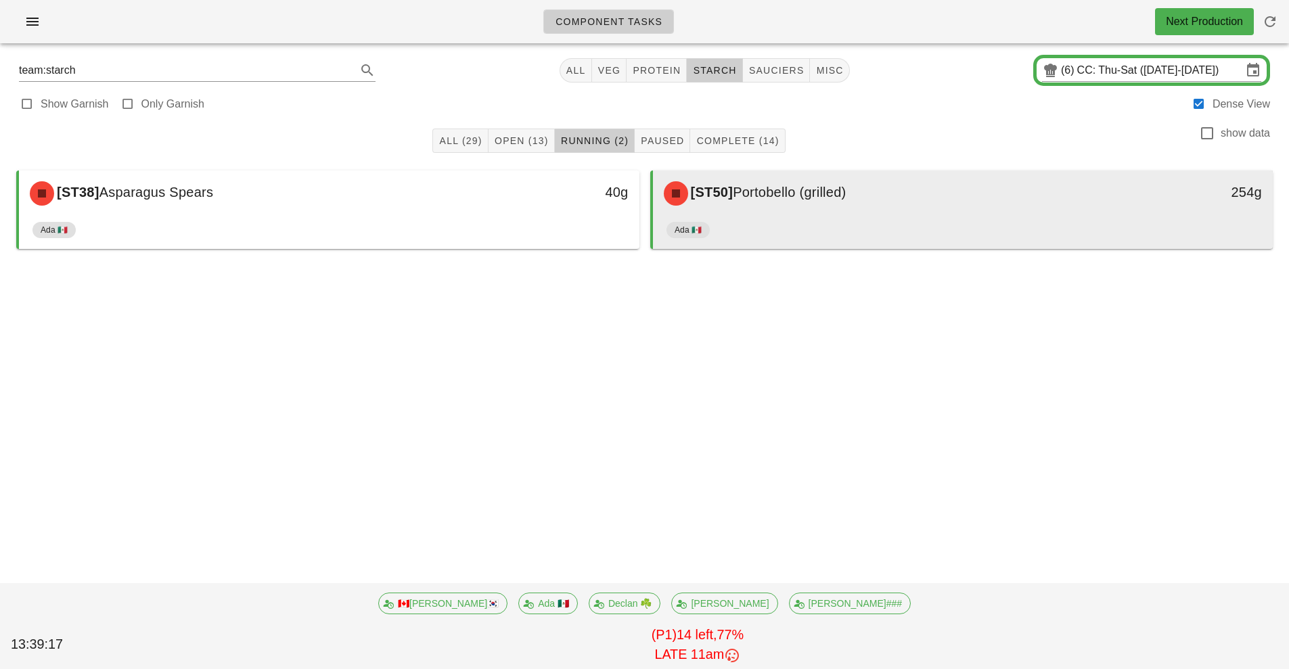
click at [889, 204] on div "[ST50] Portobello (grilled)" at bounding box center [885, 193] width 461 height 41
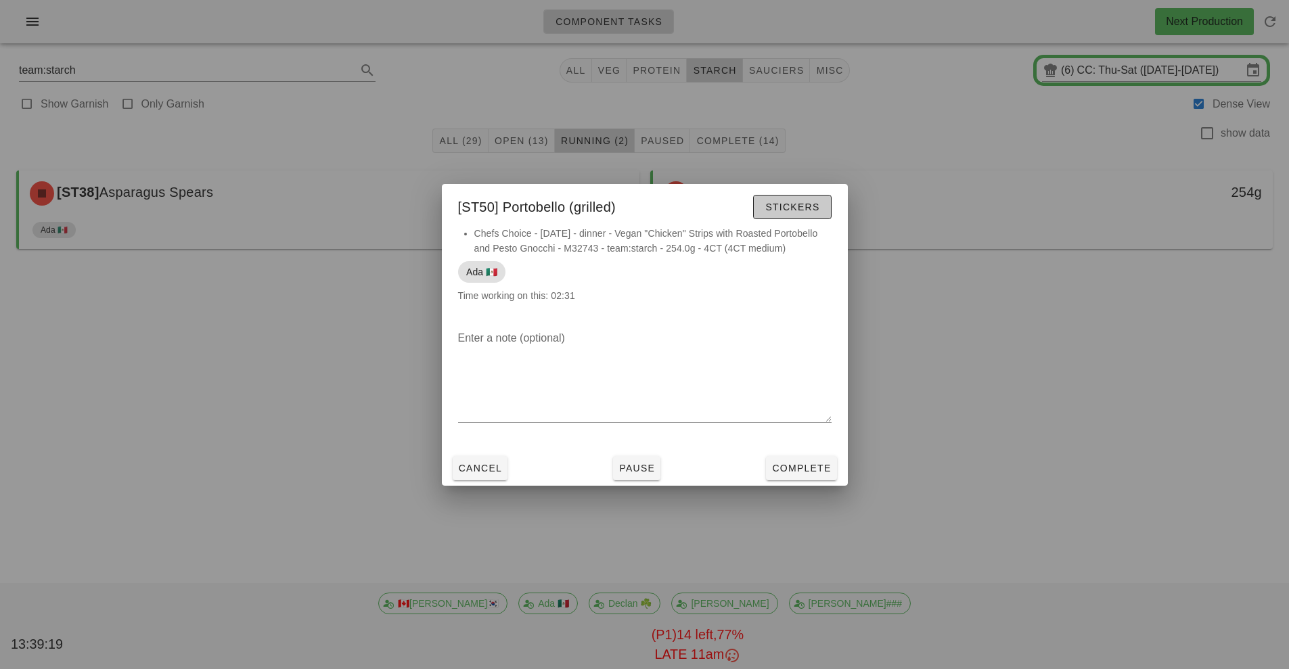
click at [801, 208] on span "Stickers" at bounding box center [791, 207] width 55 height 11
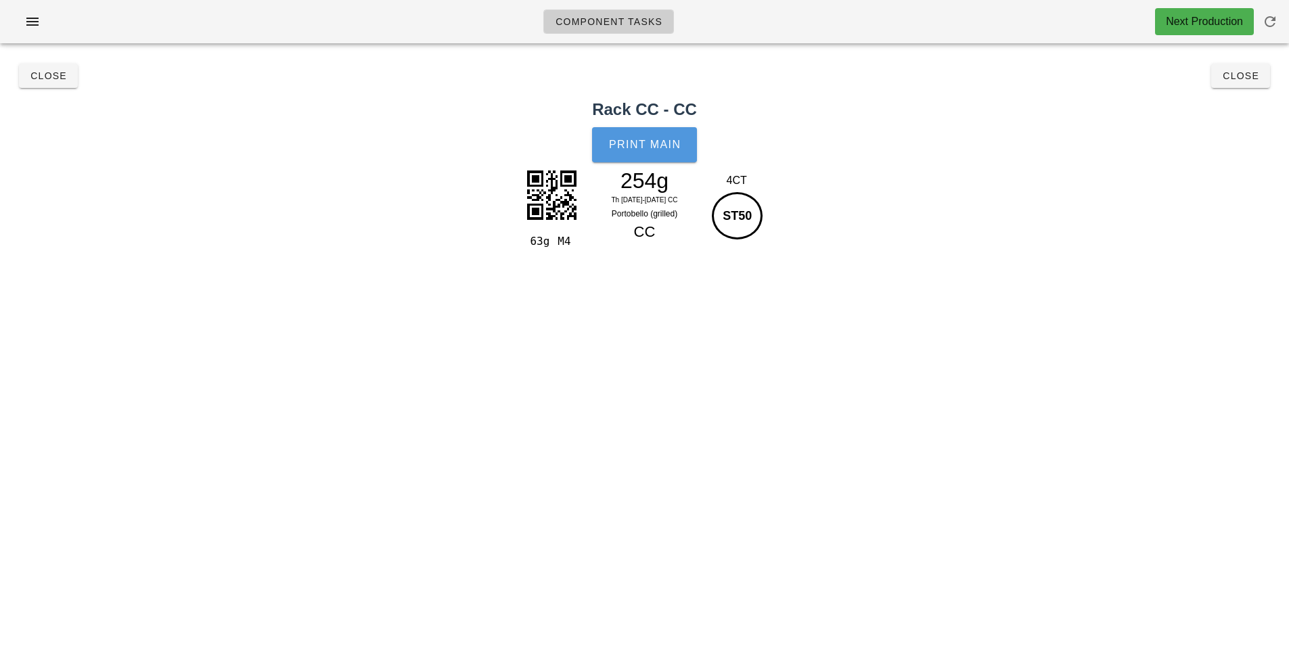
click at [668, 144] on span "Print Main" at bounding box center [644, 145] width 73 height 12
click at [1250, 87] on button "Close" at bounding box center [1240, 76] width 59 height 24
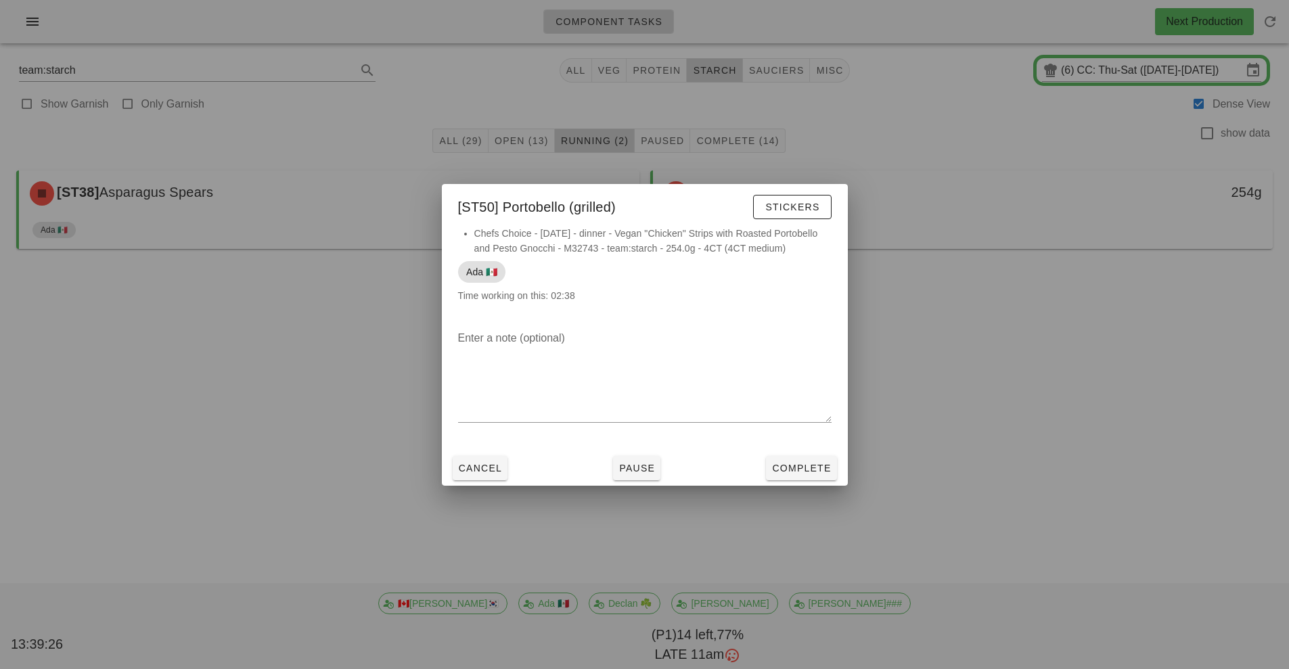
click at [793, 498] on div at bounding box center [644, 334] width 1289 height 669
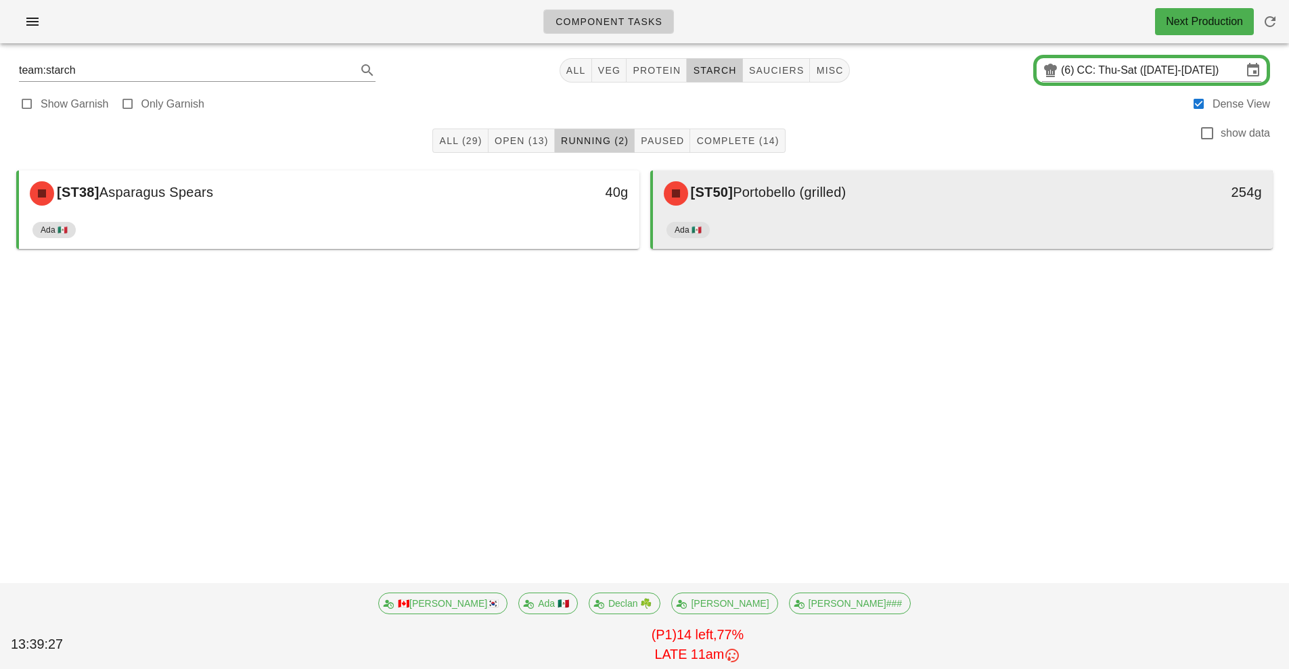
click at [969, 218] on div "Ada 🇲🇽" at bounding box center [962, 232] width 593 height 32
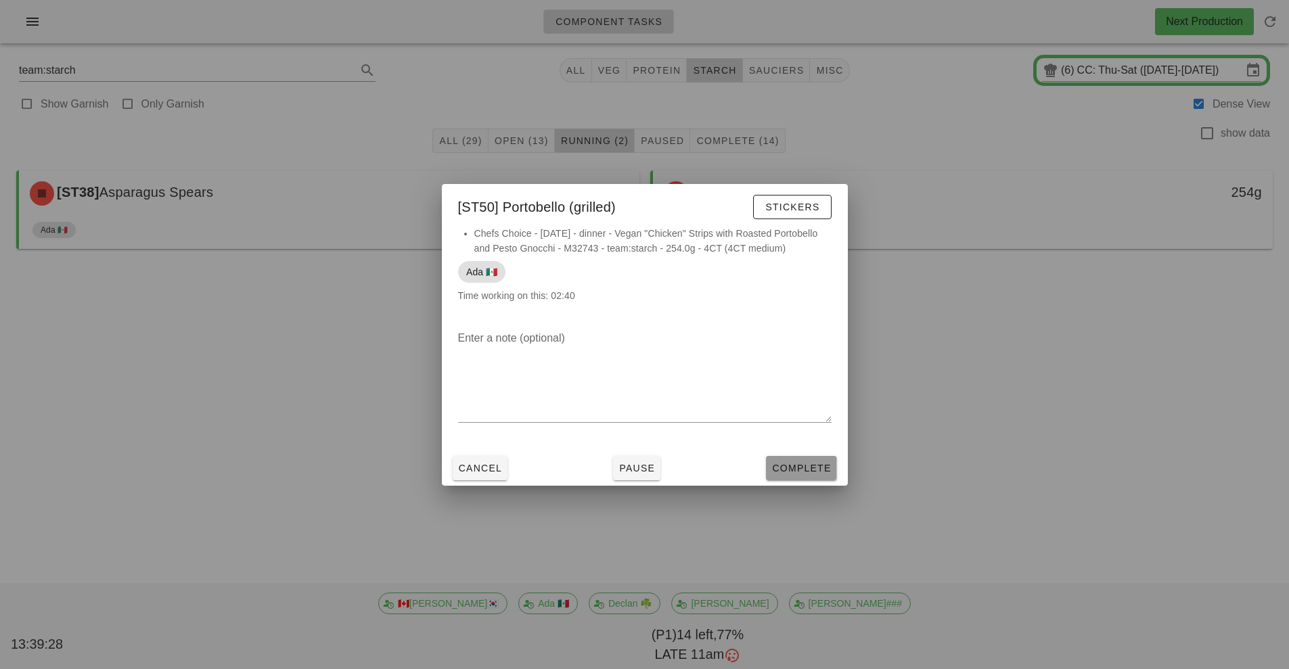
click at [802, 469] on span "Complete" at bounding box center [801, 468] width 60 height 11
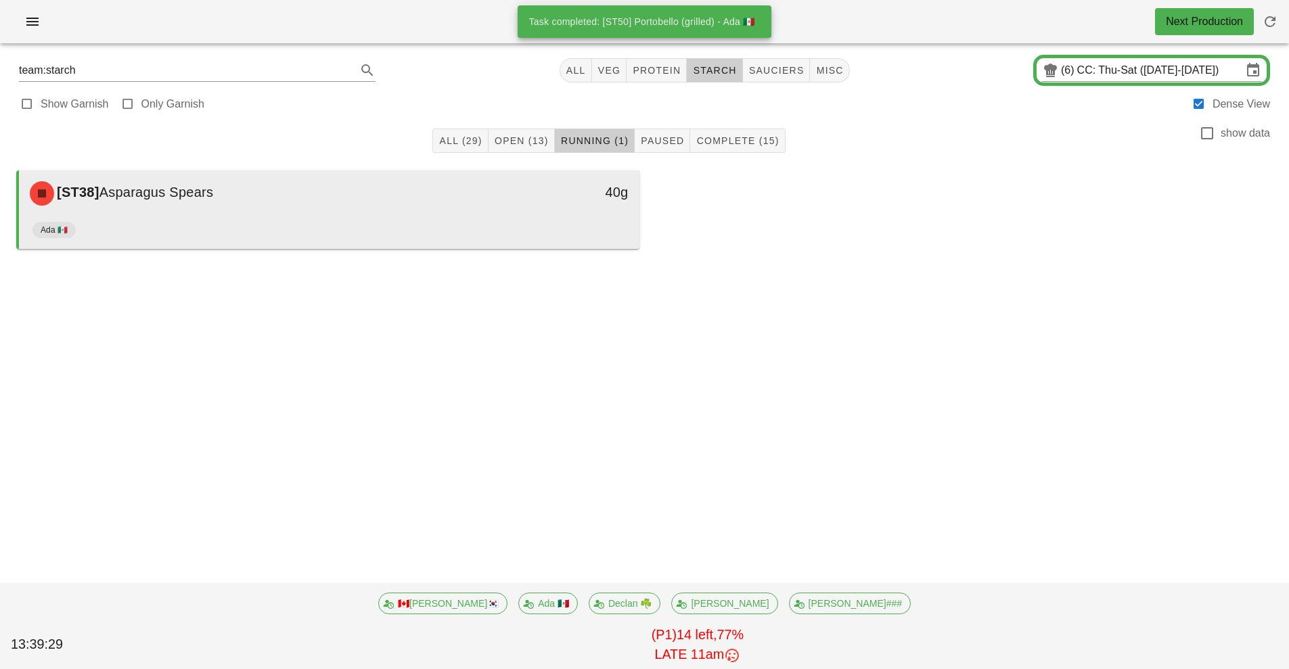
click at [473, 243] on div "Ada 🇲🇽" at bounding box center [328, 232] width 593 height 32
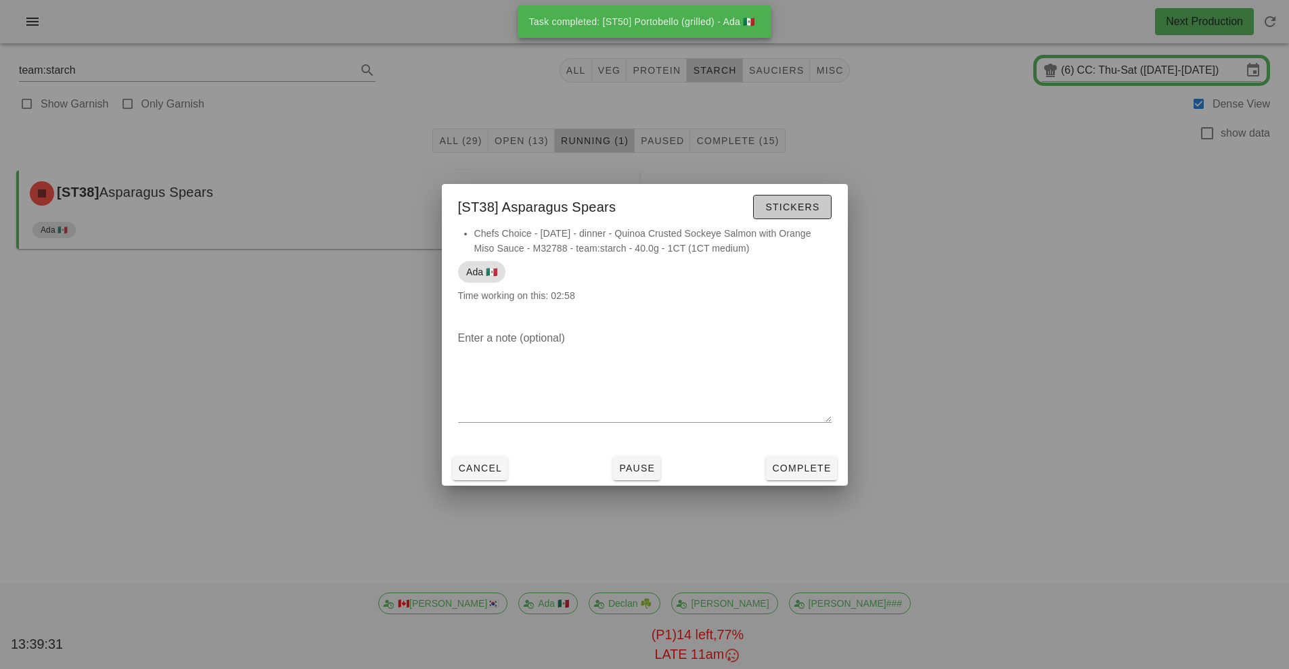
click at [804, 214] on button "Stickers" at bounding box center [792, 207] width 78 height 24
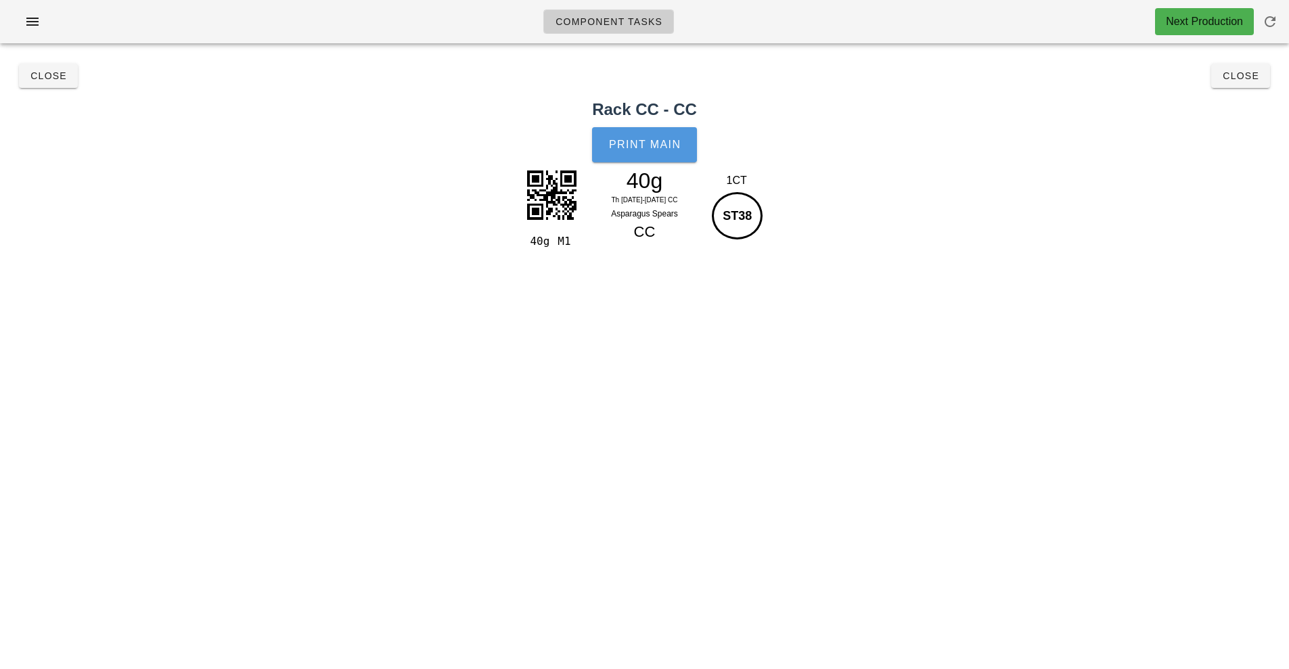
click at [664, 147] on span "Print Main" at bounding box center [644, 145] width 73 height 12
click at [1245, 76] on span "Close" at bounding box center [1240, 75] width 37 height 11
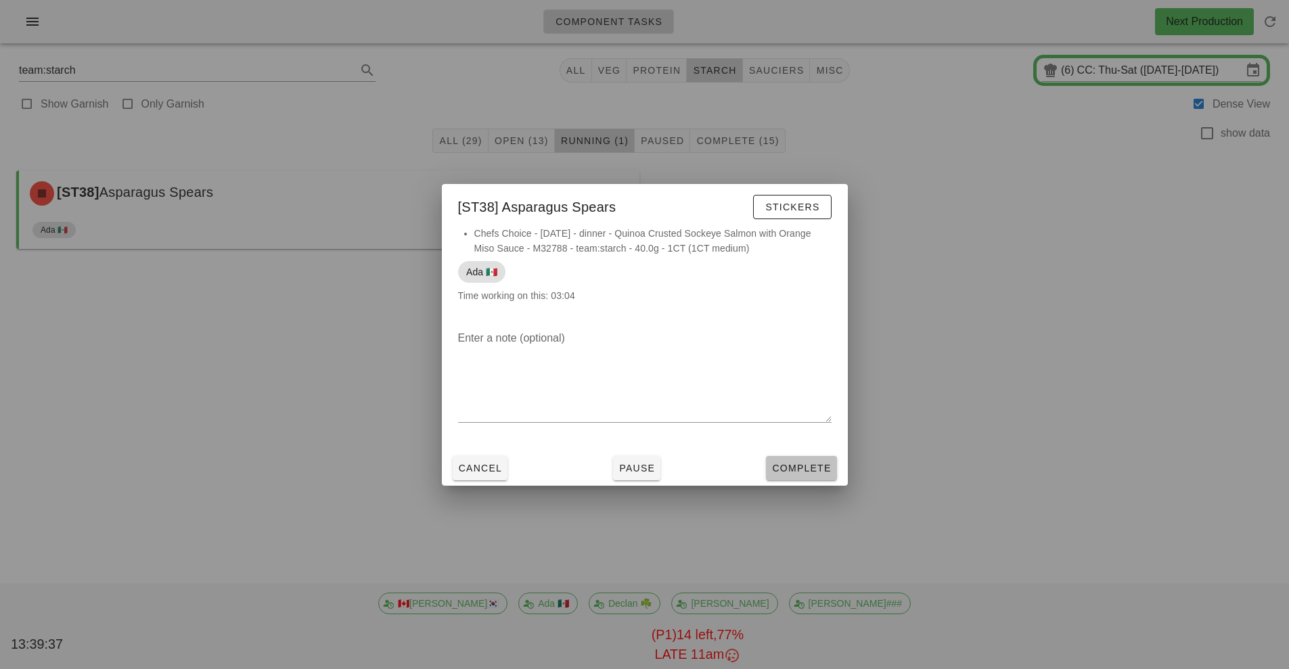
click at [801, 471] on span "Complete" at bounding box center [801, 468] width 60 height 11
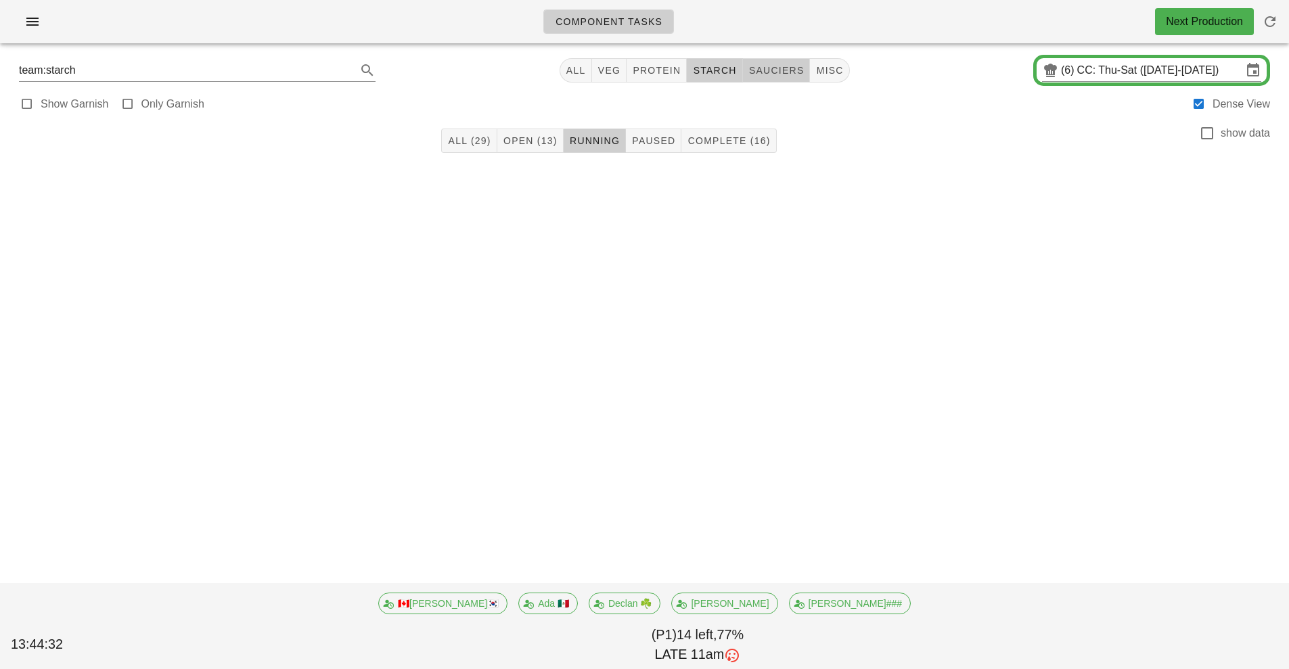
click at [793, 72] on span "sauciers" at bounding box center [776, 70] width 56 height 11
type input "team:sauciers"
click at [460, 138] on span "All (36)" at bounding box center [472, 140] width 43 height 11
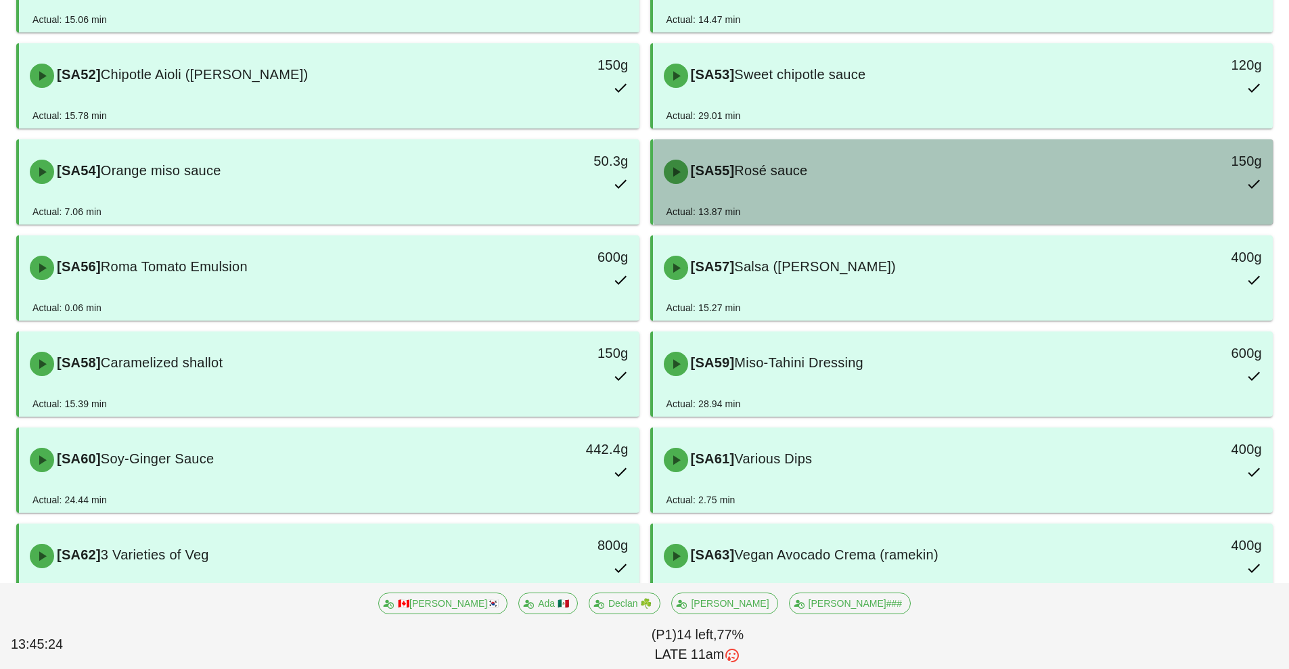
scroll to position [1288, 0]
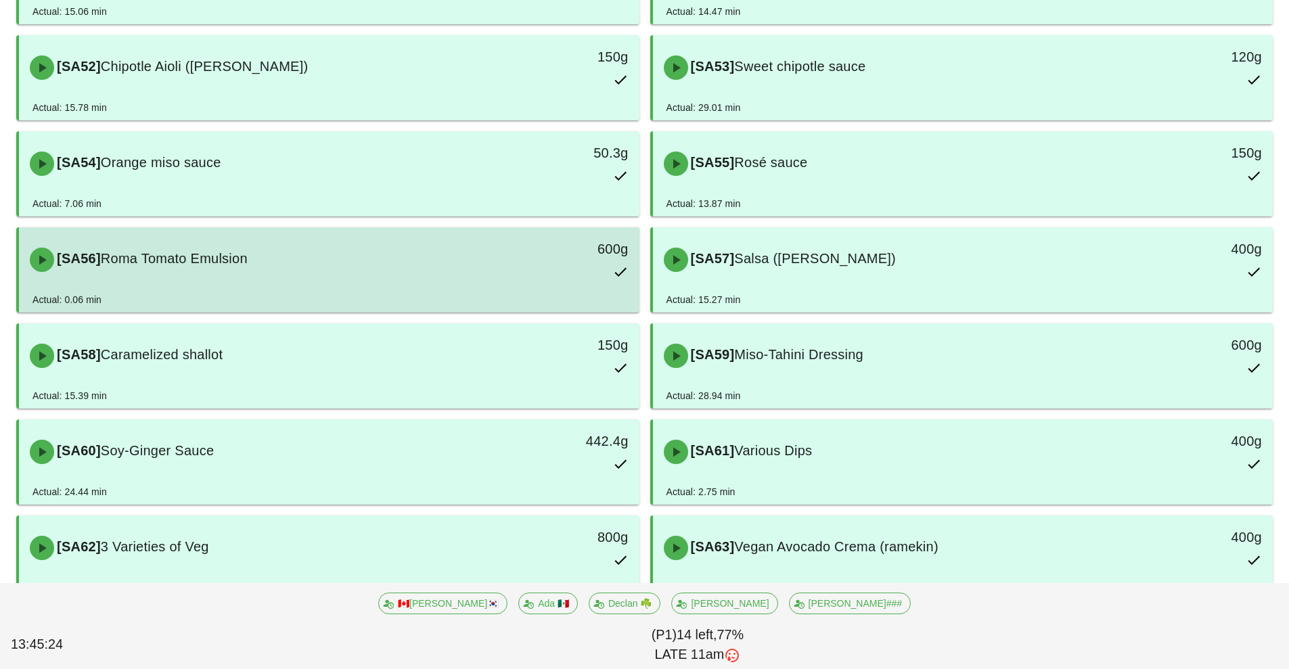
click at [372, 279] on div "[SA56] Roma Tomato Emulsion" at bounding box center [252, 259] width 461 height 41
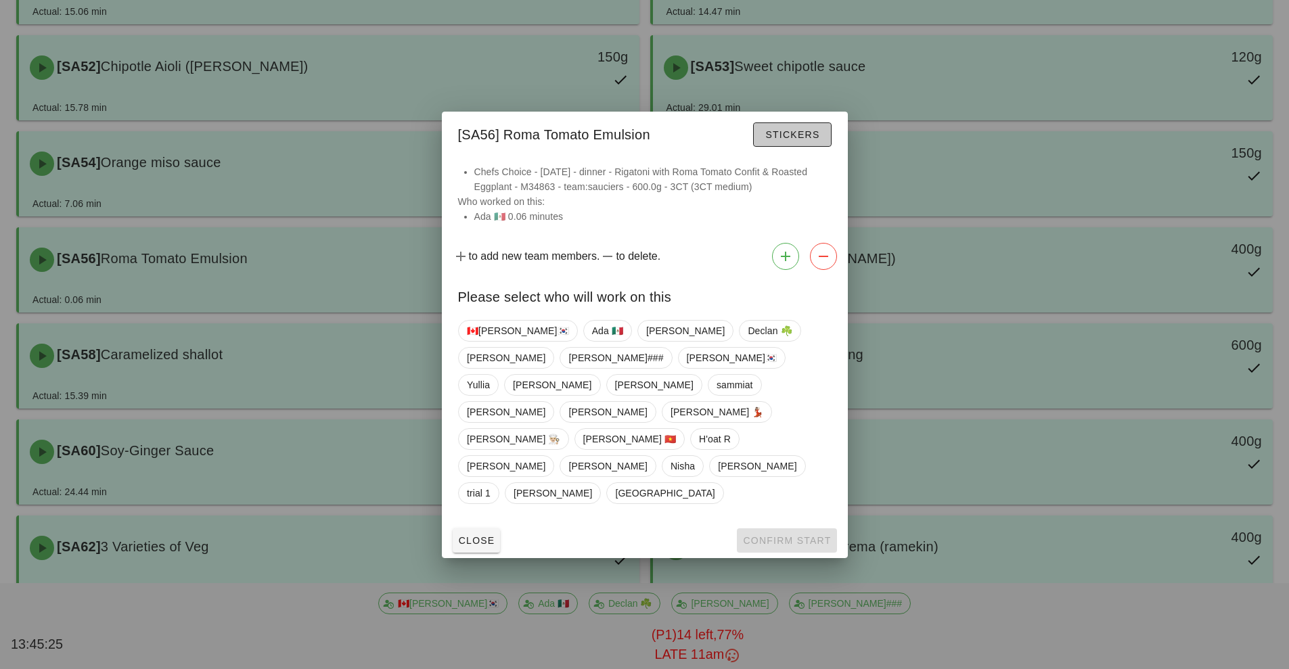
click at [806, 140] on span "Stickers" at bounding box center [791, 134] width 55 height 11
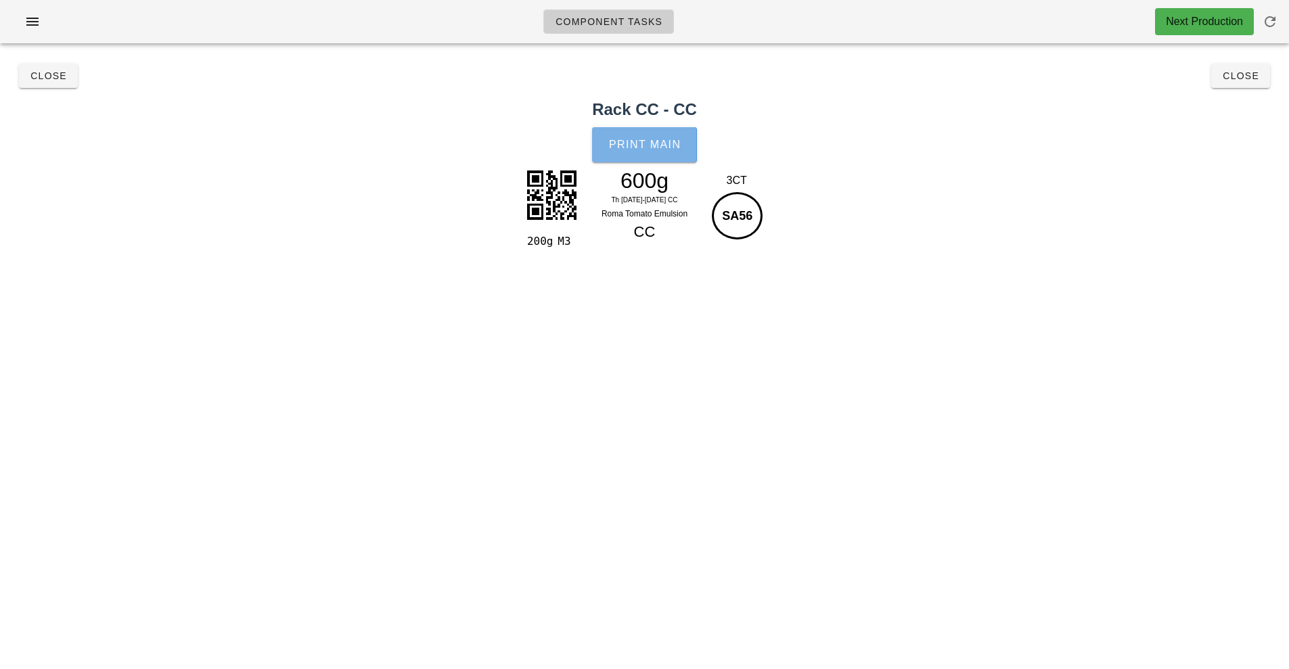
click at [655, 160] on button "Print Main" at bounding box center [644, 144] width 104 height 35
click at [1241, 80] on span "Close" at bounding box center [1240, 75] width 37 height 11
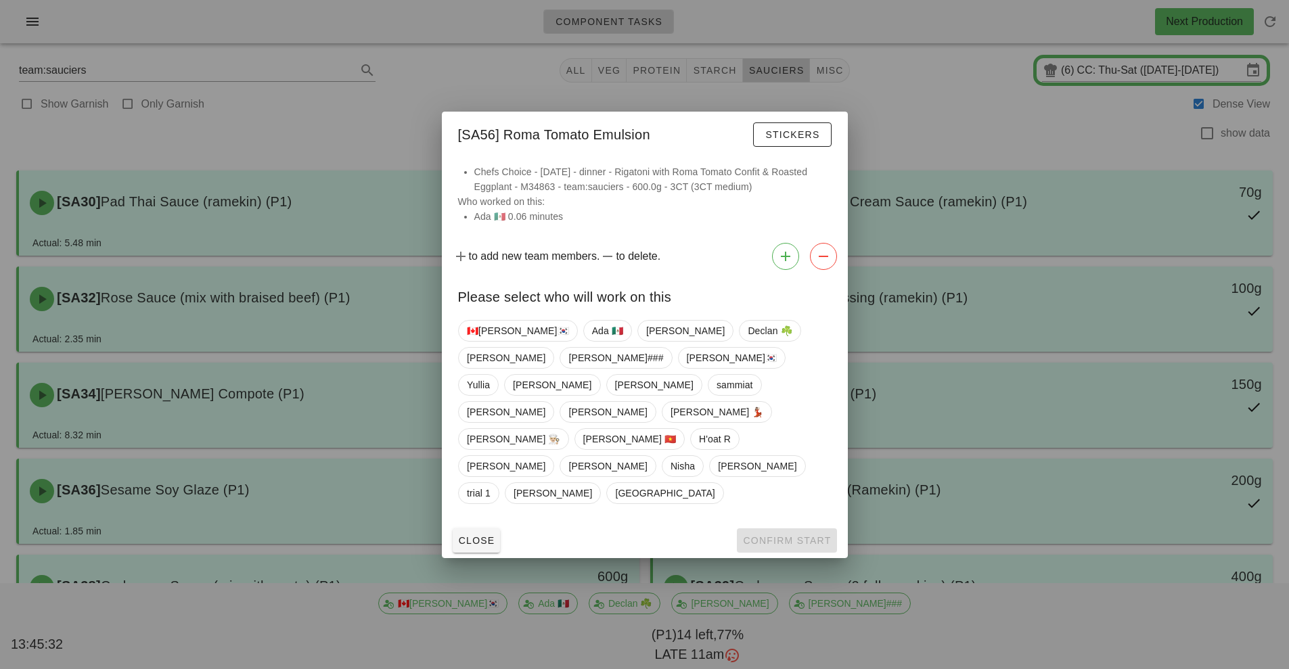
click at [942, 130] on div at bounding box center [644, 334] width 1289 height 669
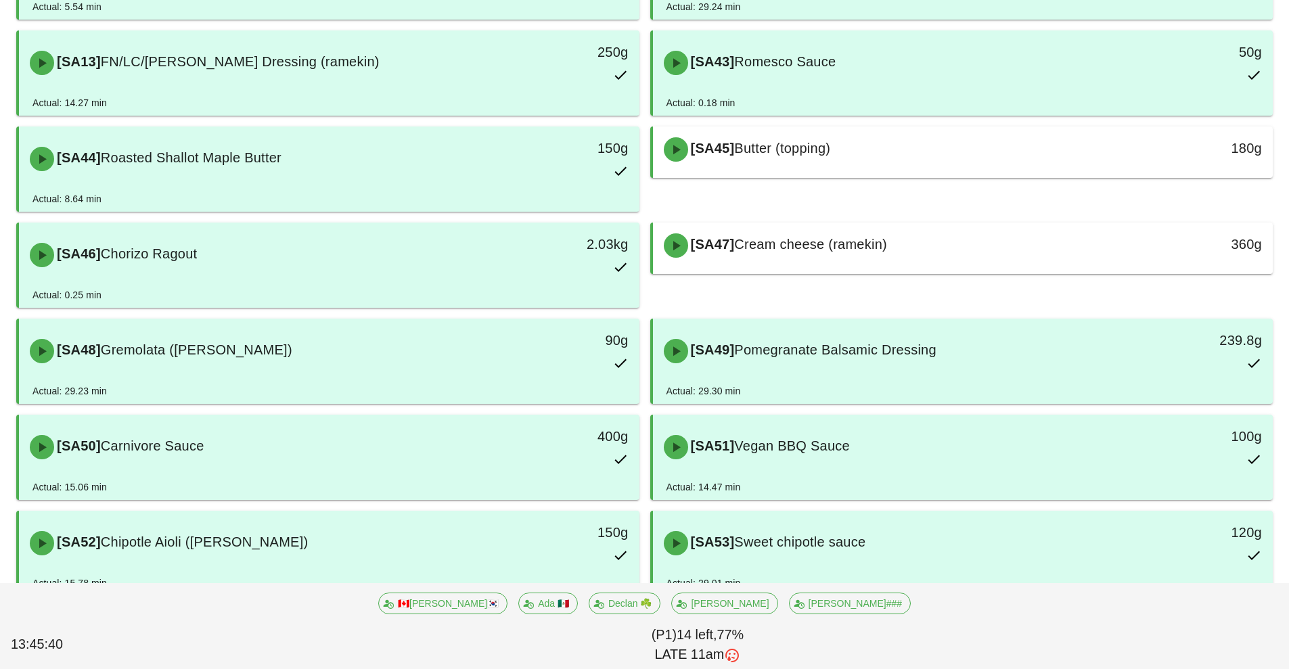
scroll to position [813, 0]
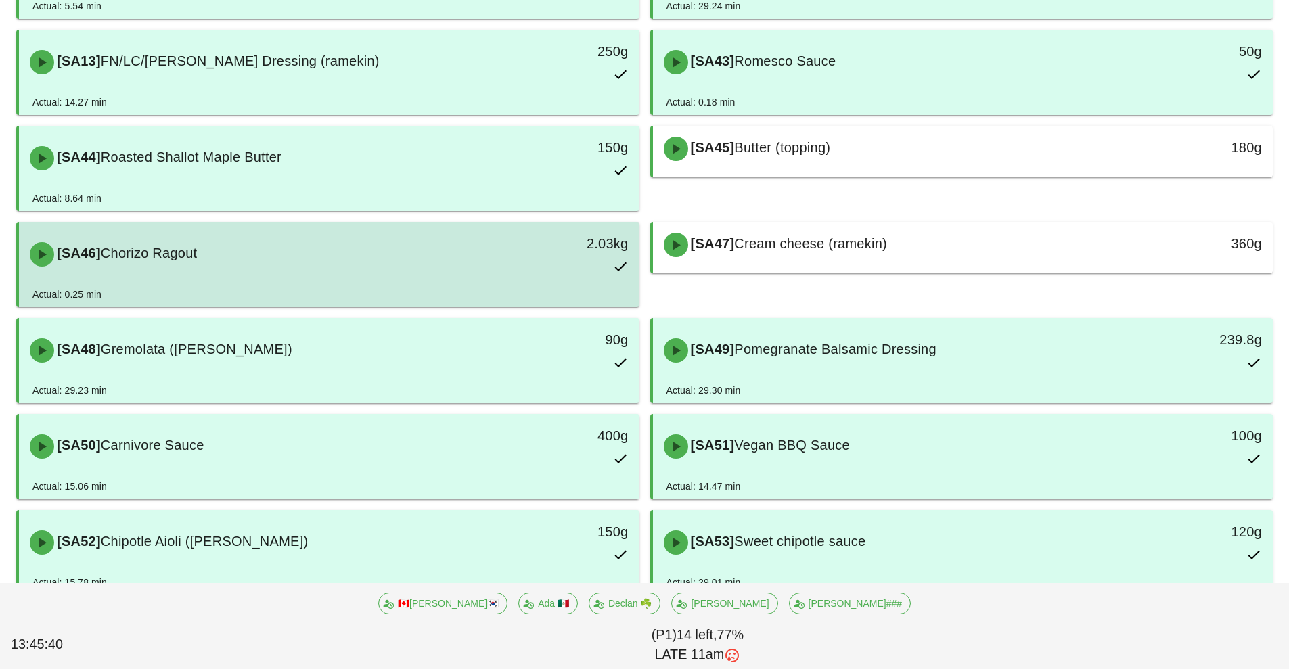
click at [350, 260] on div "[SA46] Chorizo Ragout" at bounding box center [252, 254] width 461 height 41
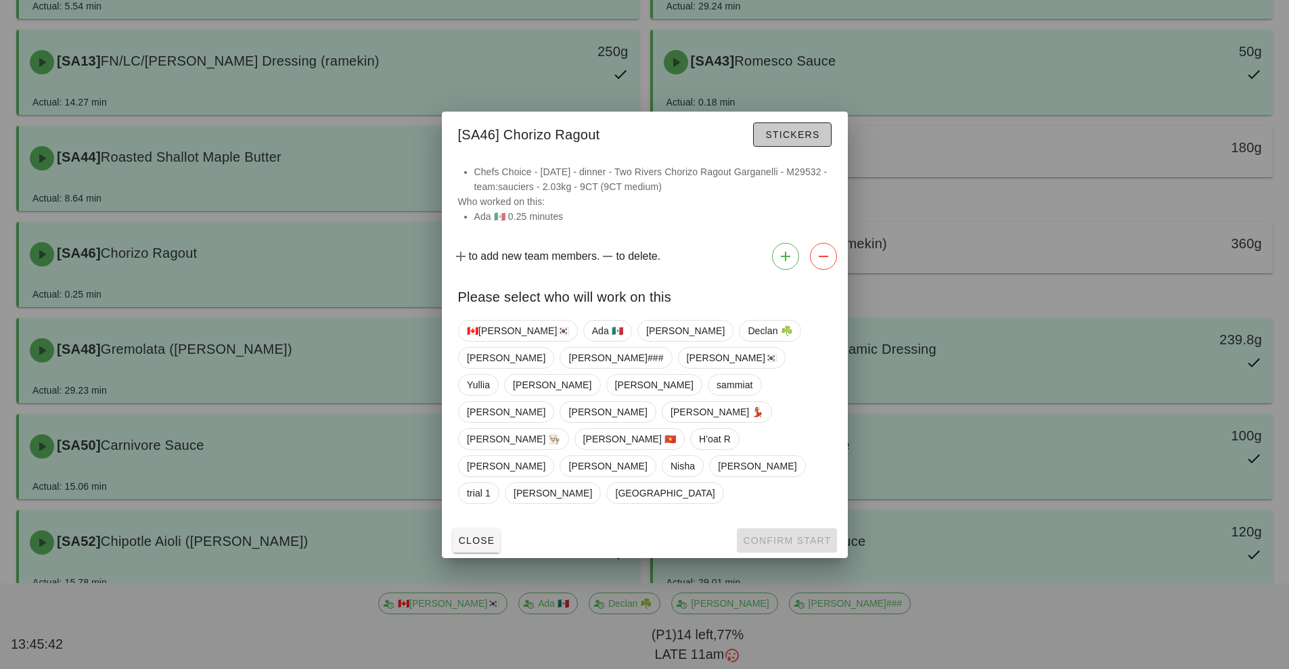
click at [796, 140] on span "Stickers" at bounding box center [791, 134] width 55 height 11
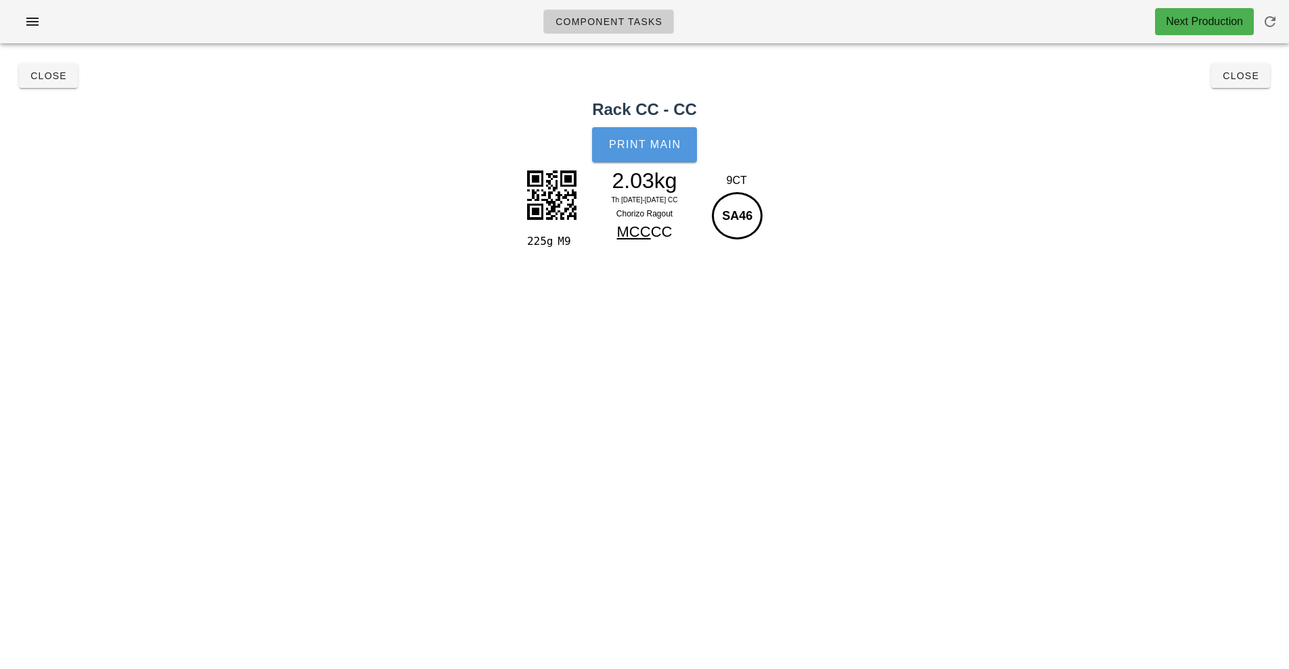
click at [668, 143] on span "Print Main" at bounding box center [644, 145] width 73 height 12
click at [1246, 76] on span "Close" at bounding box center [1240, 75] width 37 height 11
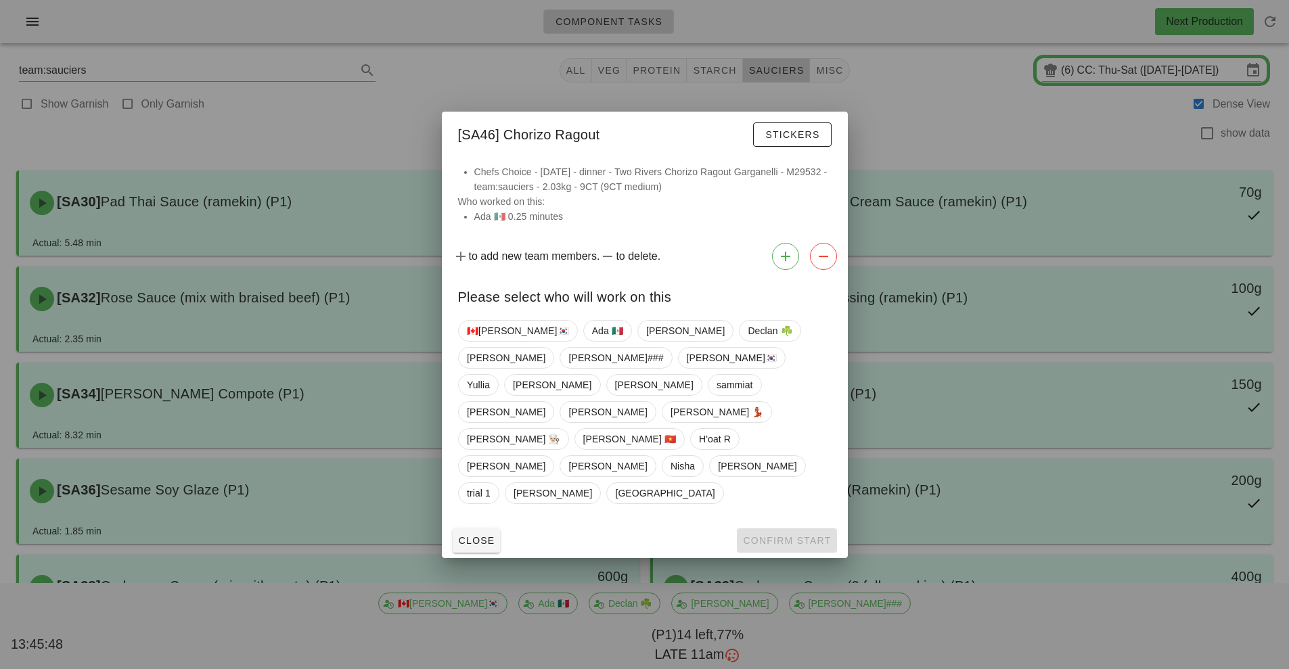
click at [1044, 490] on div at bounding box center [644, 334] width 1289 height 669
